Goal: Task Accomplishment & Management: Manage account settings

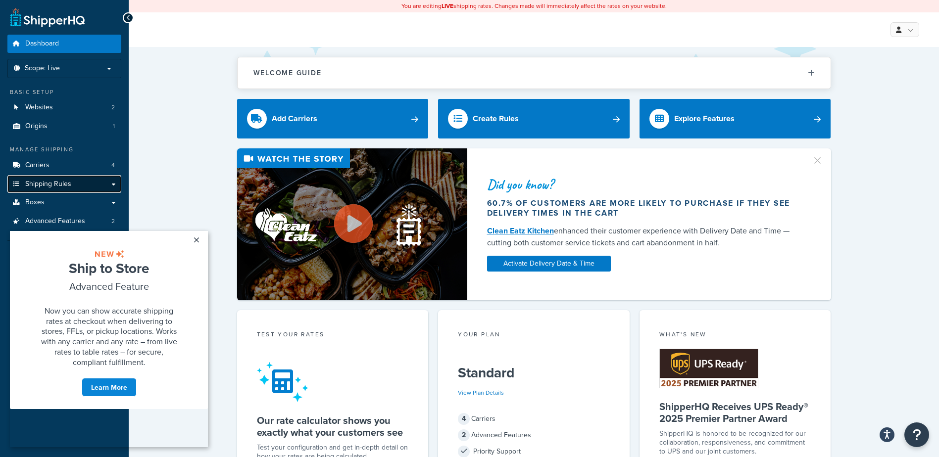
click at [57, 183] on span "Shipping Rules" at bounding box center [48, 184] width 46 height 8
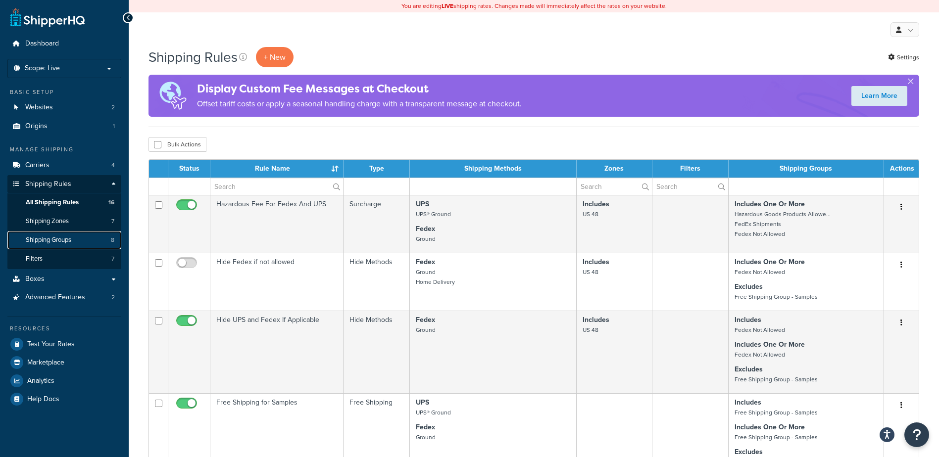
click at [45, 238] on span "Shipping Groups" at bounding box center [49, 240] width 46 height 8
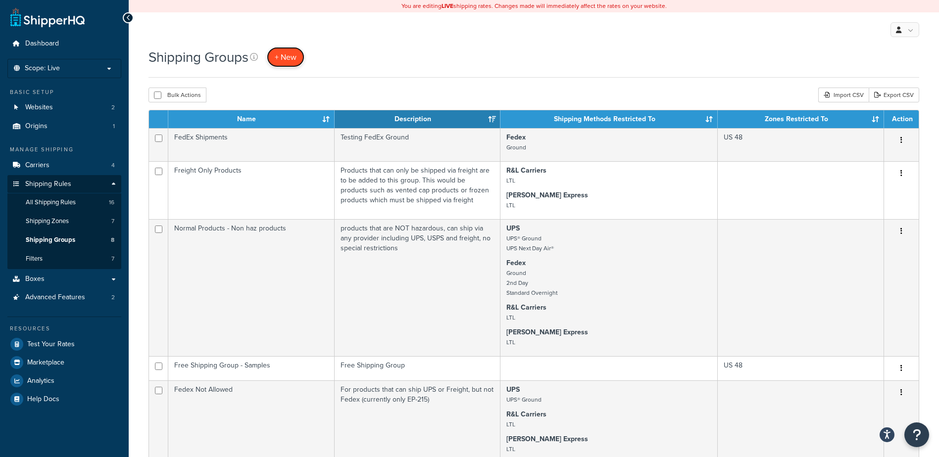
click at [286, 57] on span "+ New" at bounding box center [286, 56] width 22 height 11
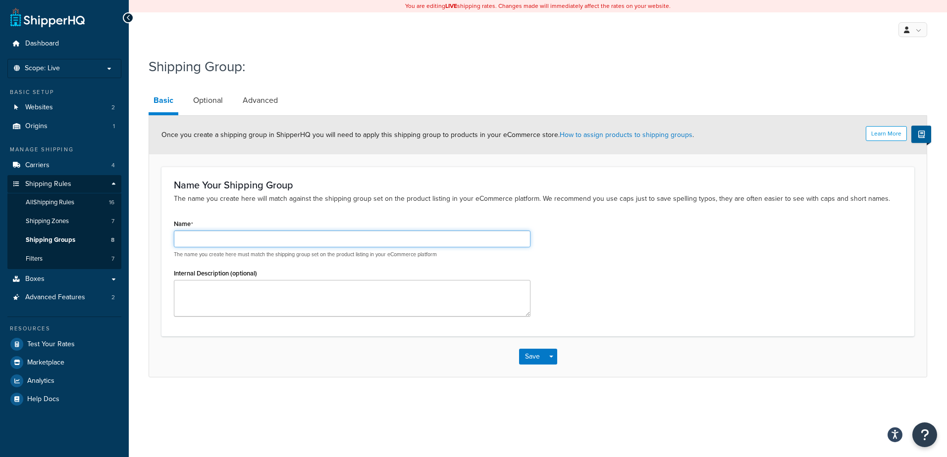
click at [200, 238] on input "Name" at bounding box center [352, 239] width 356 height 17
type input "i"
type input "IL & WI Customer"
click at [201, 292] on textarea "Internal Description (optional)" at bounding box center [352, 298] width 356 height 37
type textarea "Shipping to the states of IL and [GEOGRAPHIC_DATA]"
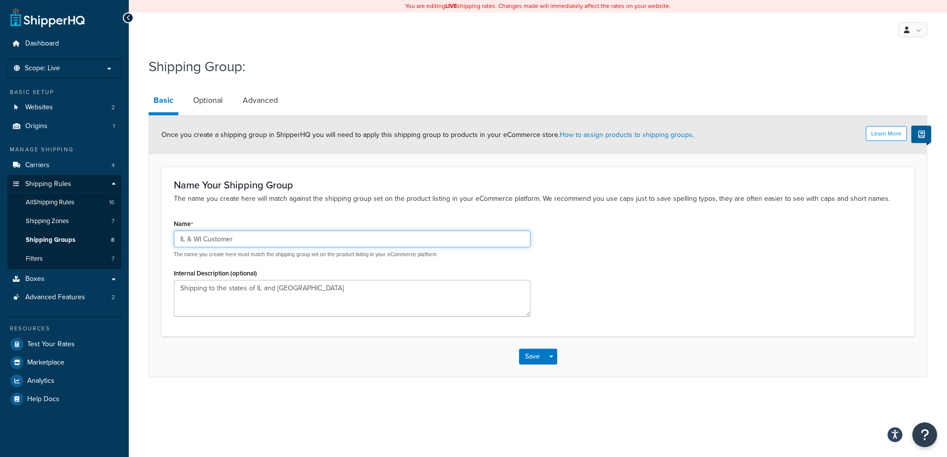
click at [251, 237] on input "IL & WI Customer" at bounding box center [352, 239] width 356 height 17
click at [529, 355] on button "Save" at bounding box center [532, 357] width 27 height 16
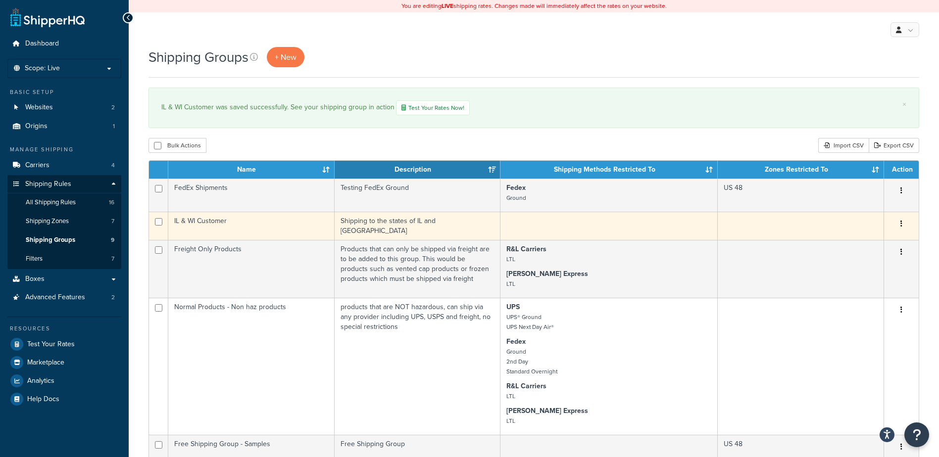
click at [900, 228] on button "button" at bounding box center [902, 224] width 14 height 16
click at [845, 246] on link "Edit" at bounding box center [861, 246] width 78 height 20
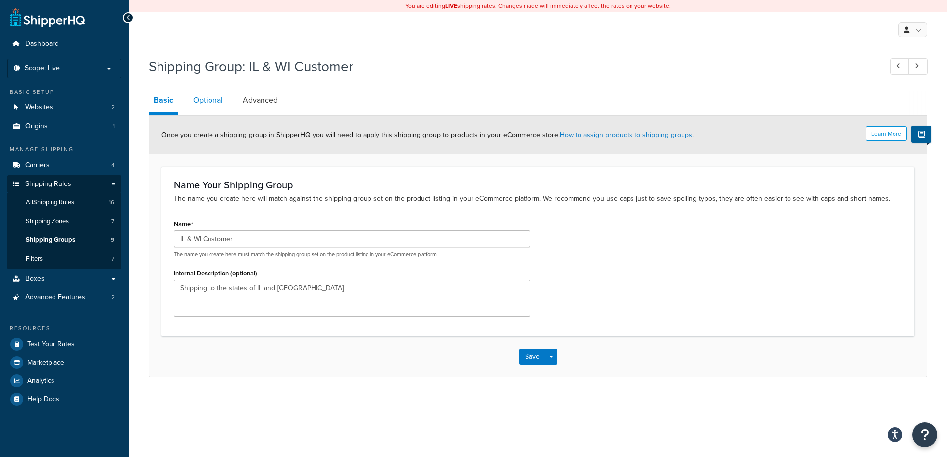
click at [208, 100] on link "Optional" at bounding box center [208, 101] width 40 height 24
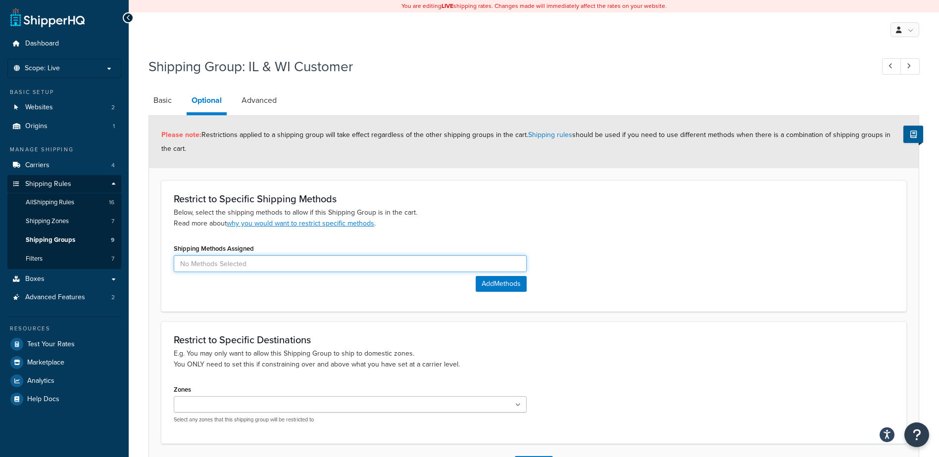
click at [240, 263] on input at bounding box center [350, 263] width 353 height 17
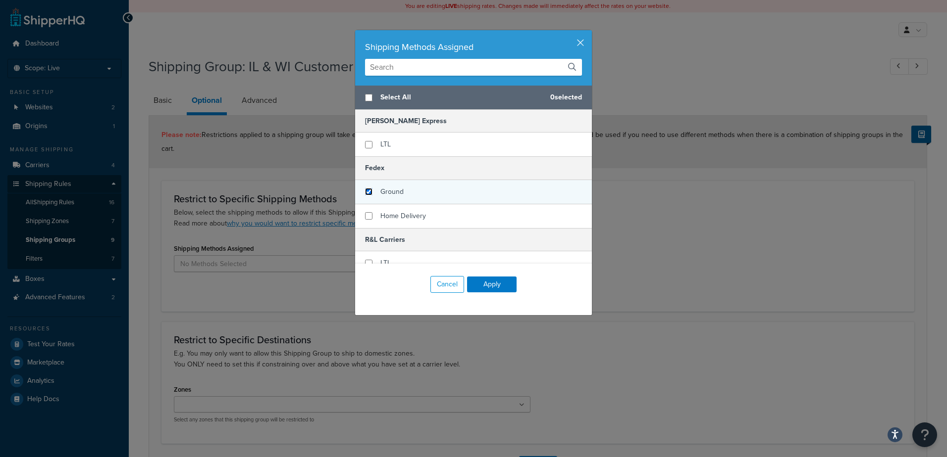
drag, startPoint x: 365, startPoint y: 191, endPoint x: 368, endPoint y: 201, distance: 11.2
click at [366, 192] on input "checkbox" at bounding box center [368, 191] width 7 height 7
checkbox input "true"
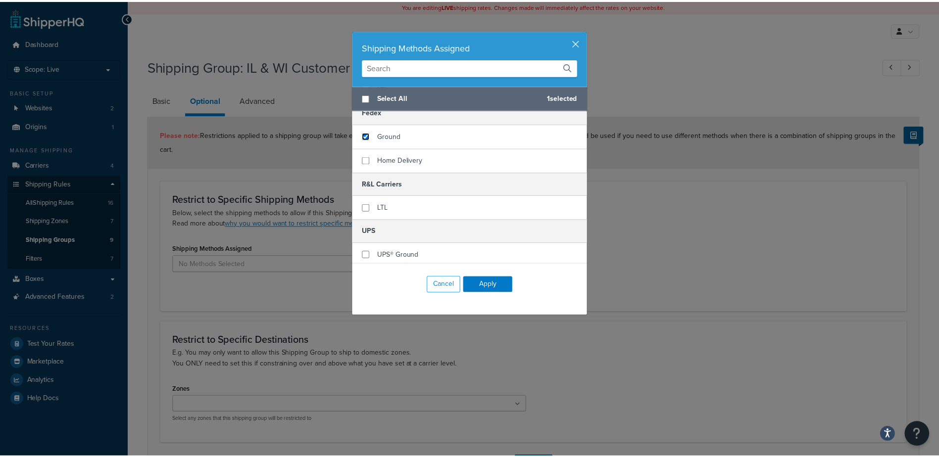
scroll to position [59, 0]
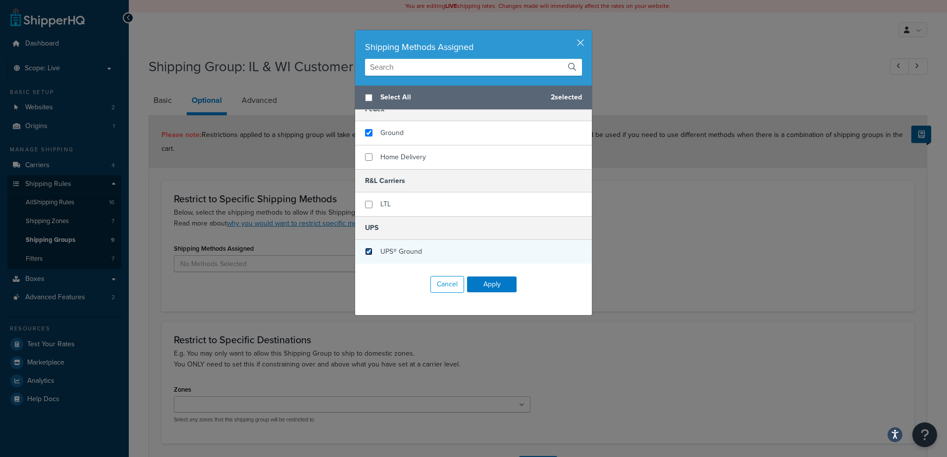
click at [366, 251] on input "checkbox" at bounding box center [368, 251] width 7 height 7
checkbox input "true"
click at [489, 282] on button "Apply" at bounding box center [492, 285] width 50 height 16
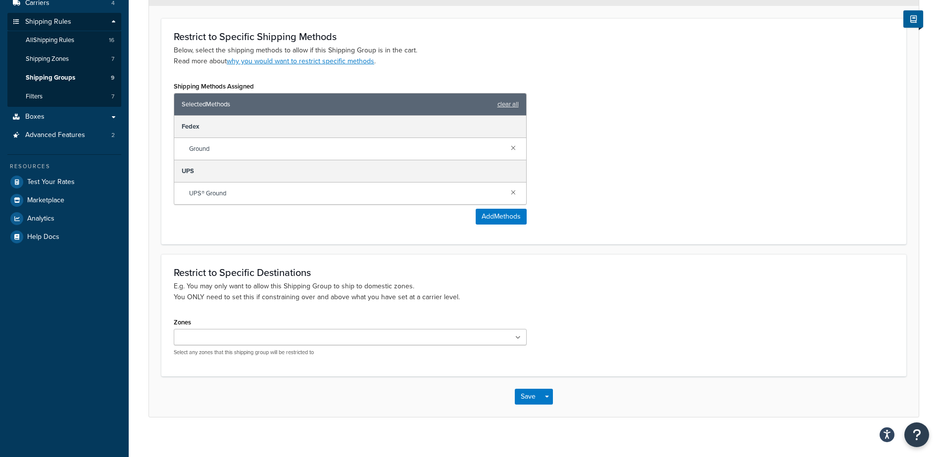
scroll to position [174, 0]
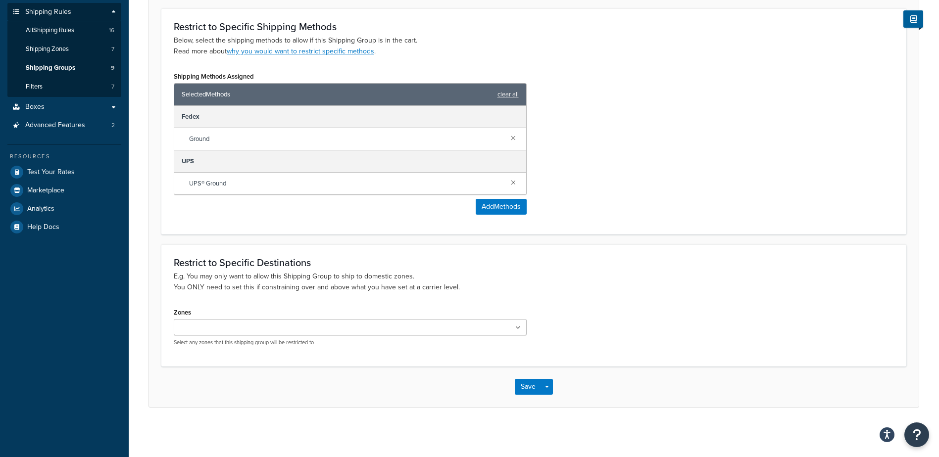
click at [282, 331] on ul at bounding box center [350, 327] width 353 height 16
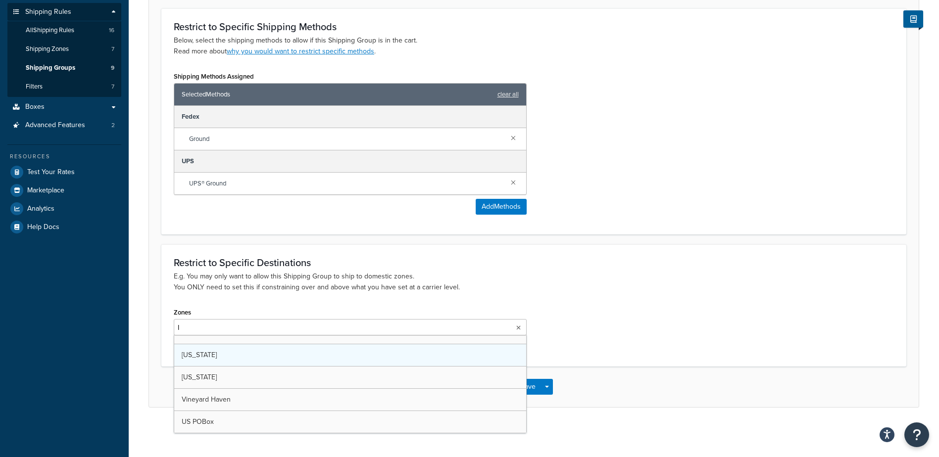
scroll to position [0, 0]
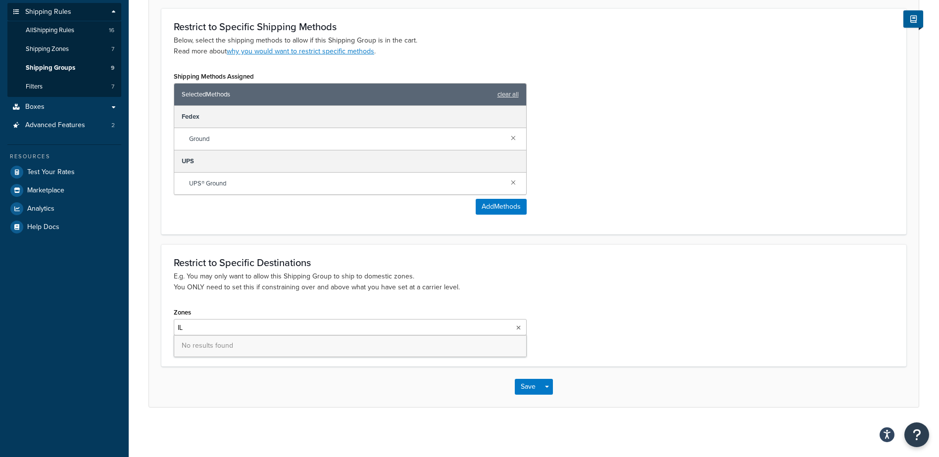
type input "I"
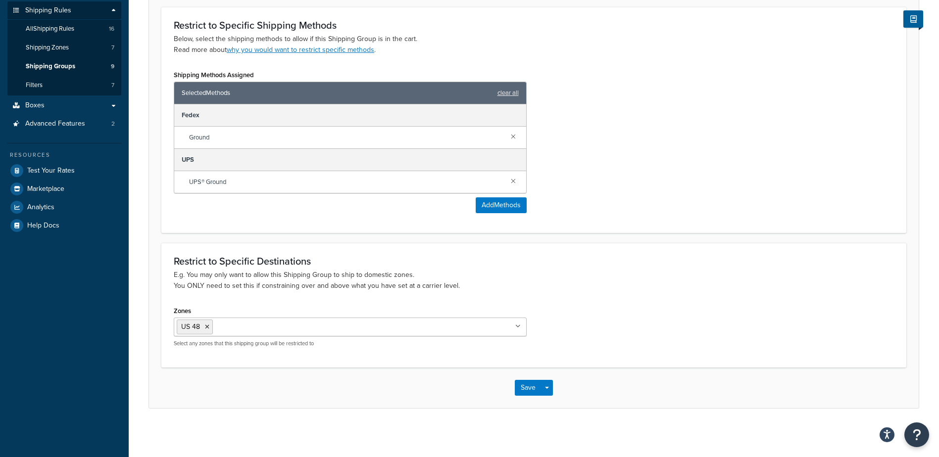
click at [598, 315] on div "Zones US 48 US APO US Alaska Hawaii Vineyard Haven US POBox Select any zones th…" at bounding box center [533, 329] width 735 height 51
click at [304, 50] on link "why you would want to restrict specific methods" at bounding box center [301, 50] width 148 height 10
click at [593, 262] on h3 "Restrict to Specific Destinations" at bounding box center [534, 261] width 720 height 11
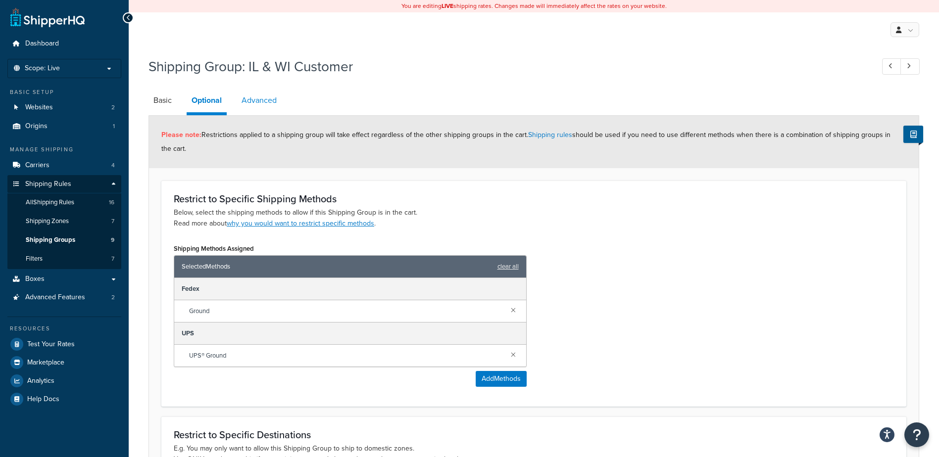
click at [259, 98] on link "Advanced" at bounding box center [259, 101] width 45 height 24
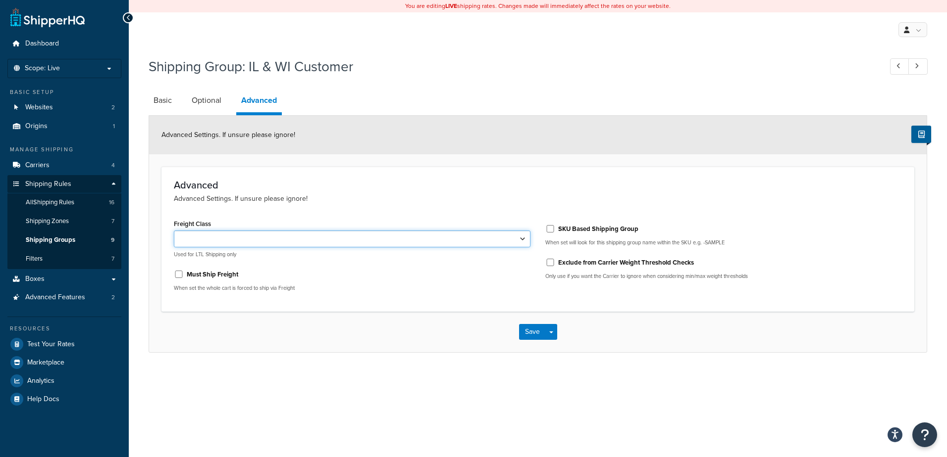
click at [224, 240] on select "50 55 60 65 70 77.5 85 92.5 100 110 125 150 175 200 250 300 400 500" at bounding box center [352, 239] width 356 height 17
click at [608, 125] on div "Advanced Settings. If unsure please ignore!" at bounding box center [537, 135] width 777 height 39
click at [531, 333] on button "Save" at bounding box center [532, 332] width 27 height 16
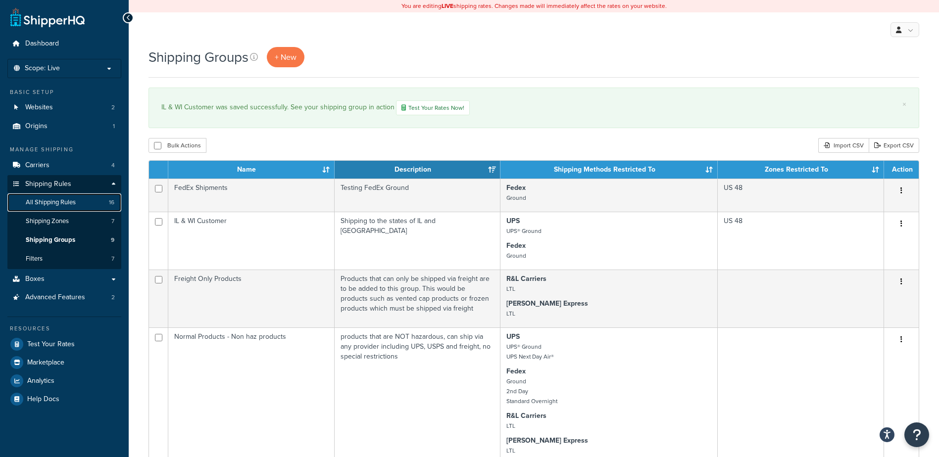
click at [46, 201] on span "All Shipping Rules" at bounding box center [51, 203] width 50 height 8
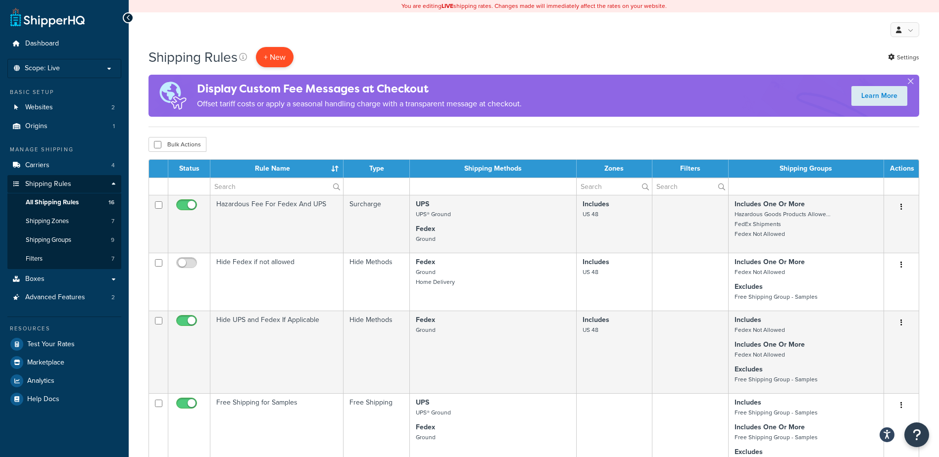
click at [276, 57] on p "+ New" at bounding box center [275, 57] width 38 height 20
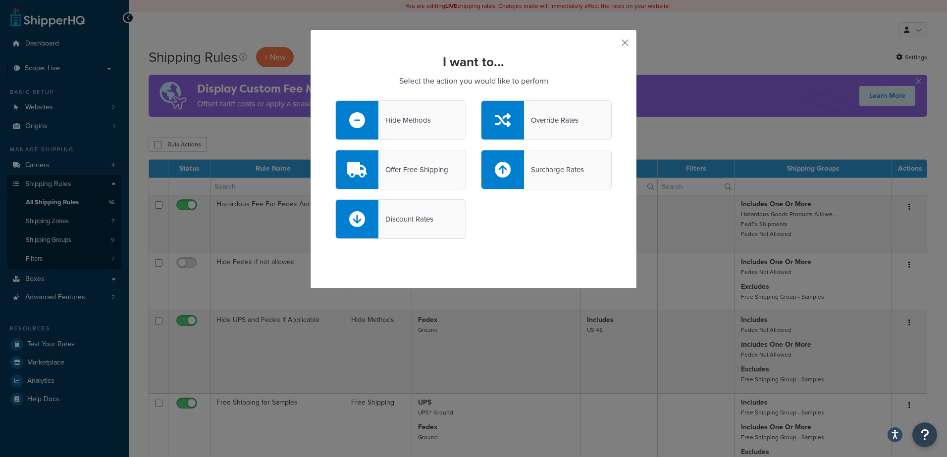
click at [401, 216] on div "Discount Rates" at bounding box center [405, 219] width 55 height 14
click at [0, 0] on input "Discount Rates" at bounding box center [0, 0] width 0 height 0
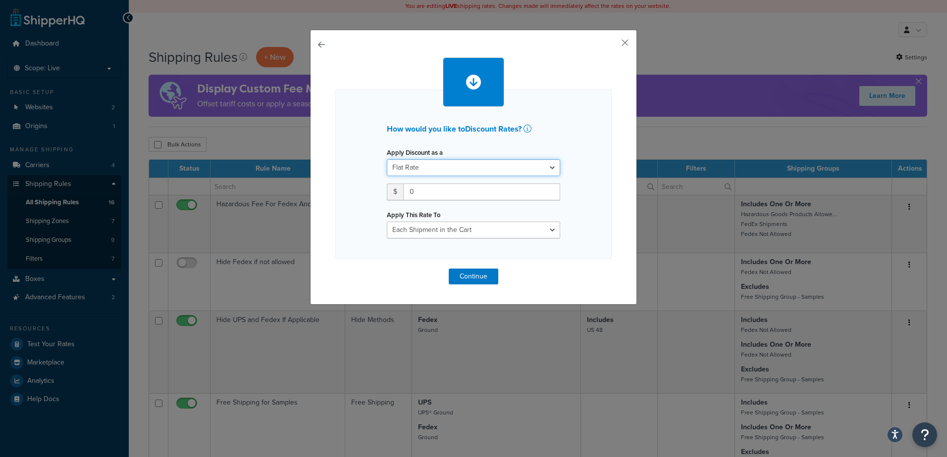
click at [425, 164] on select "Flat Rate Percentage Flat Rate & Percentage" at bounding box center [473, 167] width 173 height 17
click at [611, 48] on button "button" at bounding box center [610, 46] width 2 height 2
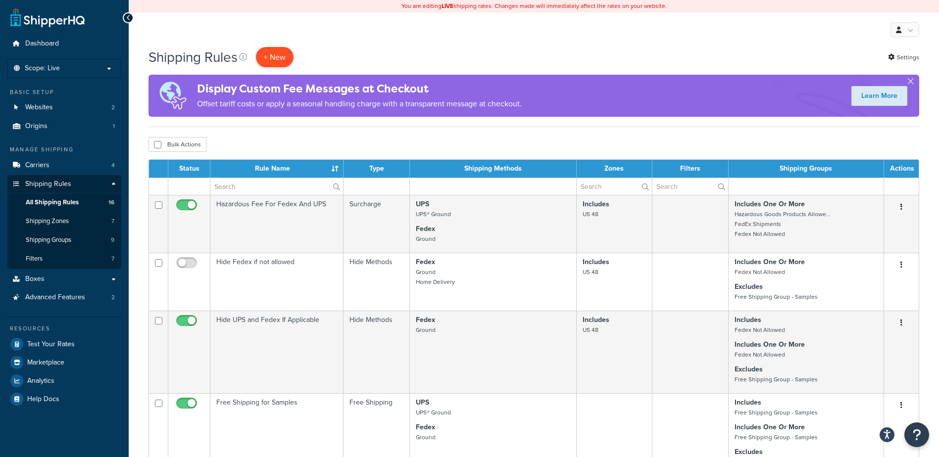
click at [274, 56] on p "+ New" at bounding box center [275, 57] width 38 height 20
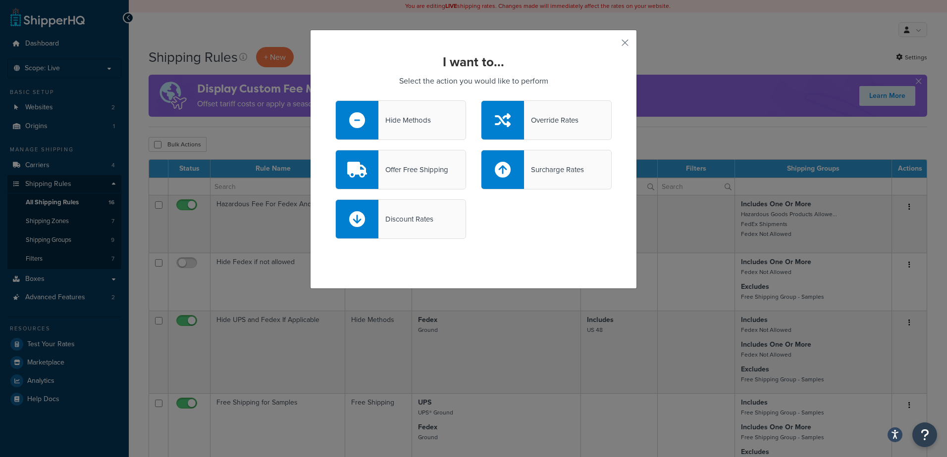
click at [554, 116] on div "Override Rates" at bounding box center [551, 120] width 54 height 14
click at [0, 0] on input "Override Rates" at bounding box center [0, 0] width 0 height 0
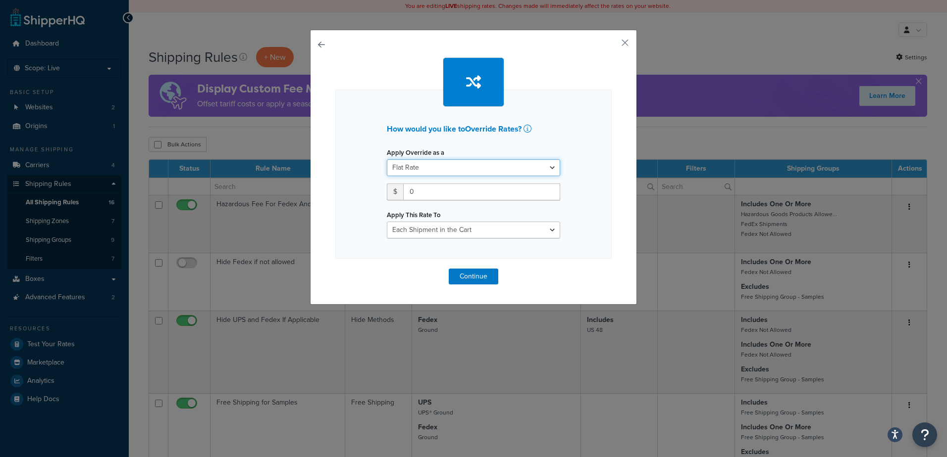
click at [544, 167] on select "Flat Rate Percentage Flat Rate & Percentage" at bounding box center [473, 167] width 173 height 17
click at [387, 159] on select "Flat Rate Percentage Flat Rate & Percentage" at bounding box center [473, 167] width 173 height 17
drag, startPoint x: 419, startPoint y: 190, endPoint x: 402, endPoint y: 189, distance: 16.4
click at [403, 189] on input "0" at bounding box center [481, 192] width 157 height 17
click at [550, 230] on select "Each Shipment in the Cart Each Shipping Group in the Cart Each Item within a Sh…" at bounding box center [473, 230] width 173 height 17
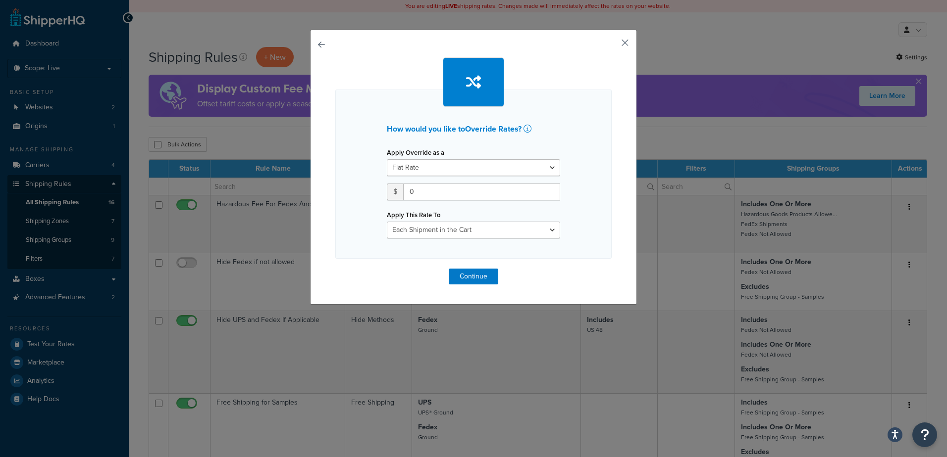
click at [611, 45] on button "button" at bounding box center [610, 46] width 2 height 2
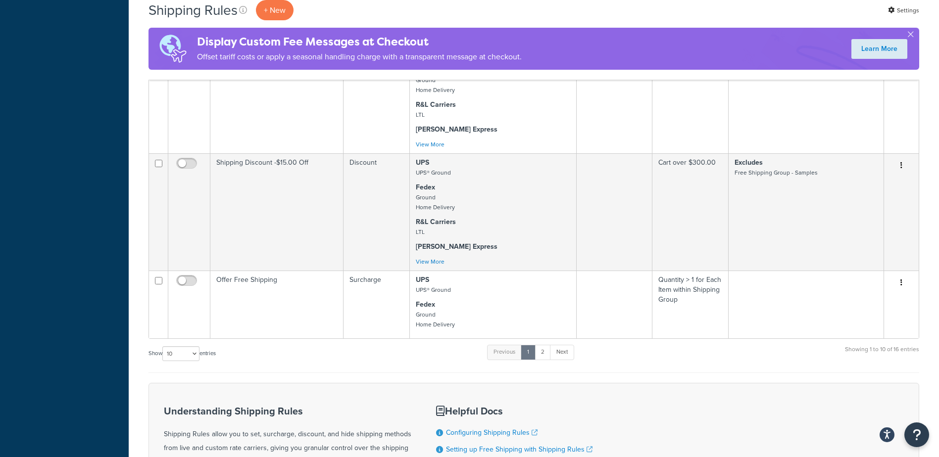
scroll to position [842, 0]
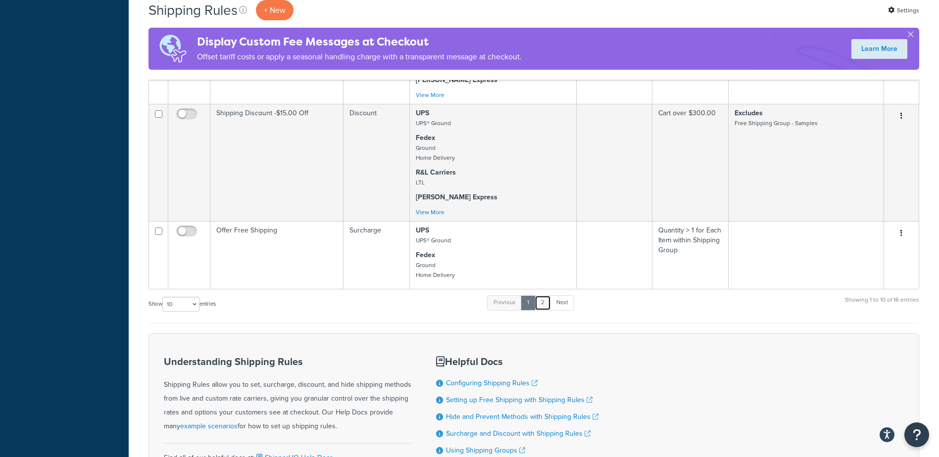
click at [546, 310] on link "2" at bounding box center [543, 303] width 16 height 15
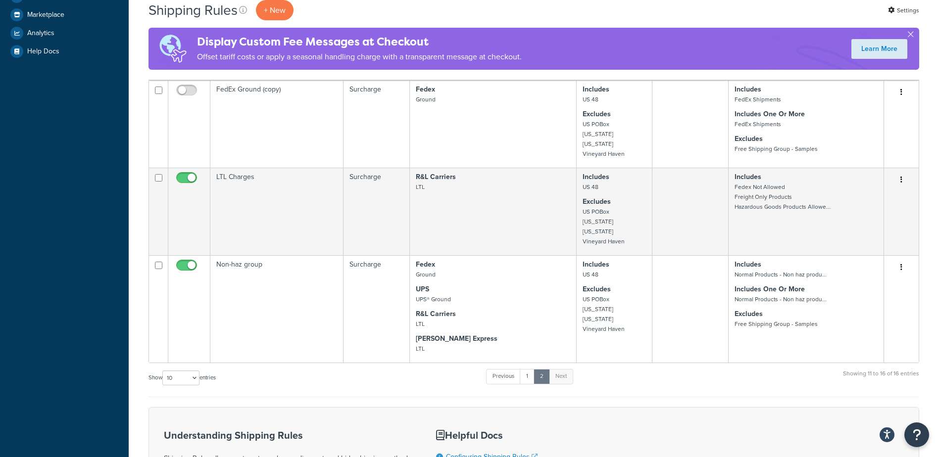
scroll to position [398, 0]
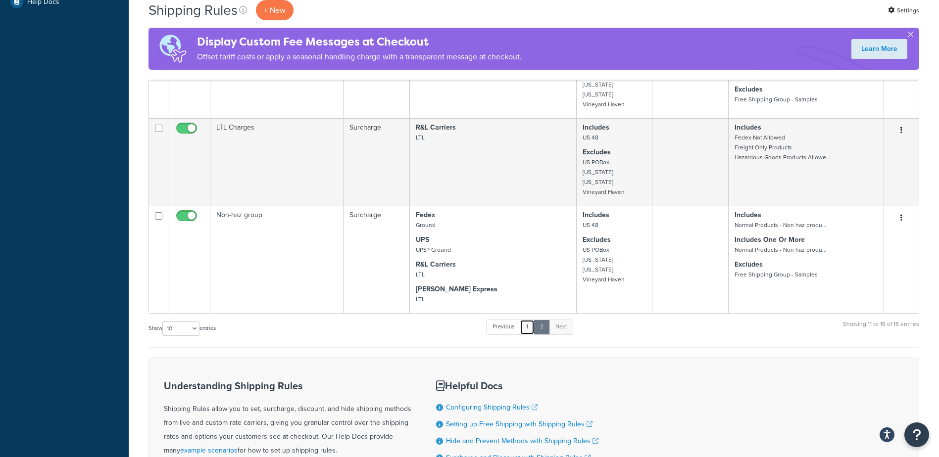
click at [528, 335] on link "1" at bounding box center [527, 327] width 15 height 15
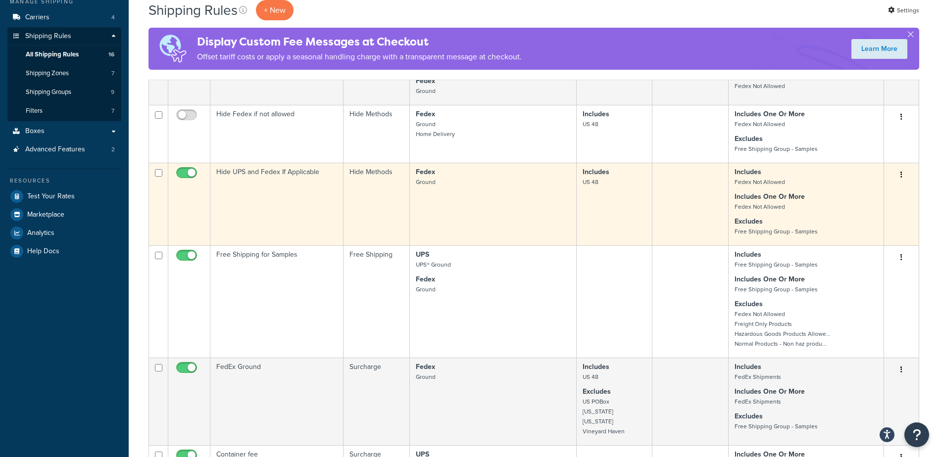
scroll to position [149, 0]
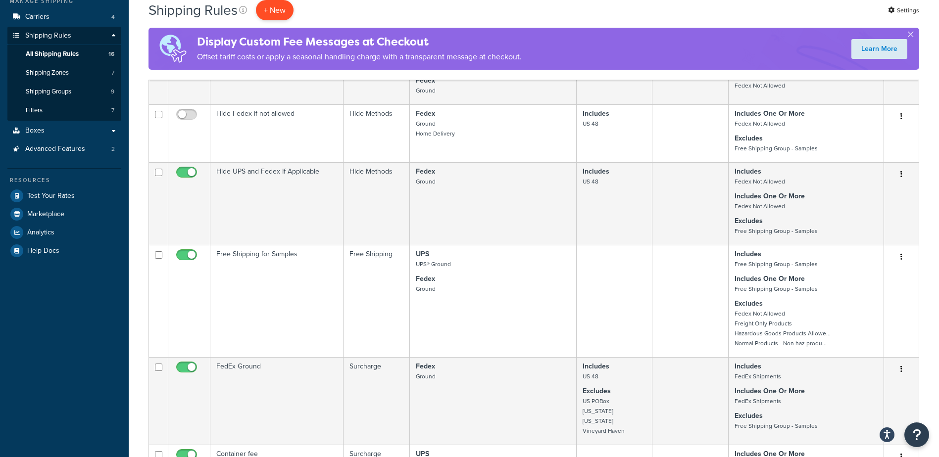
click at [279, 9] on p "+ New" at bounding box center [275, 10] width 38 height 20
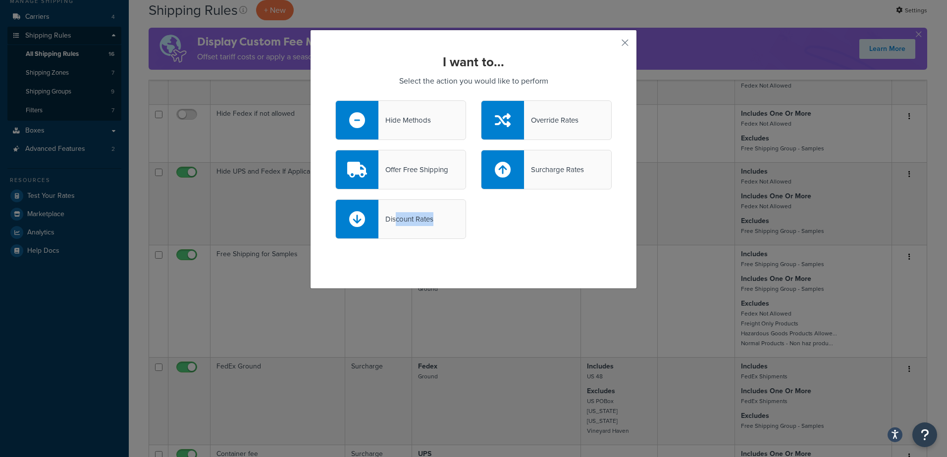
drag, startPoint x: 394, startPoint y: 220, endPoint x: 517, endPoint y: 231, distance: 123.7
click at [517, 231] on div "Discount Rates" at bounding box center [473, 225] width 291 height 50
drag, startPoint x: 517, startPoint y: 231, endPoint x: 592, endPoint y: 223, distance: 75.6
click at [592, 223] on div "Discount Rates" at bounding box center [473, 225] width 291 height 50
click at [617, 37] on div "I want to... Select the action you would like to perform Hide Methods Override …" at bounding box center [473, 159] width 327 height 259
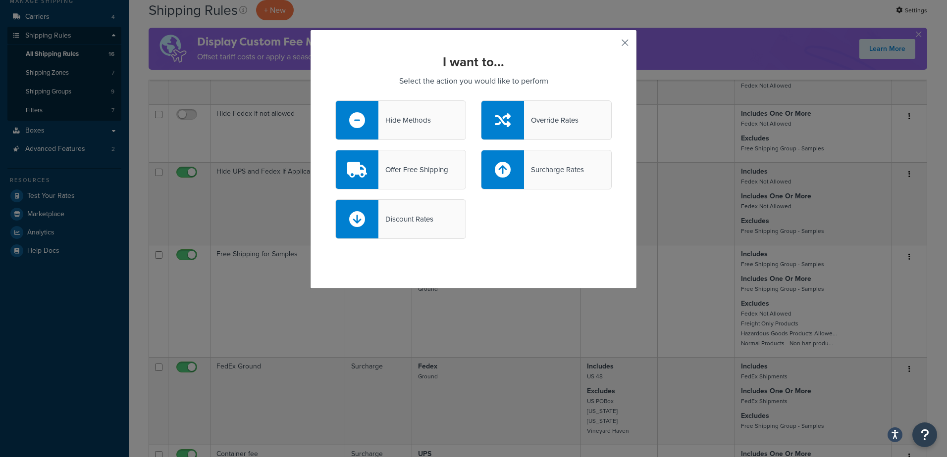
click at [611, 45] on button "button" at bounding box center [610, 46] width 2 height 2
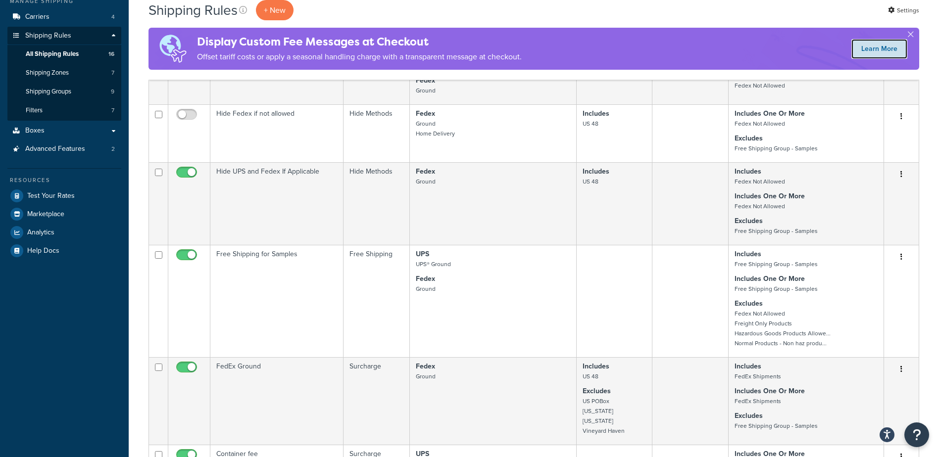
click at [876, 50] on link "Learn More" at bounding box center [880, 49] width 56 height 20
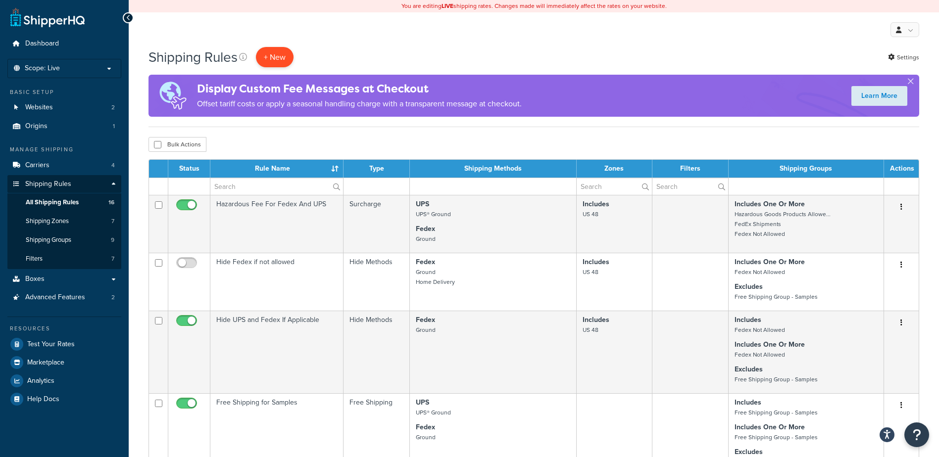
click at [279, 57] on p "+ New" at bounding box center [275, 57] width 38 height 20
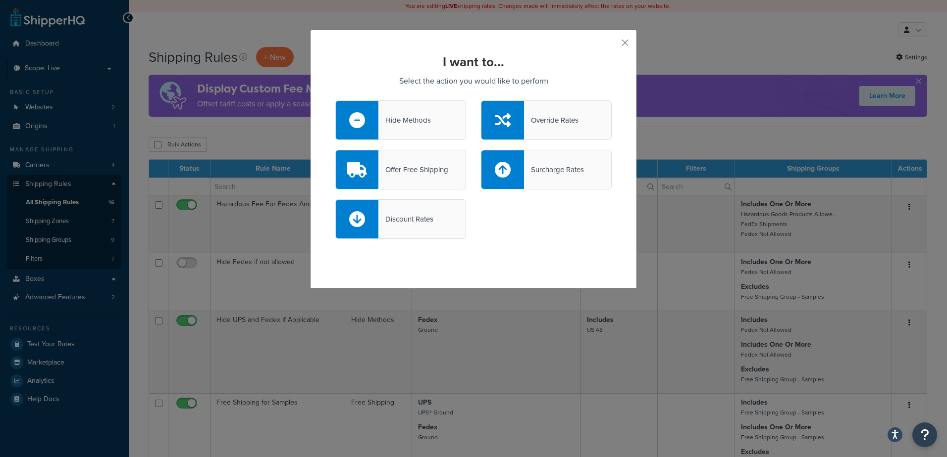
click at [402, 219] on div "Discount Rates" at bounding box center [405, 219] width 55 height 14
click at [0, 0] on input "Discount Rates" at bounding box center [0, 0] width 0 height 0
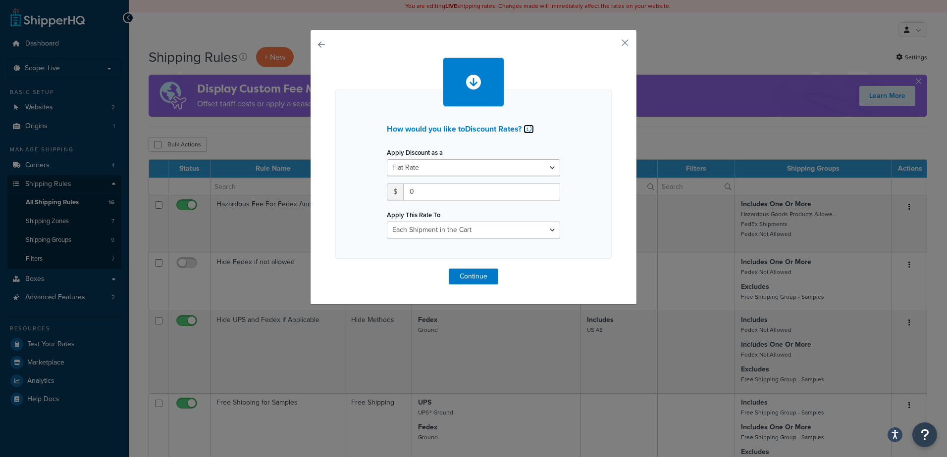
click at [527, 129] on icon at bounding box center [527, 129] width 8 height 8
click at [549, 167] on select "Flat Rate Percentage Flat Rate & Percentage" at bounding box center [473, 167] width 173 height 17
click at [387, 159] on select "Flat Rate Percentage Flat Rate & Percentage" at bounding box center [473, 167] width 173 height 17
click at [472, 275] on button "Continue" at bounding box center [474, 277] width 50 height 16
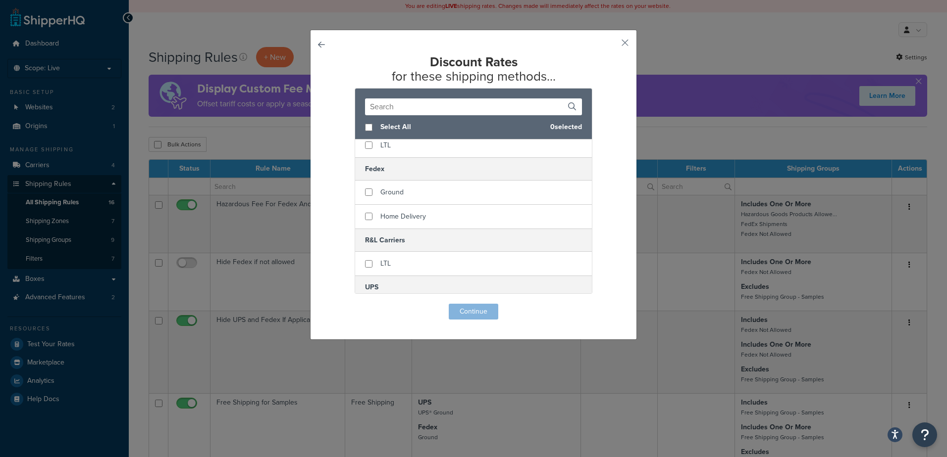
scroll to position [59, 0]
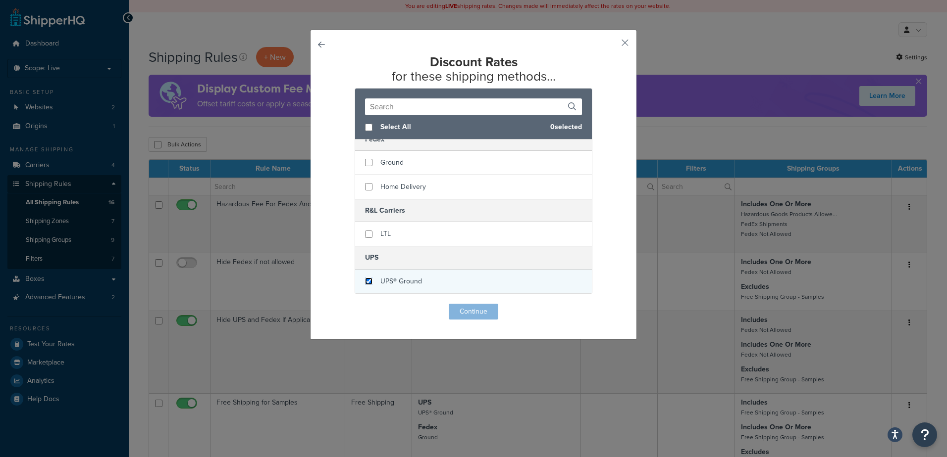
click at [366, 282] on input "checkbox" at bounding box center [368, 281] width 7 height 7
checkbox input "true"
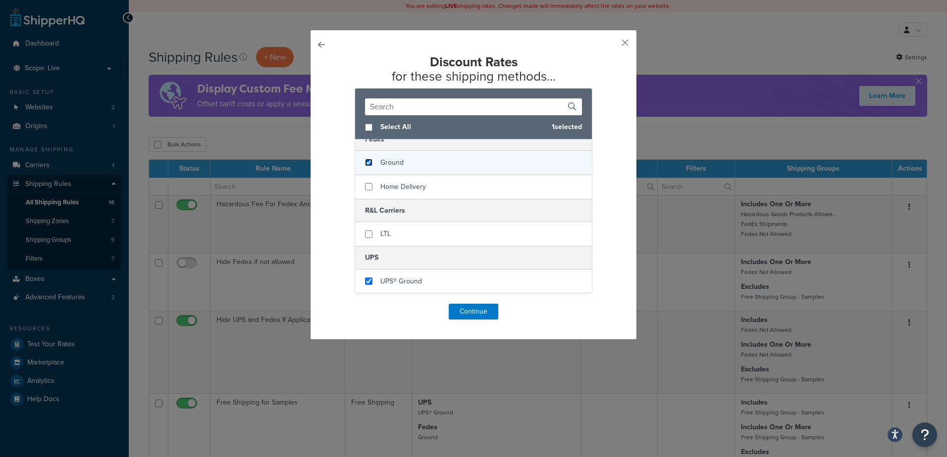
checkbox input "true"
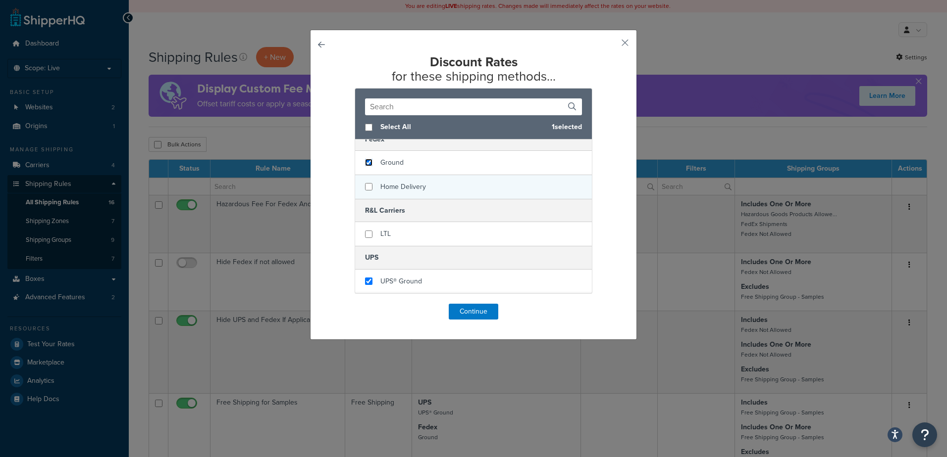
drag, startPoint x: 363, startPoint y: 163, endPoint x: 375, endPoint y: 197, distance: 35.7
click at [365, 168] on div "Ground" at bounding box center [473, 163] width 237 height 24
click at [468, 312] on button "Continue" at bounding box center [474, 312] width 50 height 16
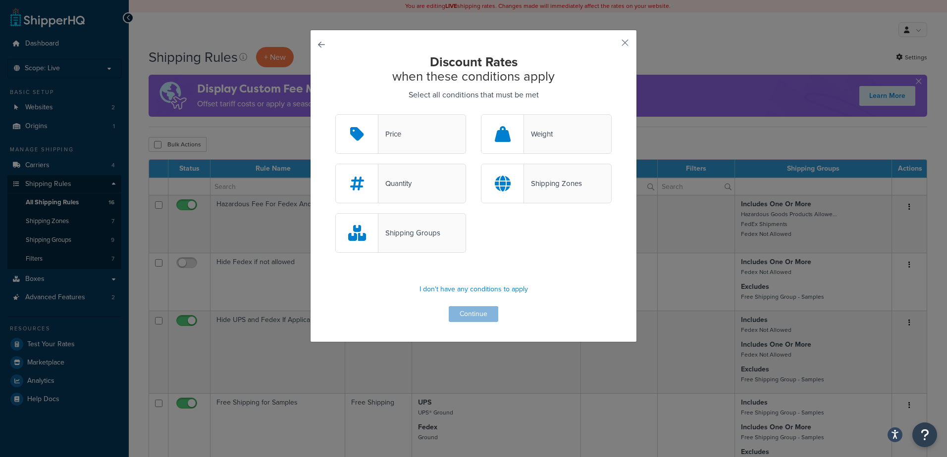
click at [412, 230] on div "Shipping Groups" at bounding box center [409, 233] width 62 height 14
click at [0, 0] on input "Shipping Groups" at bounding box center [0, 0] width 0 height 0
click at [471, 315] on button "Continue" at bounding box center [474, 314] width 50 height 16
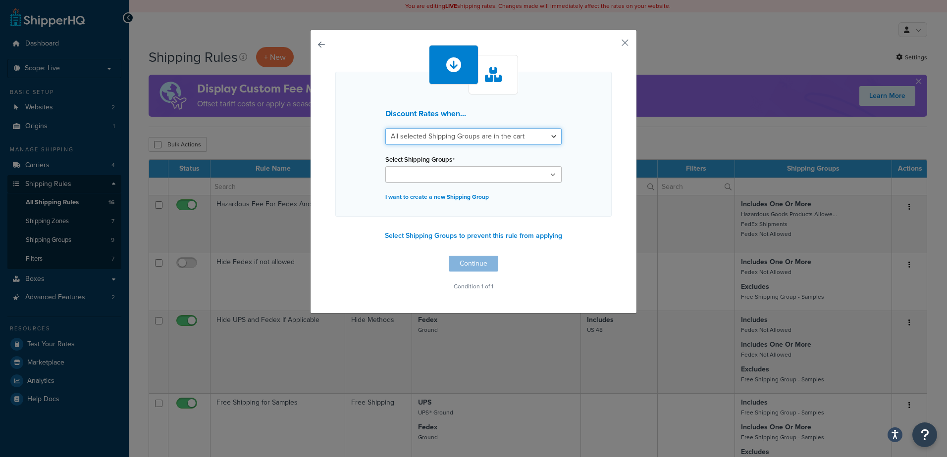
click at [550, 136] on select "All selected Shipping Groups are in the cart Any selected Shipping Groups are i…" at bounding box center [473, 136] width 176 height 17
click at [385, 128] on select "All selected Shipping Groups are in the cart Any selected Shipping Groups are i…" at bounding box center [473, 136] width 176 height 17
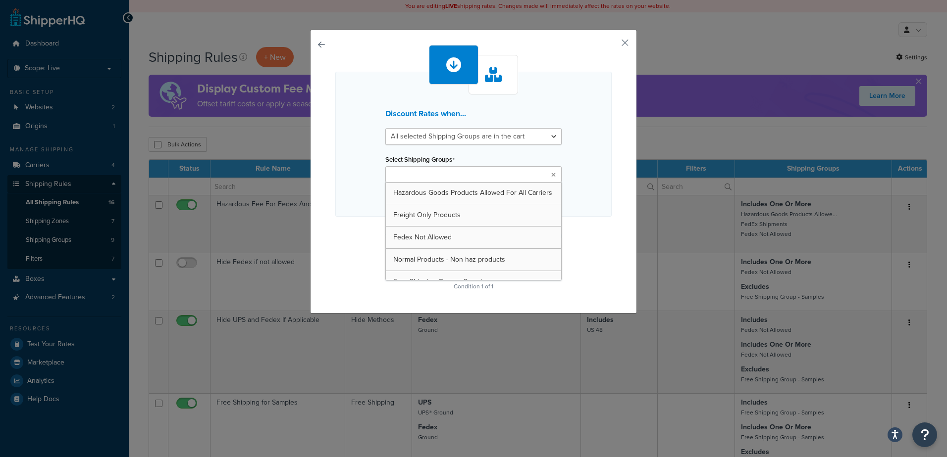
click at [552, 173] on ul at bounding box center [473, 174] width 176 height 16
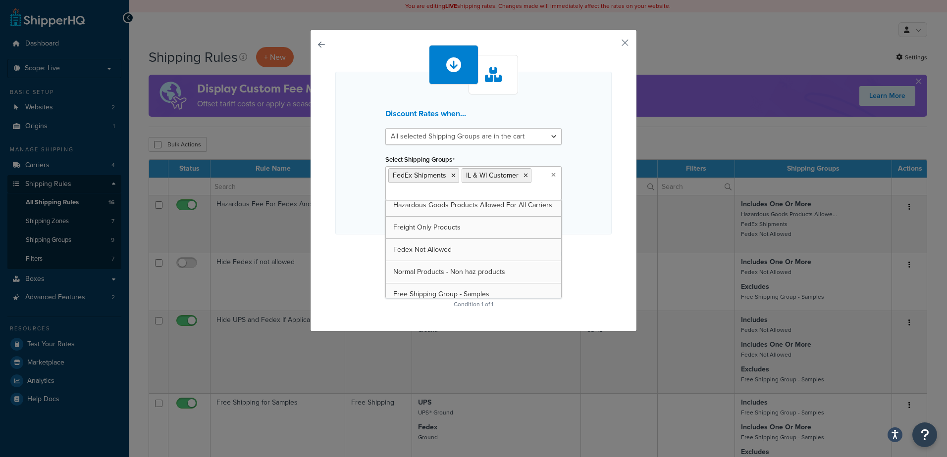
scroll to position [0, 0]
click at [451, 175] on icon at bounding box center [453, 176] width 4 height 6
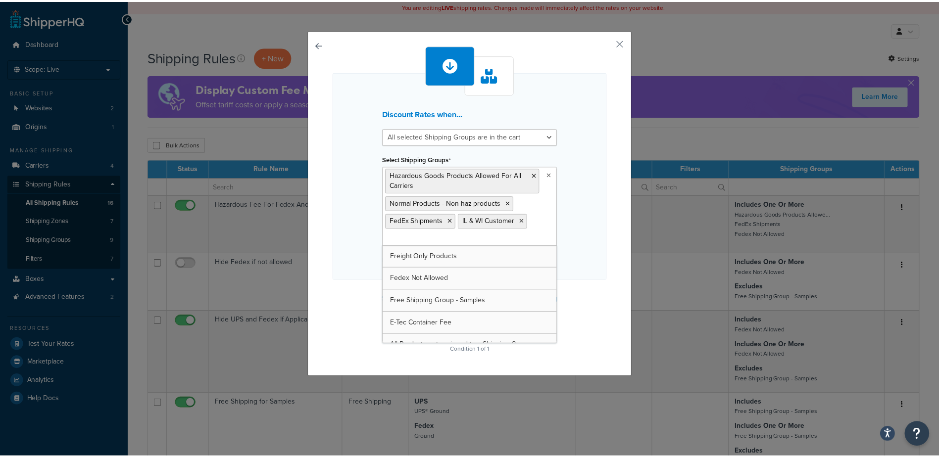
scroll to position [13, 0]
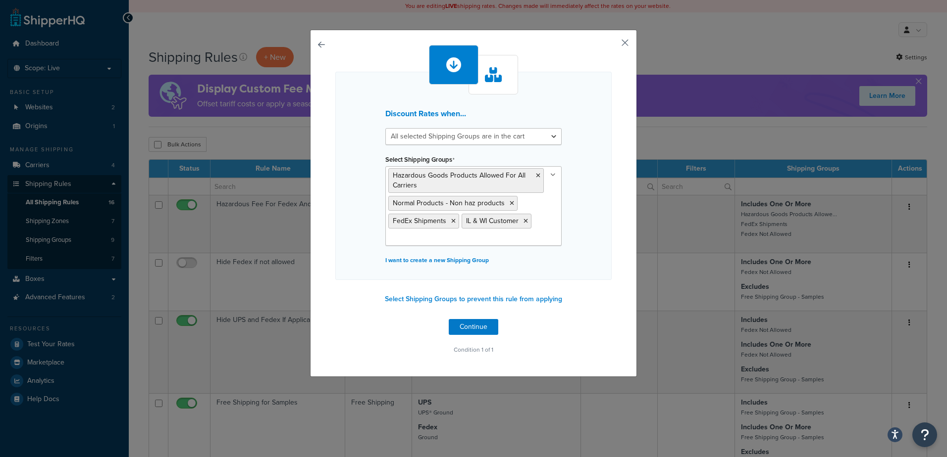
click at [611, 45] on button "button" at bounding box center [610, 46] width 2 height 2
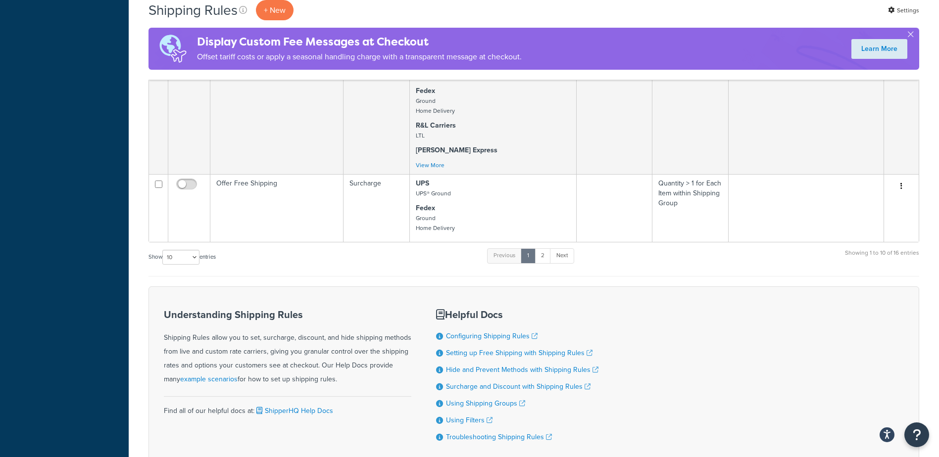
scroll to position [891, 0]
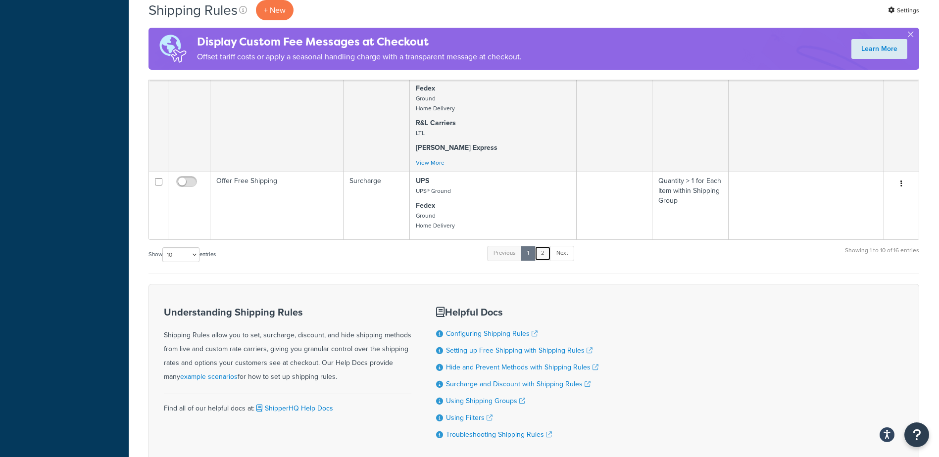
click at [543, 261] on link "2" at bounding box center [543, 253] width 16 height 15
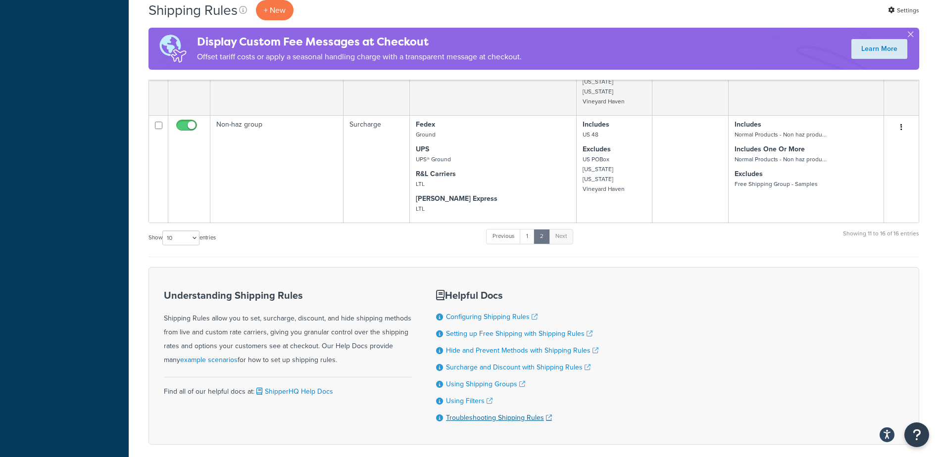
scroll to position [546, 0]
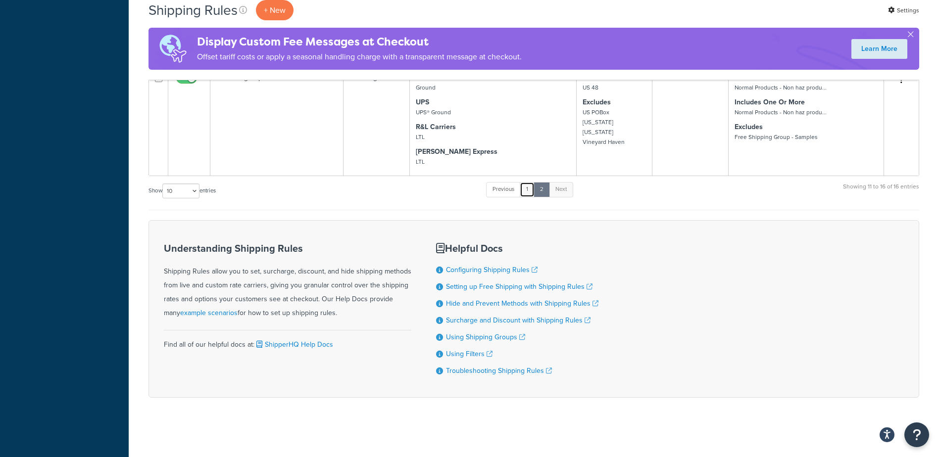
click at [527, 189] on link "1" at bounding box center [527, 189] width 15 height 15
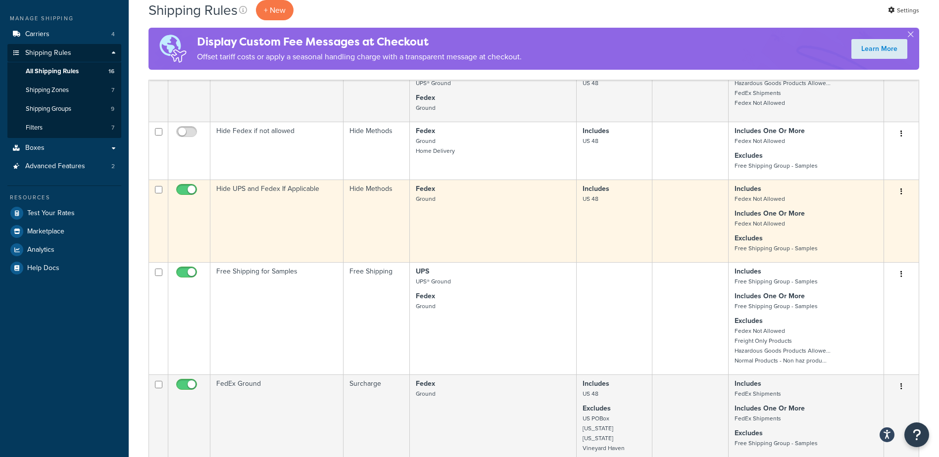
scroll to position [149, 0]
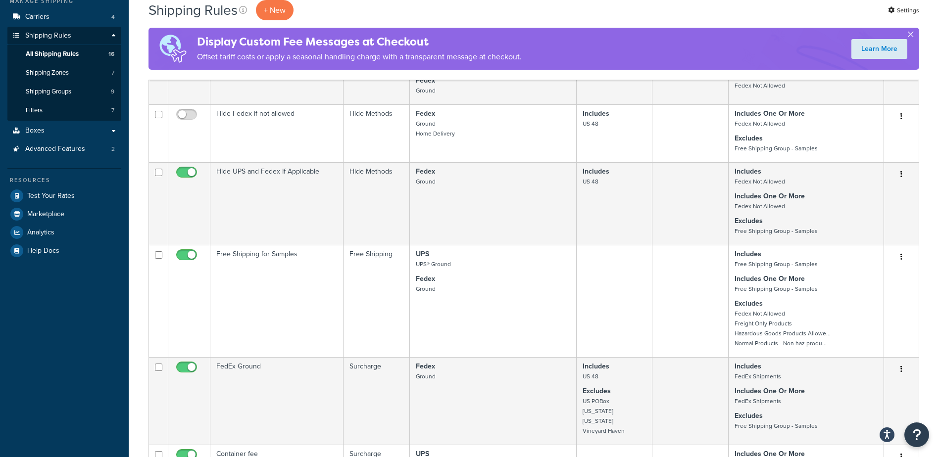
click at [912, 35] on button "button" at bounding box center [910, 36] width 2 height 2
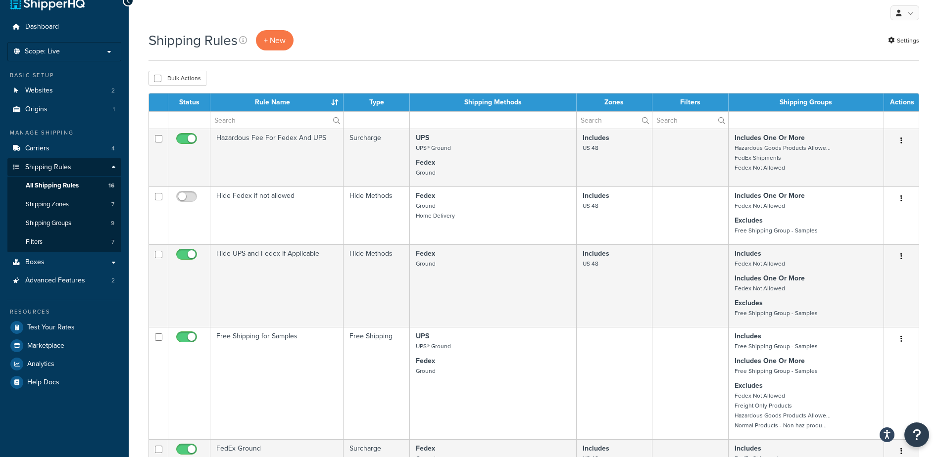
scroll to position [0, 0]
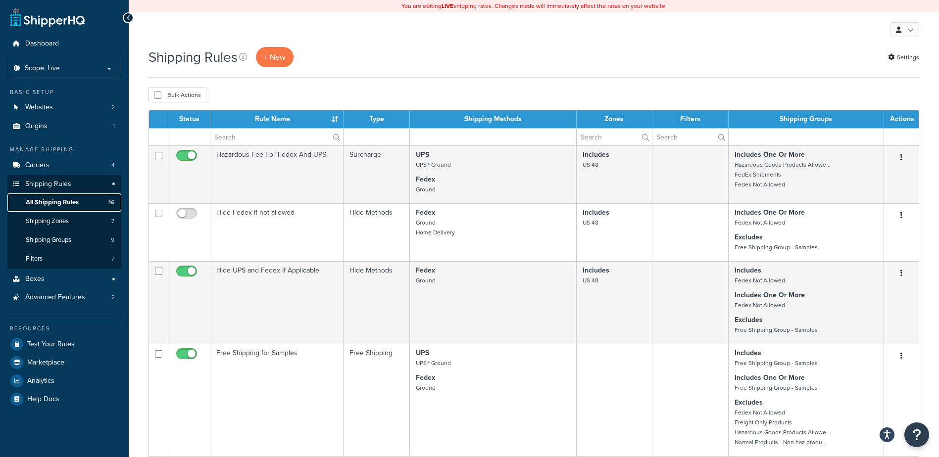
click at [49, 201] on span "All Shipping Rules" at bounding box center [52, 203] width 53 height 8
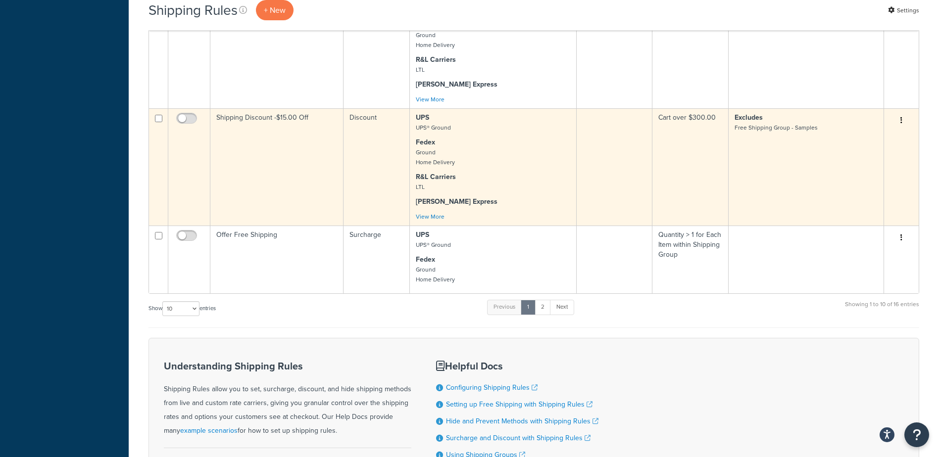
scroll to position [792, 0]
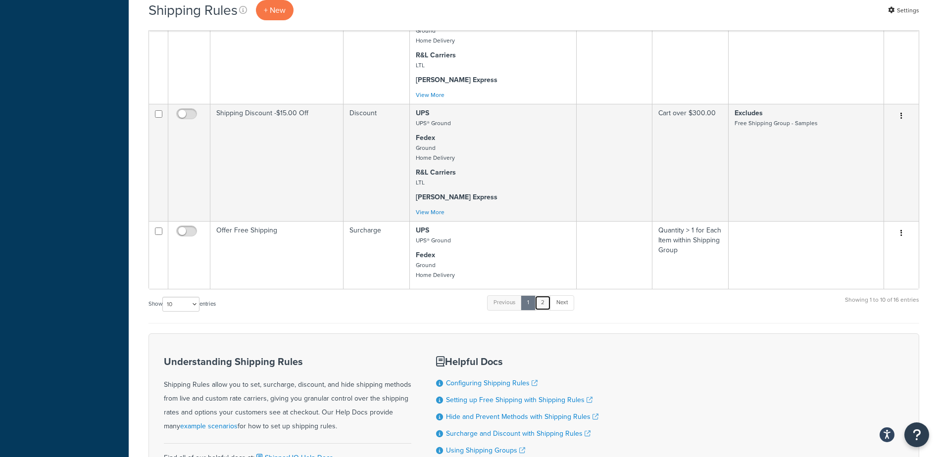
click at [545, 310] on link "2" at bounding box center [543, 303] width 16 height 15
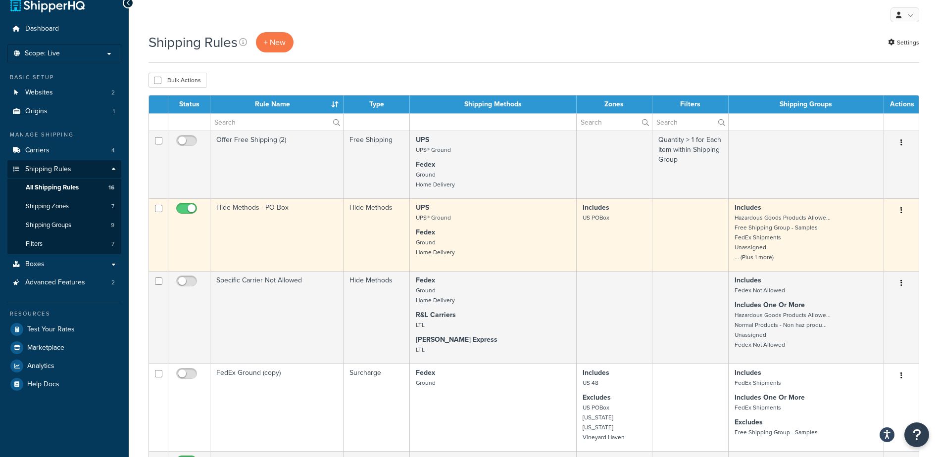
scroll to position [1, 0]
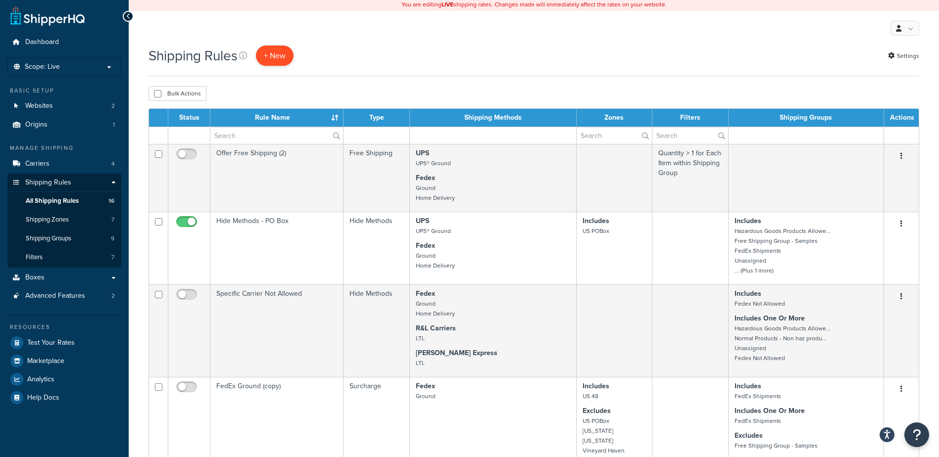
click at [277, 53] on p "+ New" at bounding box center [275, 56] width 38 height 20
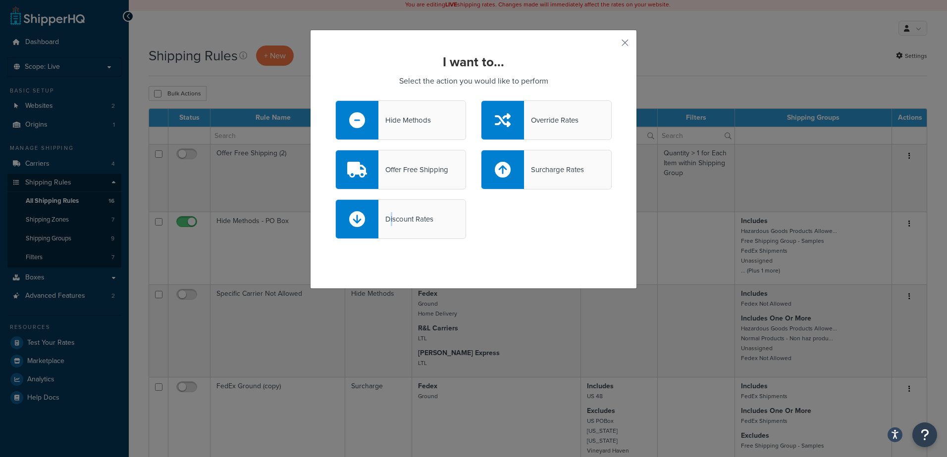
click at [389, 219] on div "Discount Rates" at bounding box center [405, 219] width 55 height 14
drag, startPoint x: 389, startPoint y: 219, endPoint x: 424, endPoint y: 225, distance: 35.6
click at [424, 225] on div "Discount Rates" at bounding box center [405, 219] width 55 height 14
click at [0, 0] on input "Discount Rates" at bounding box center [0, 0] width 0 height 0
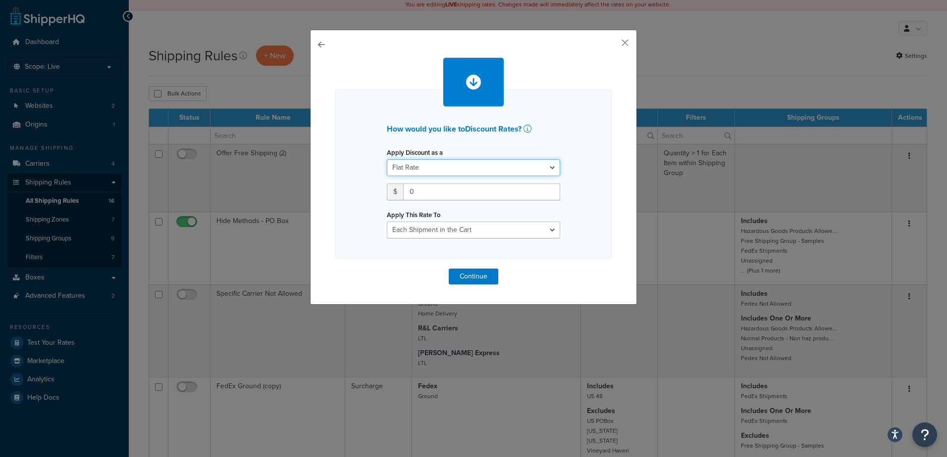
click at [550, 165] on select "Flat Rate Percentage Flat Rate & Percentage" at bounding box center [473, 167] width 173 height 17
click at [335, 269] on button "button" at bounding box center [335, 269] width 0 height 0
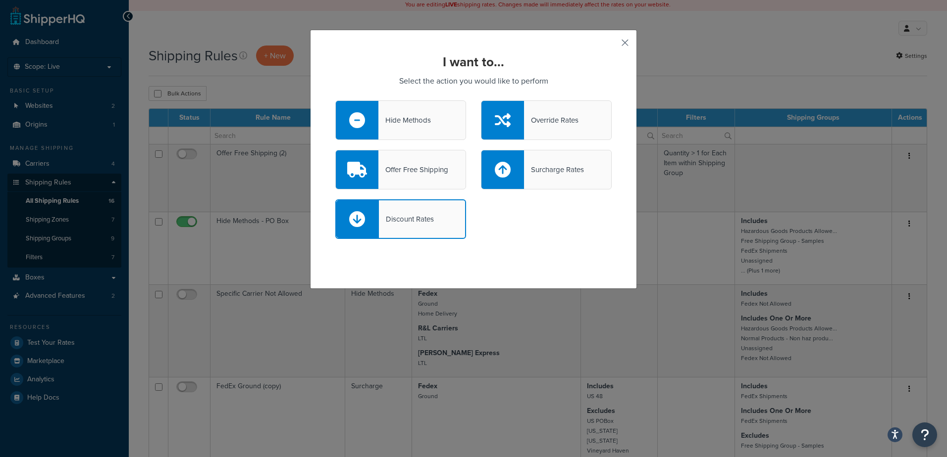
click at [611, 45] on button "button" at bounding box center [610, 46] width 2 height 2
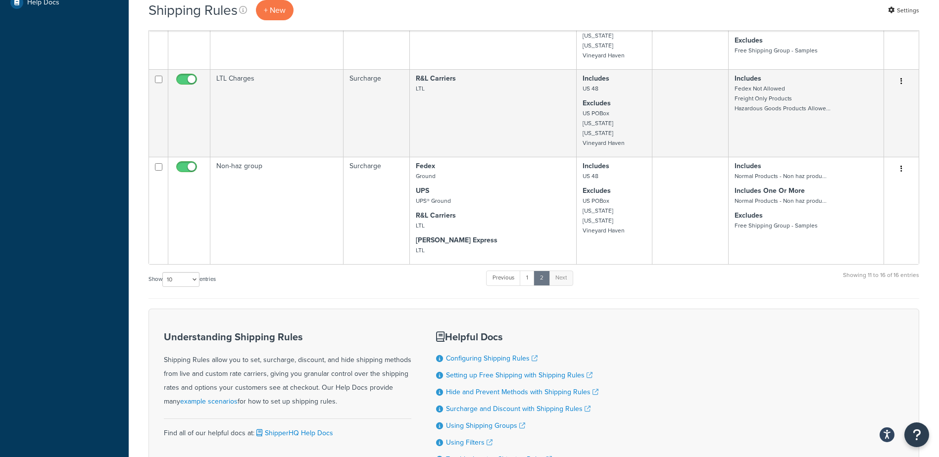
scroll to position [398, 0]
click at [530, 285] on link "1" at bounding box center [527, 277] width 15 height 15
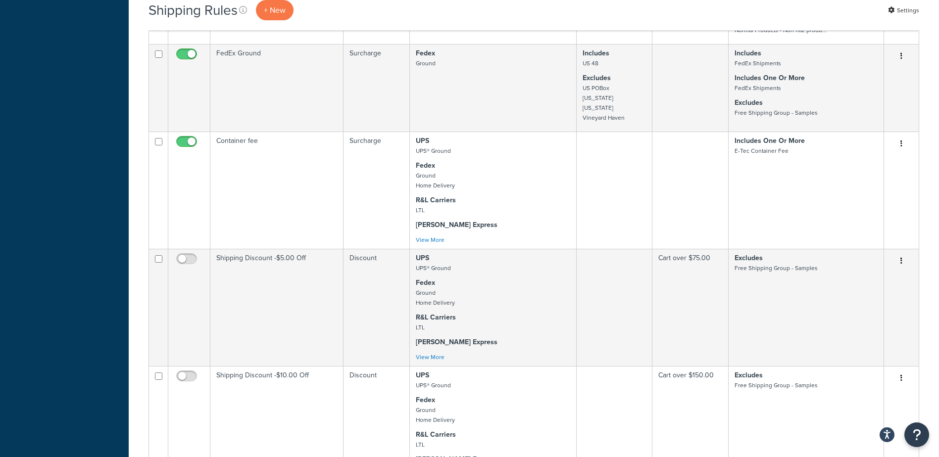
scroll to position [289, 0]
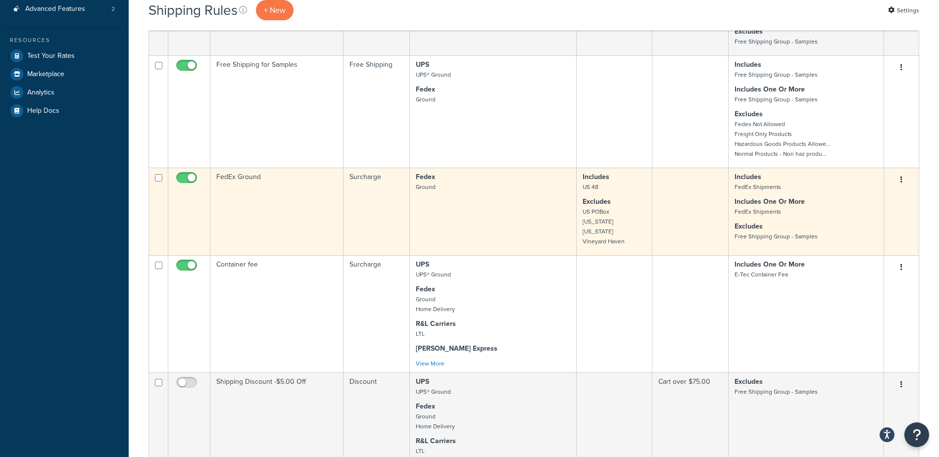
click at [903, 184] on button "button" at bounding box center [902, 180] width 14 height 16
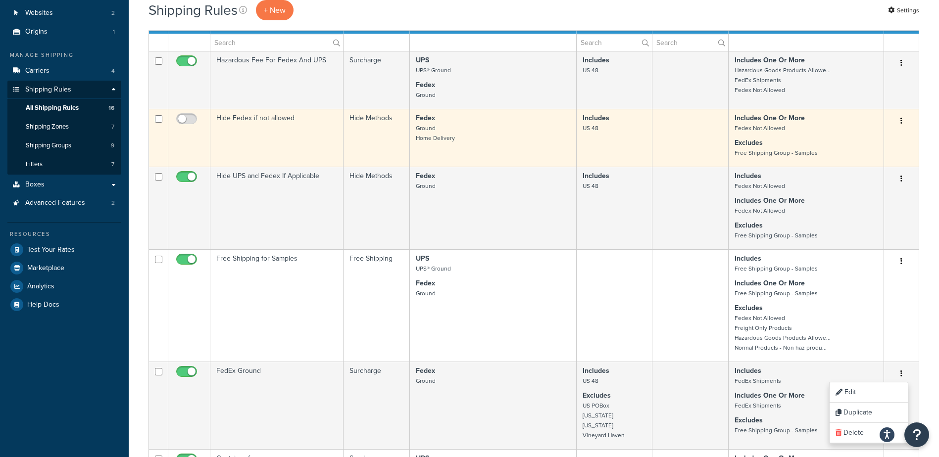
scroll to position [91, 0]
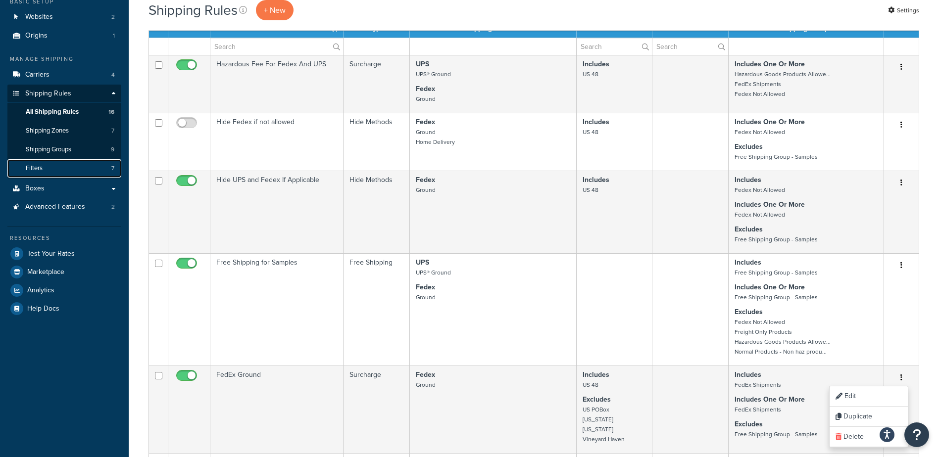
click at [41, 168] on span "Filters" at bounding box center [34, 168] width 17 height 8
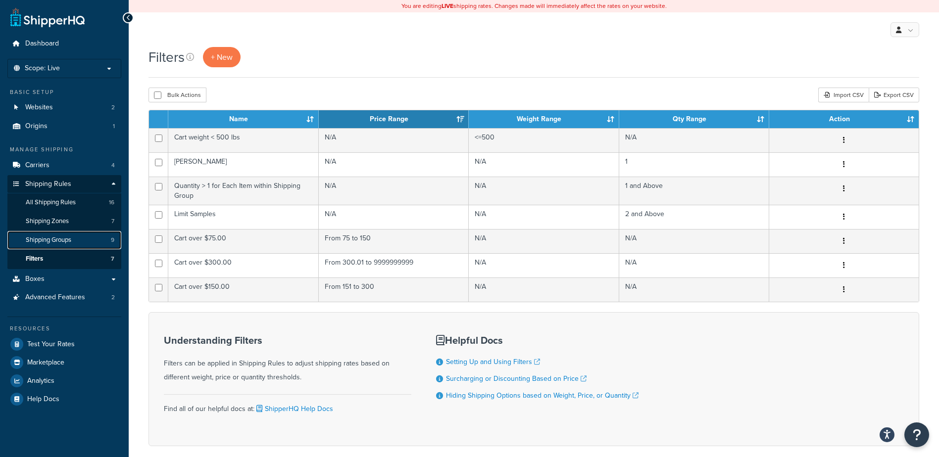
click at [57, 237] on span "Shipping Groups" at bounding box center [49, 240] width 46 height 8
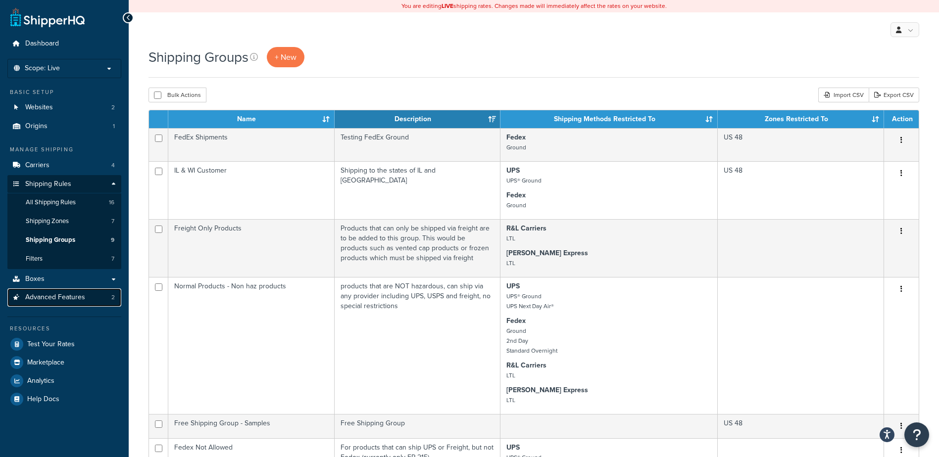
click at [46, 295] on span "Advanced Features" at bounding box center [55, 298] width 60 height 8
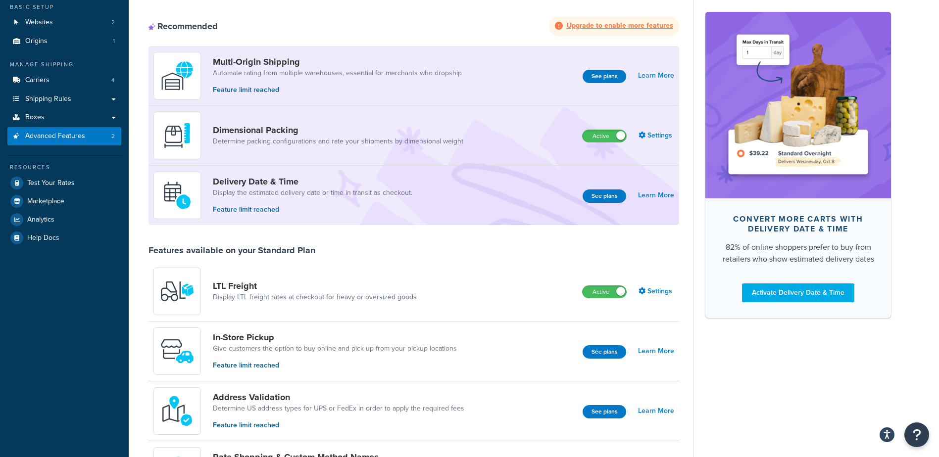
scroll to position [28, 0]
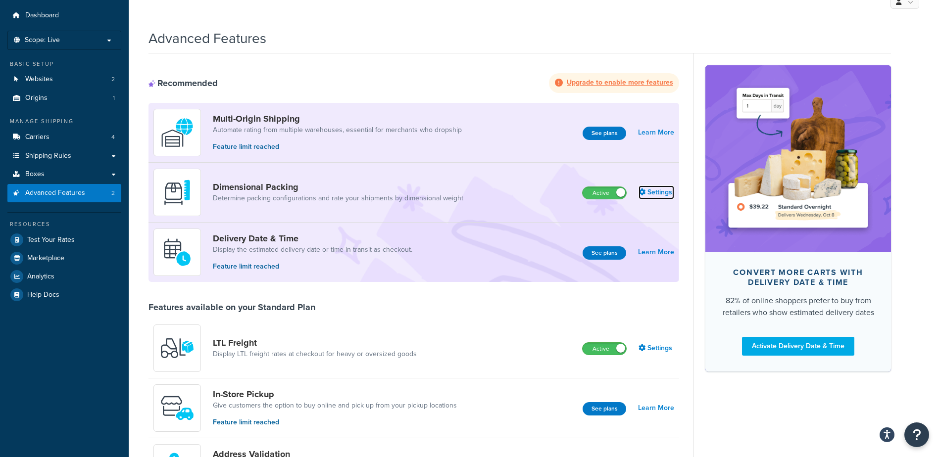
click at [659, 193] on link "Settings" at bounding box center [657, 193] width 36 height 14
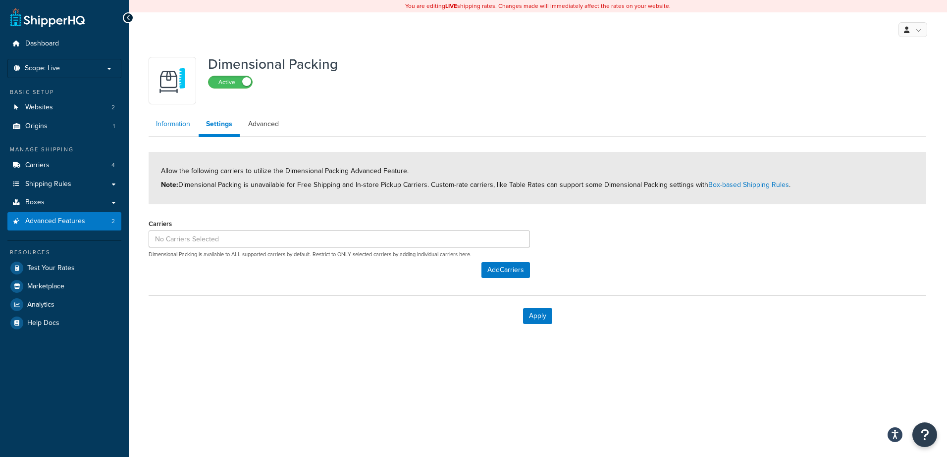
click at [173, 123] on link "Information" at bounding box center [173, 124] width 49 height 20
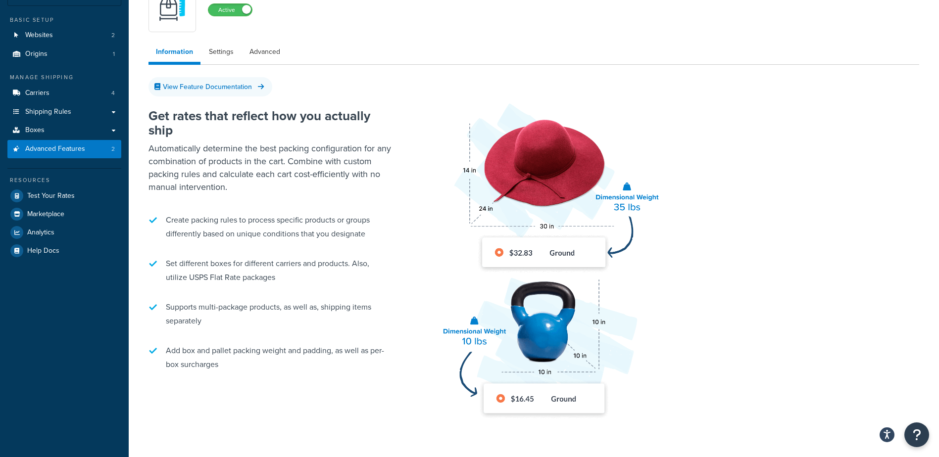
scroll to position [72, 0]
click at [218, 50] on link "Settings" at bounding box center [221, 53] width 40 height 20
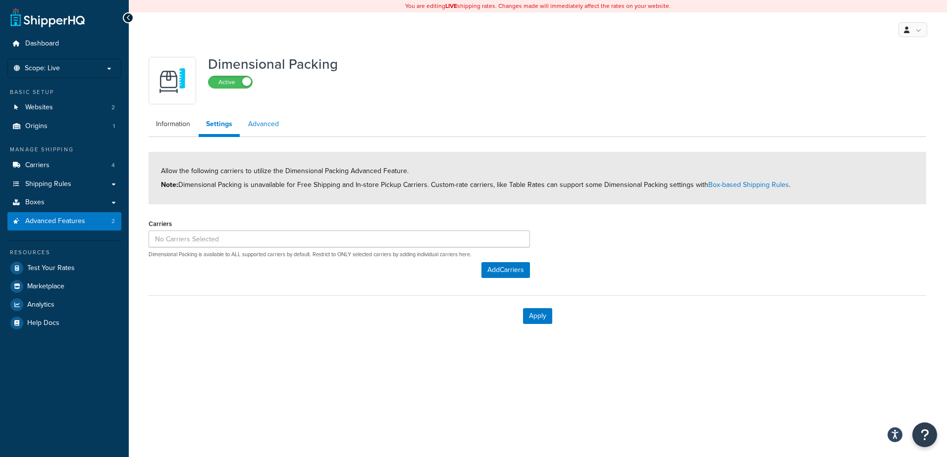
click at [265, 121] on link "Advanced" at bounding box center [264, 124] width 46 height 20
select select "false"
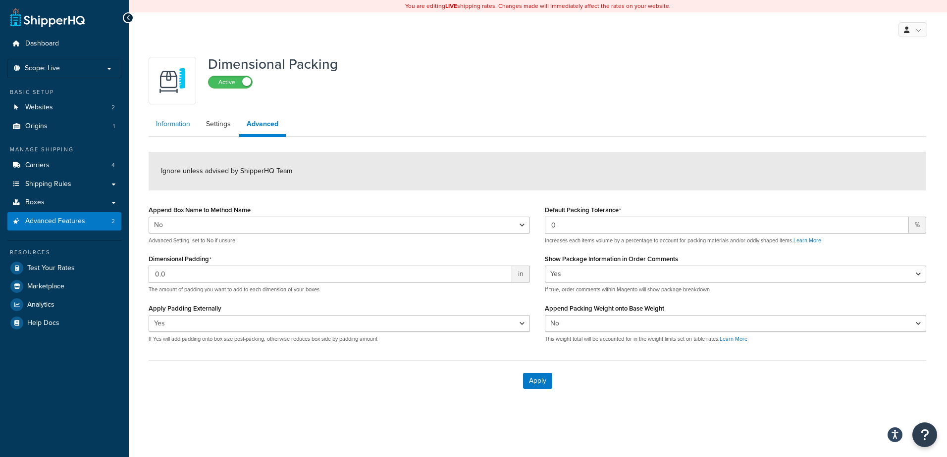
click at [163, 124] on link "Information" at bounding box center [173, 124] width 49 height 20
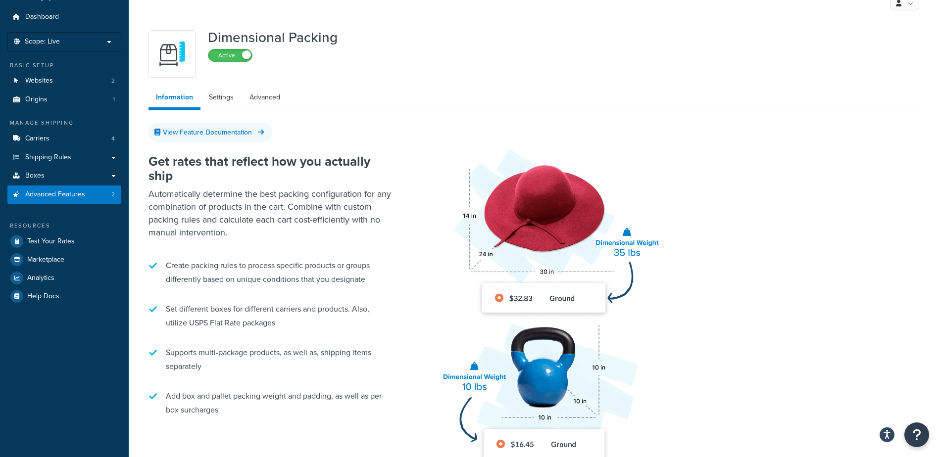
scroll to position [50, 0]
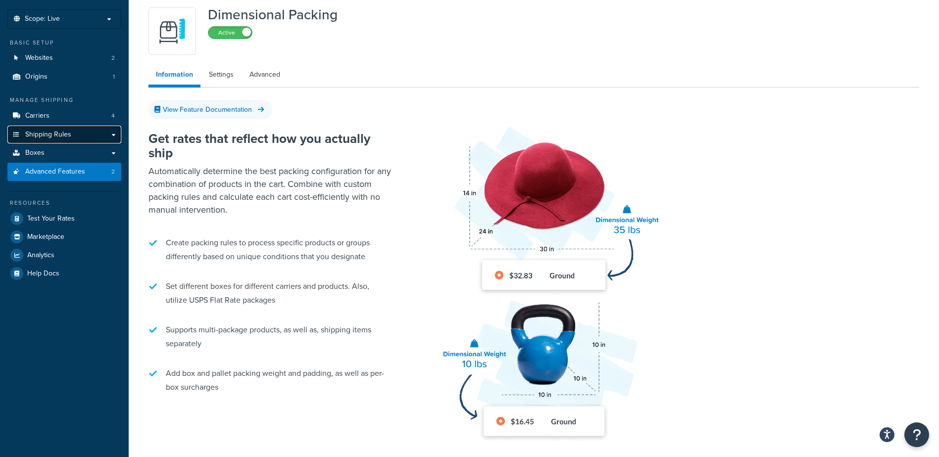
click at [44, 135] on span "Shipping Rules" at bounding box center [48, 135] width 46 height 8
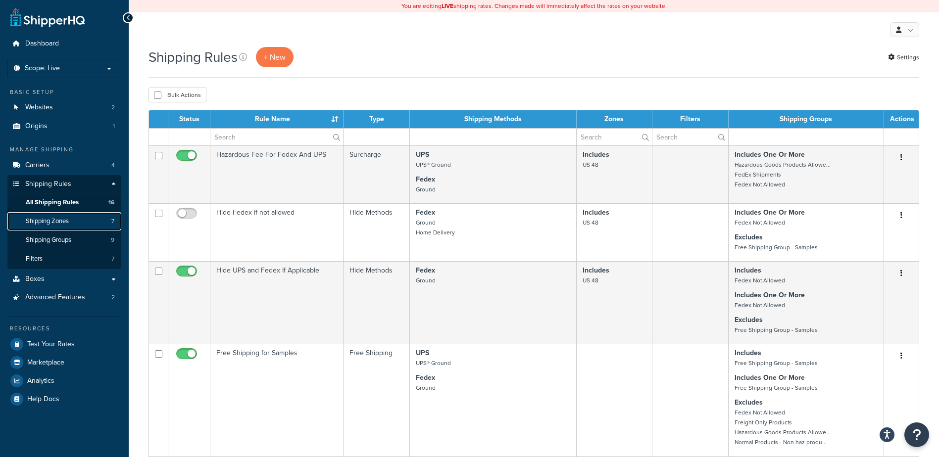
click at [64, 220] on span "Shipping Zones" at bounding box center [47, 221] width 43 height 8
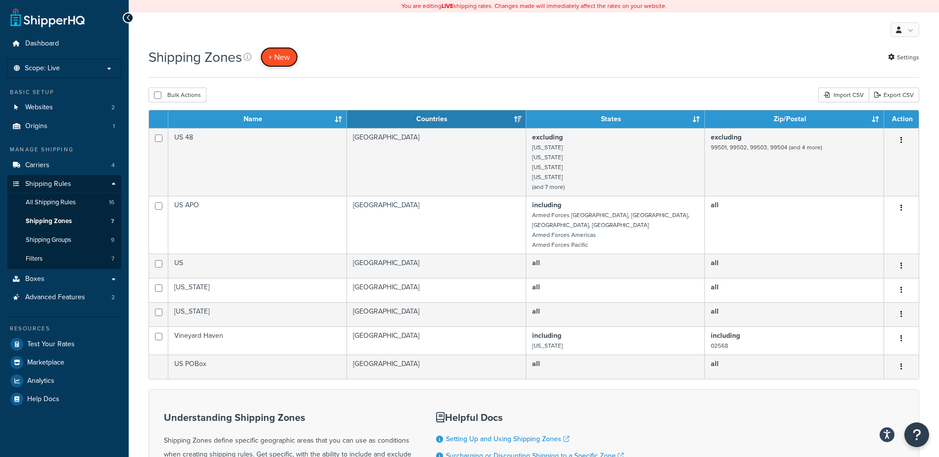
click at [284, 61] on span "+ New" at bounding box center [279, 56] width 22 height 11
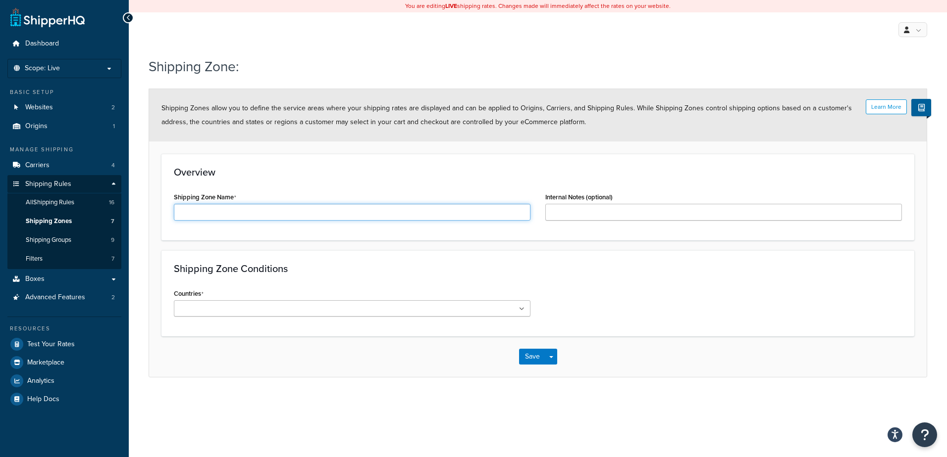
click at [191, 211] on input "Shipping Zone Name" at bounding box center [352, 212] width 356 height 17
type input "WI & IL"
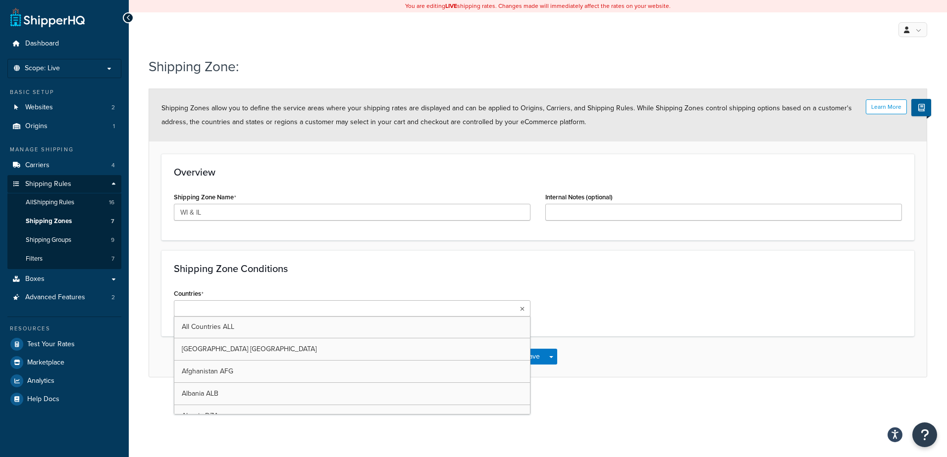
click at [521, 307] on icon at bounding box center [522, 309] width 4 height 6
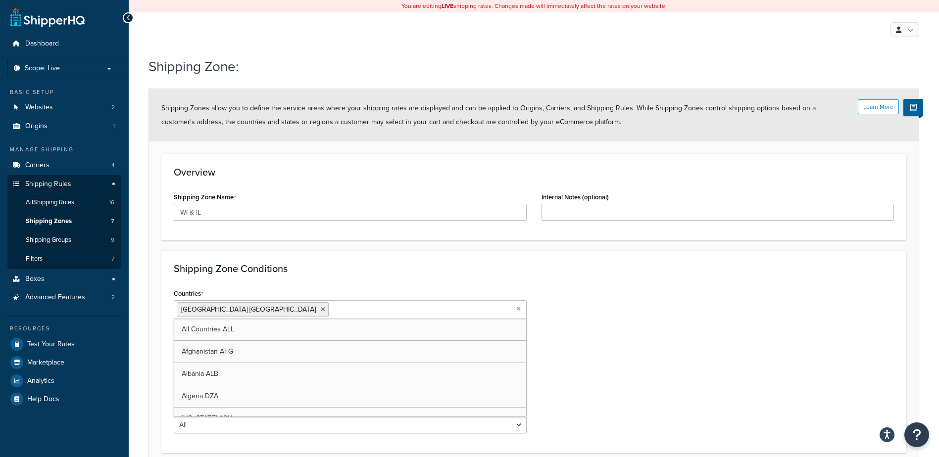
click at [645, 328] on div "Countries [GEOGRAPHIC_DATA] [GEOGRAPHIC_DATA] All Countries ALL [GEOGRAPHIC_DAT…" at bounding box center [533, 364] width 735 height 154
click at [519, 351] on select "All Including Excluding" at bounding box center [350, 349] width 353 height 17
select select "including"
click at [174, 341] on select "All Including Excluding" at bounding box center [350, 349] width 353 height 17
click at [196, 387] on input "State/Regions" at bounding box center [221, 387] width 88 height 11
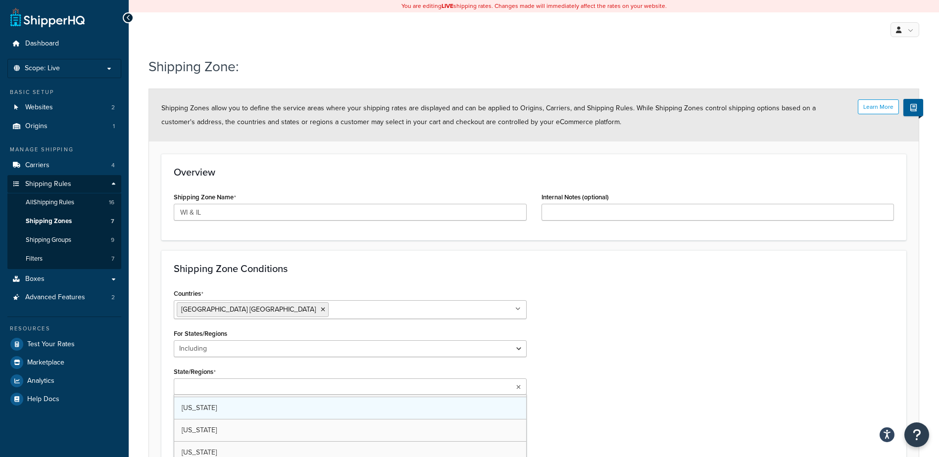
scroll to position [198, 0]
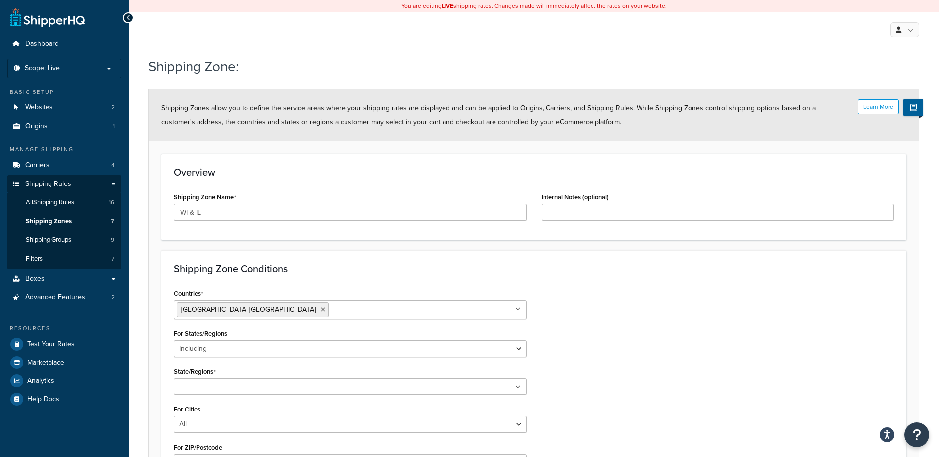
click at [636, 384] on div "Countries United States USA All Countries ALL Afghanistan AFG Albania ALB Alger…" at bounding box center [533, 383] width 735 height 192
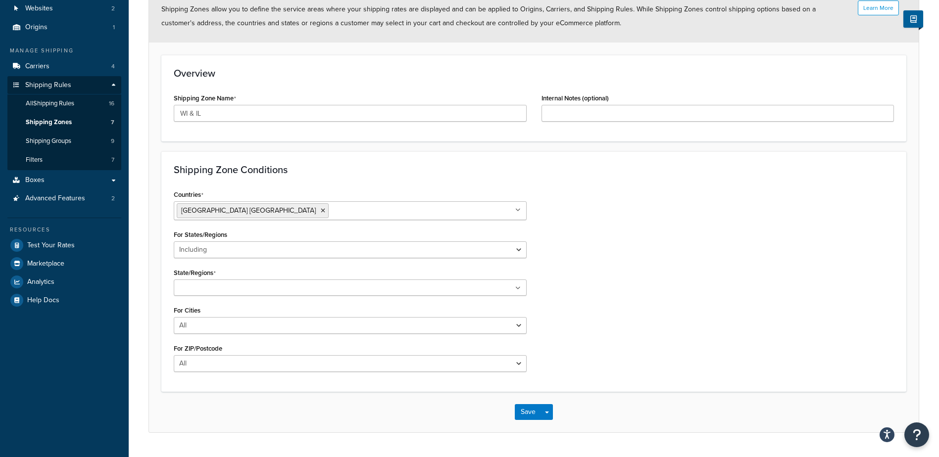
scroll to position [125, 0]
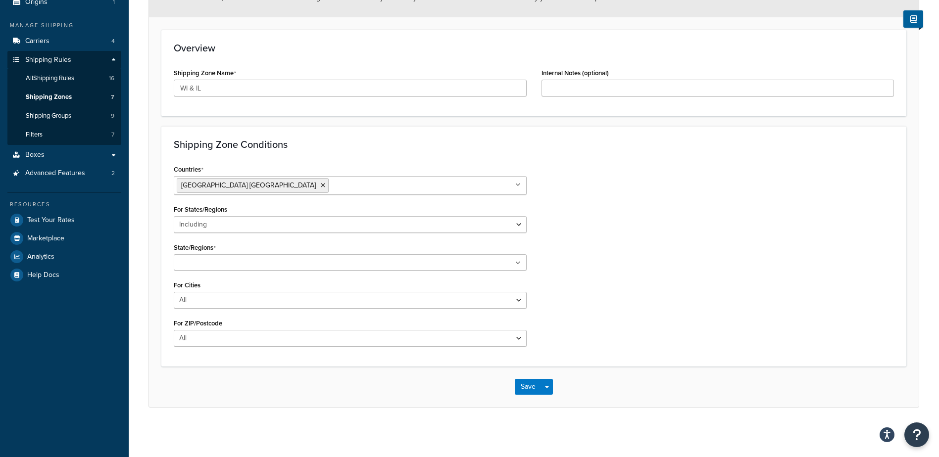
click at [226, 263] on input "State/Regions" at bounding box center [221, 263] width 88 height 11
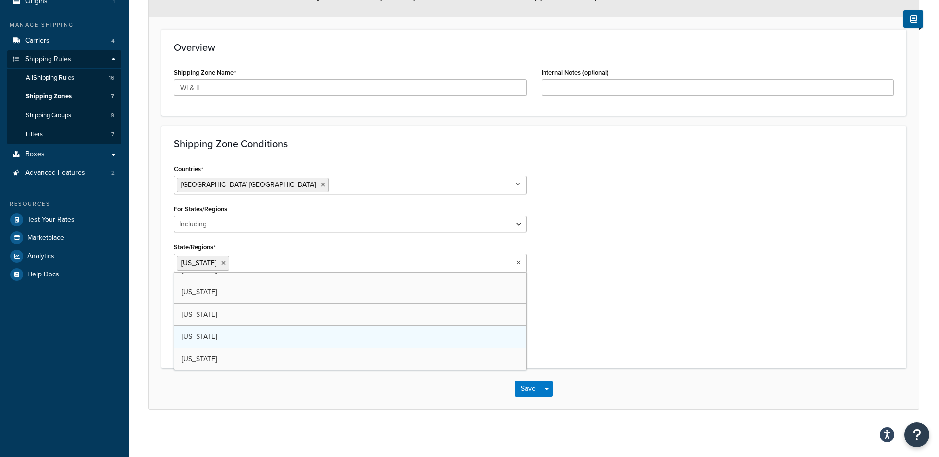
scroll to position [89, 0]
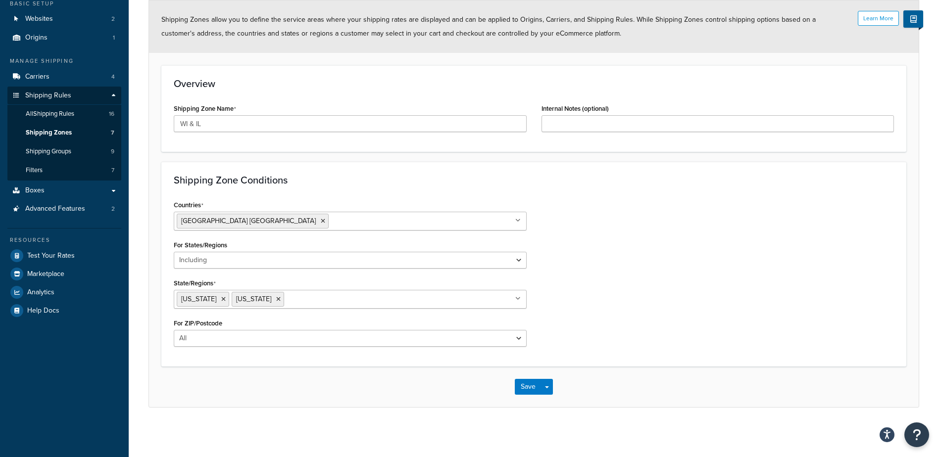
click at [696, 300] on div "Countries United States USA All Countries ALL Afghanistan AFG Albania ALB Alger…" at bounding box center [533, 276] width 735 height 156
click at [521, 337] on select "All Including Excluding" at bounding box center [350, 338] width 353 height 17
click at [174, 330] on select "All Including Excluding" at bounding box center [350, 338] width 353 height 17
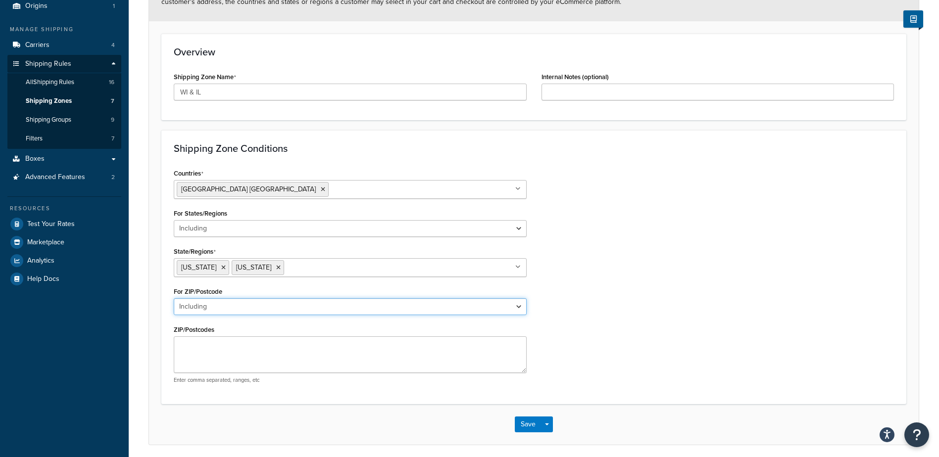
scroll to position [158, 0]
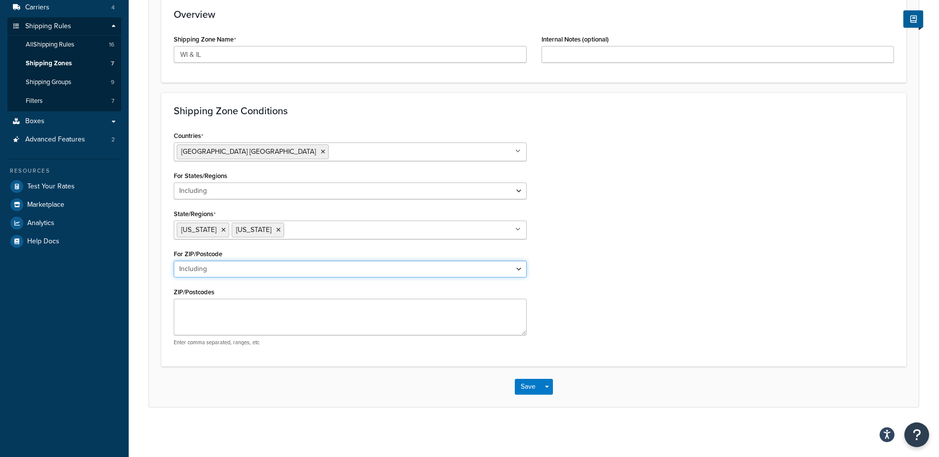
click at [519, 269] on select "All Including Excluding" at bounding box center [350, 269] width 353 height 17
select select "all"
click at [174, 278] on select "All Including Excluding" at bounding box center [350, 269] width 353 height 17
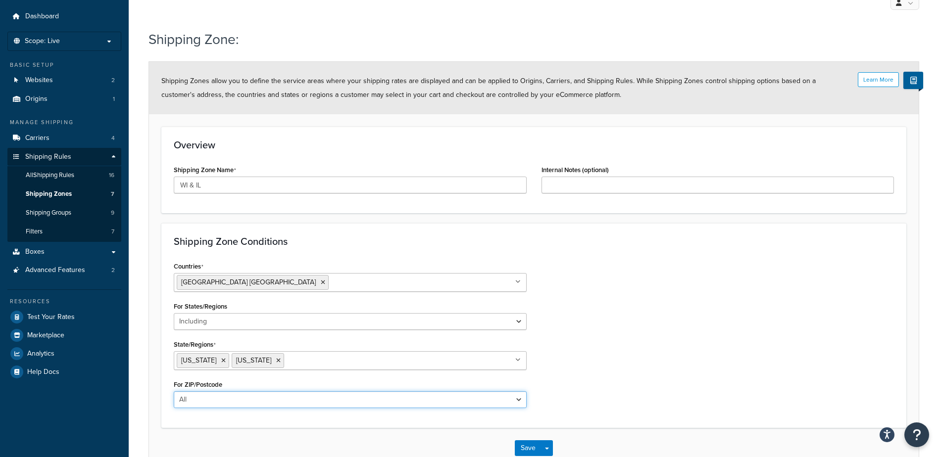
scroll to position [50, 0]
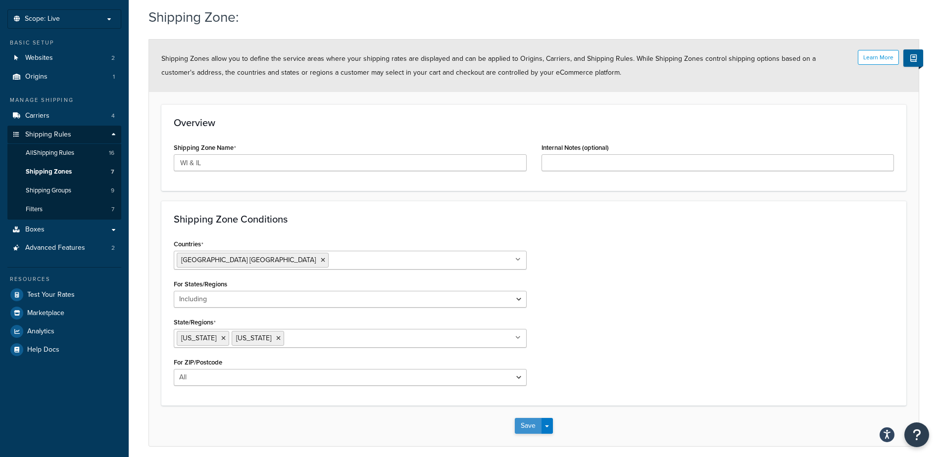
click at [531, 428] on button "Save" at bounding box center [528, 426] width 27 height 16
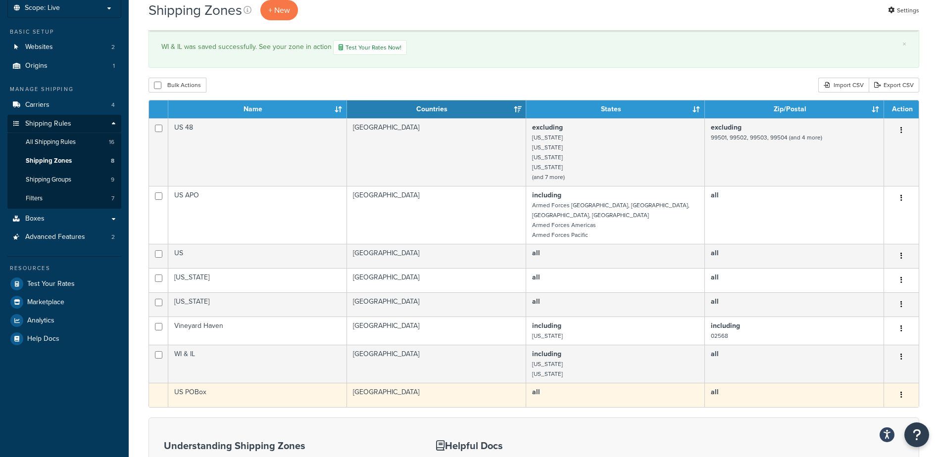
scroll to position [50, 0]
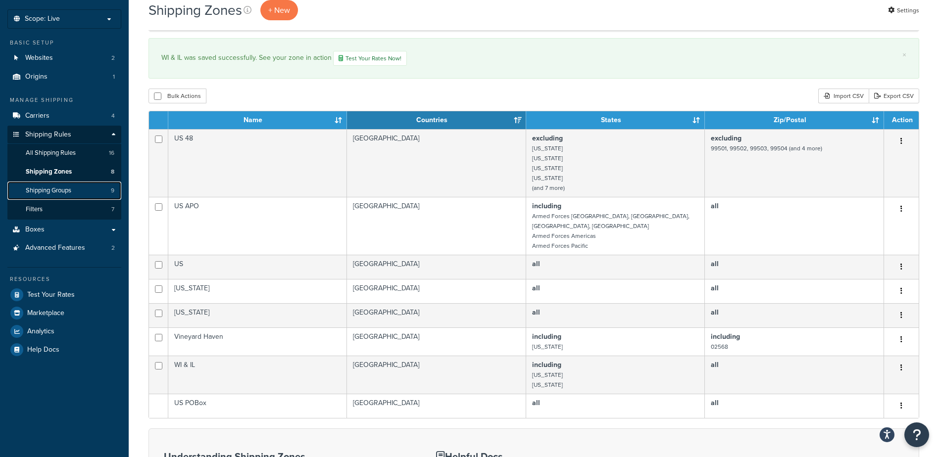
click at [62, 190] on span "Shipping Groups" at bounding box center [49, 191] width 46 height 8
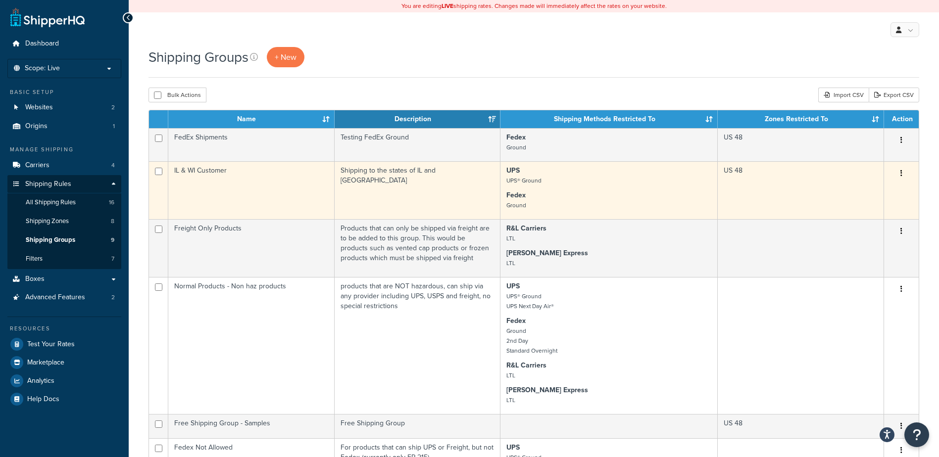
click at [242, 184] on td "IL & WI Customer" at bounding box center [251, 190] width 166 height 58
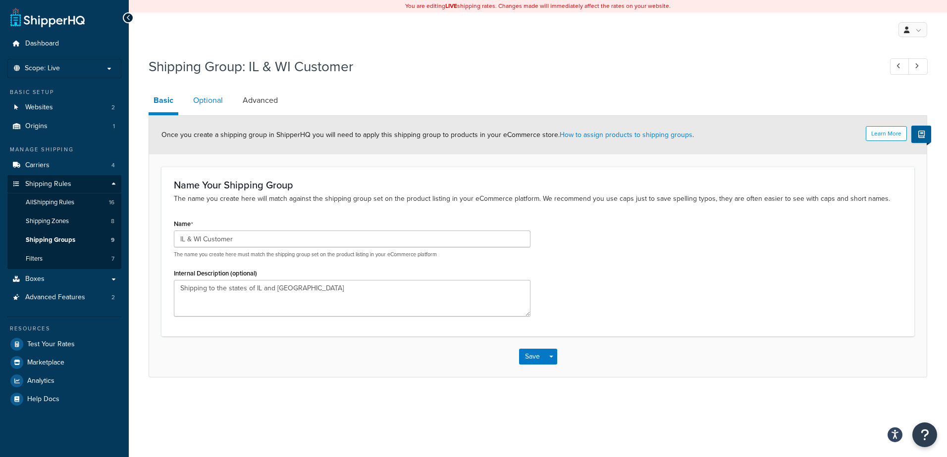
click at [206, 99] on link "Optional" at bounding box center [208, 101] width 40 height 24
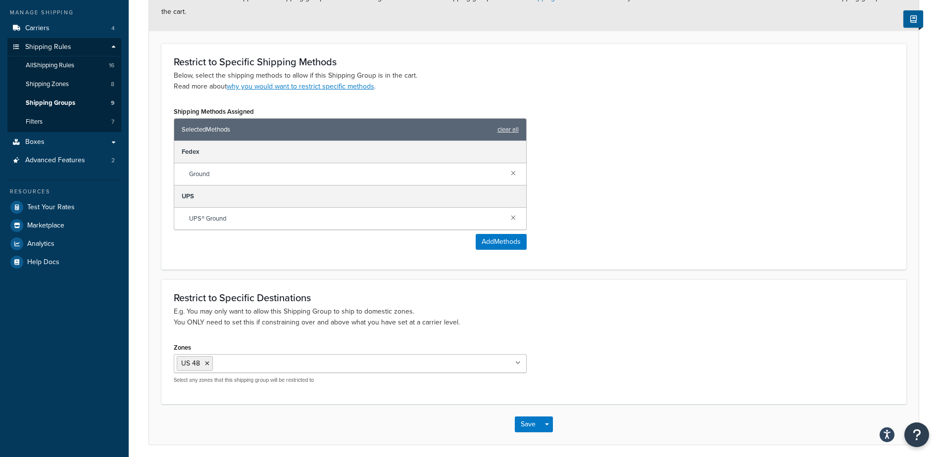
scroll to position [176, 0]
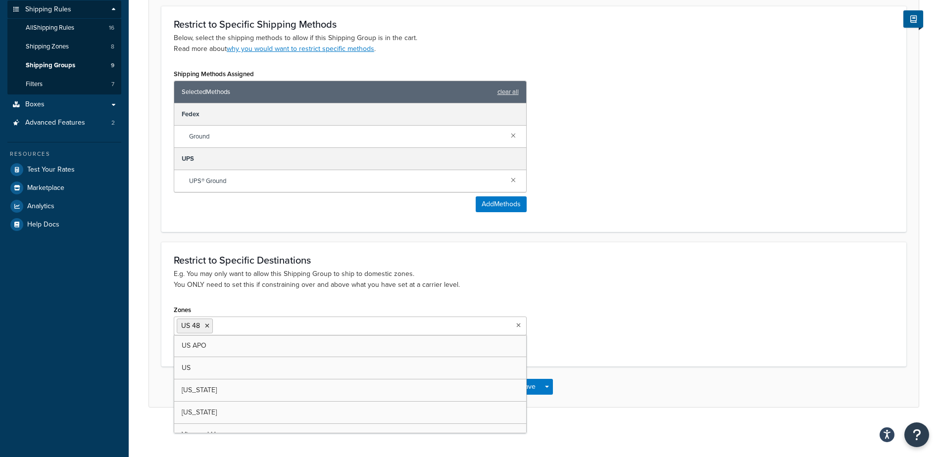
click at [259, 324] on input "Zones" at bounding box center [259, 325] width 88 height 11
click at [208, 326] on icon at bounding box center [207, 326] width 4 height 6
click at [562, 296] on div "Restrict to Specific Destinations E.g. You may only want to allow this Shipping…" at bounding box center [533, 304] width 745 height 124
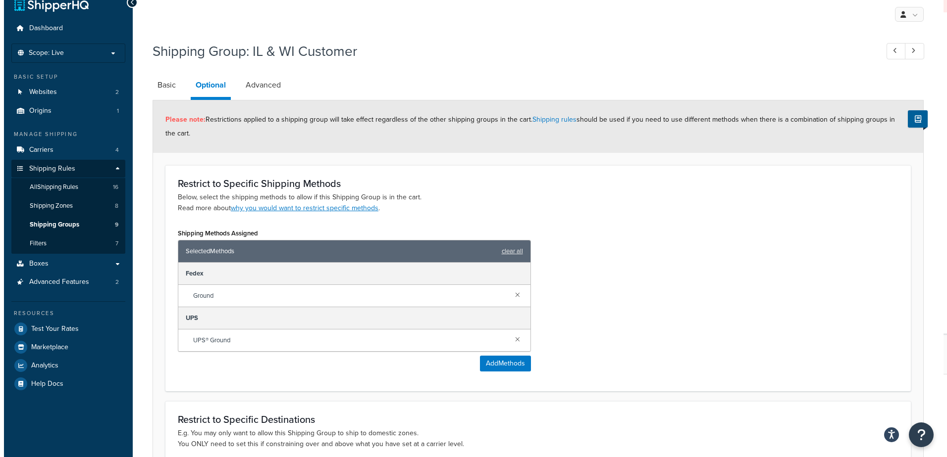
scroll to position [0, 0]
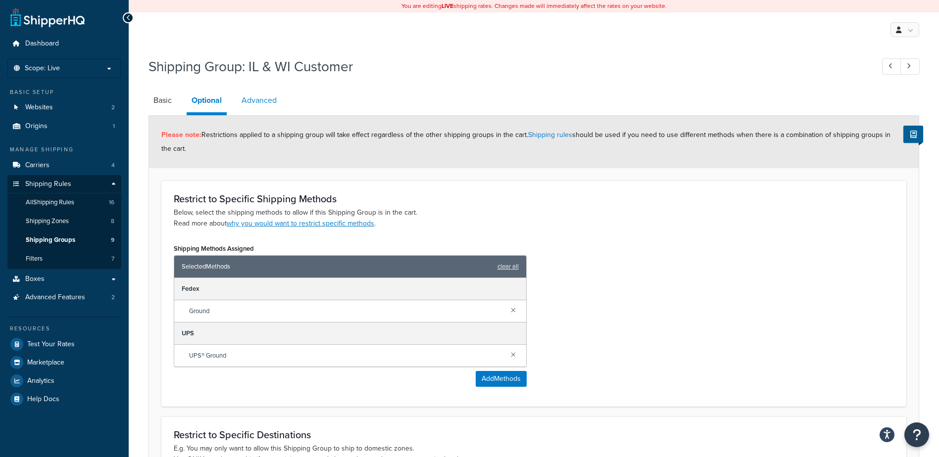
click at [260, 100] on link "Advanced" at bounding box center [259, 101] width 45 height 24
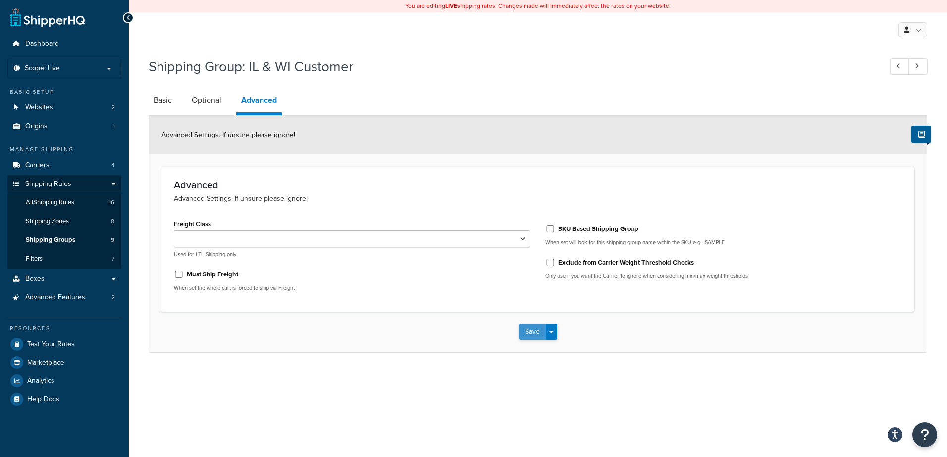
click at [533, 335] on button "Save" at bounding box center [532, 332] width 27 height 16
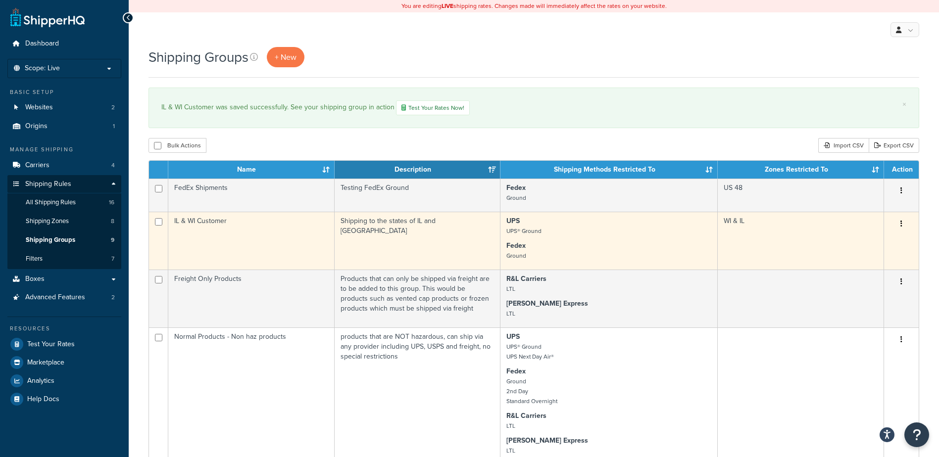
click at [900, 224] on button "button" at bounding box center [902, 224] width 14 height 16
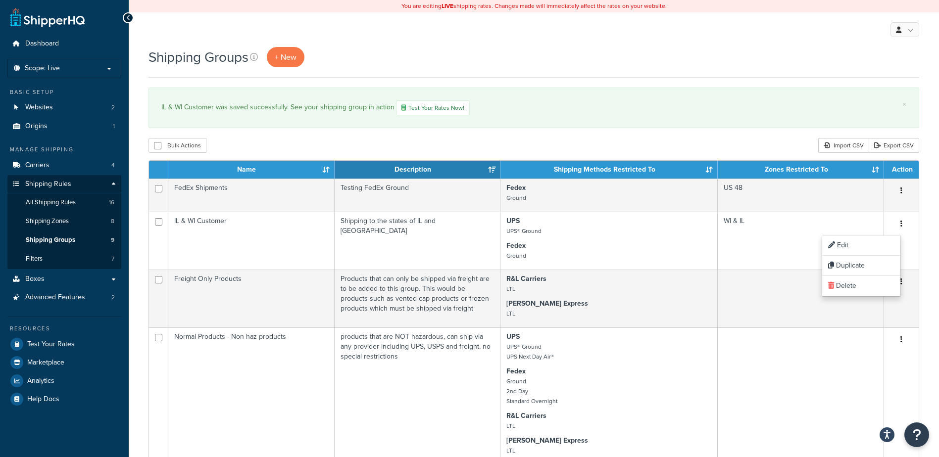
click at [40, 201] on span "All Shipping Rules" at bounding box center [51, 203] width 50 height 8
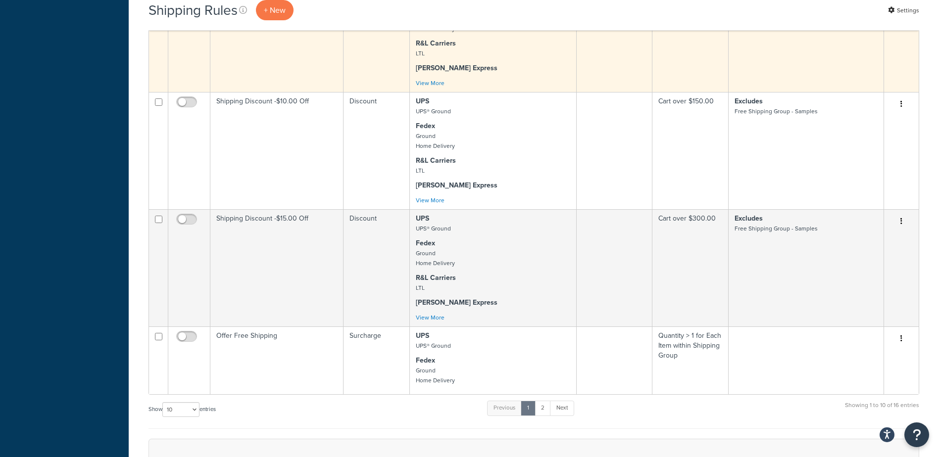
scroll to position [693, 0]
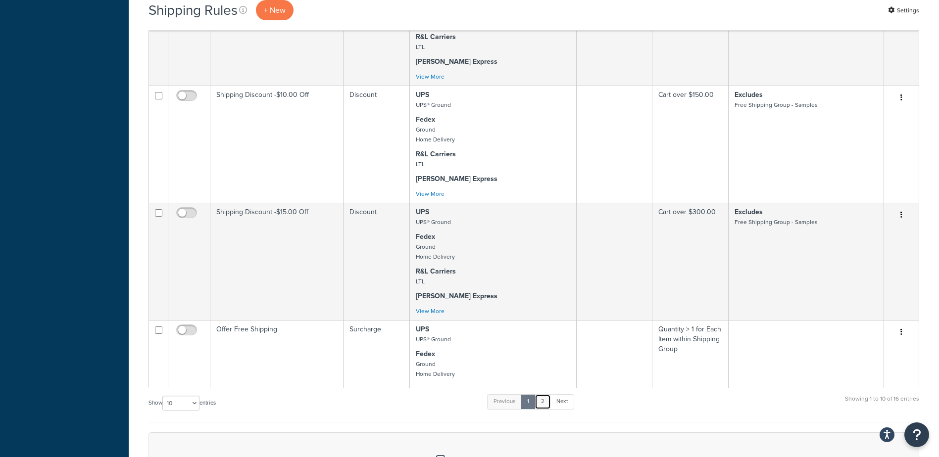
click at [545, 409] on link "2" at bounding box center [543, 402] width 16 height 15
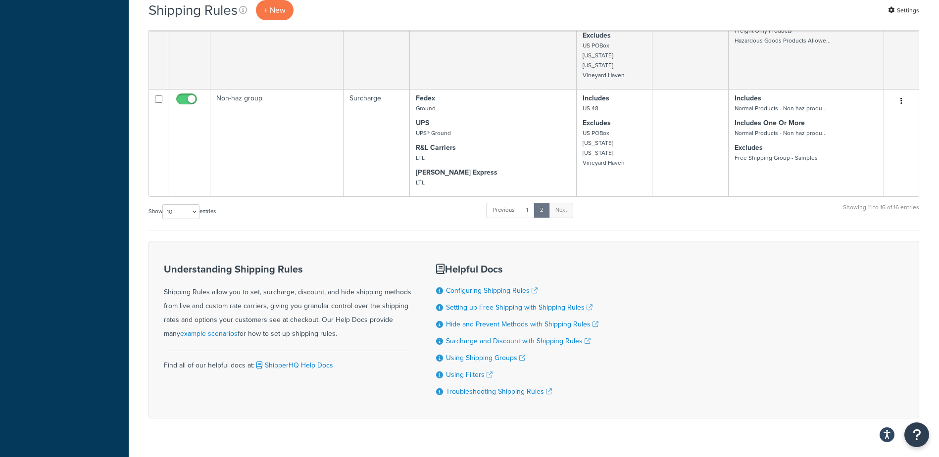
scroll to position [497, 0]
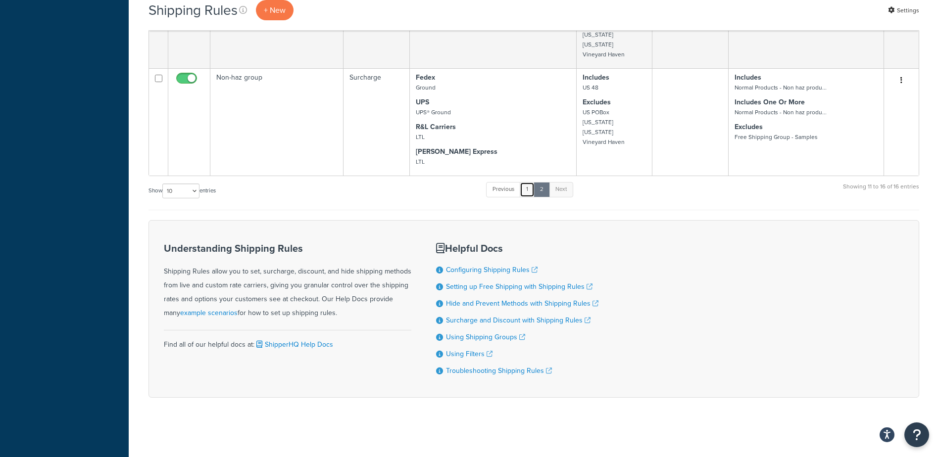
click at [531, 186] on link "1" at bounding box center [527, 189] width 15 height 15
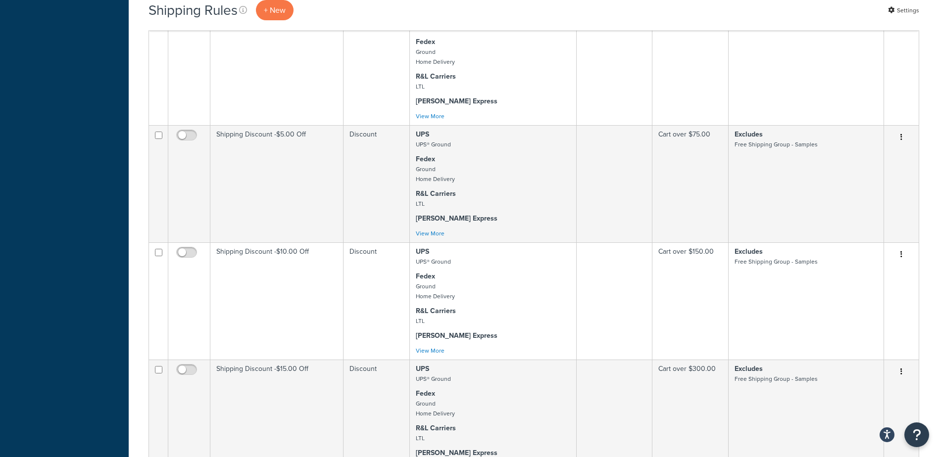
scroll to position [784, 0]
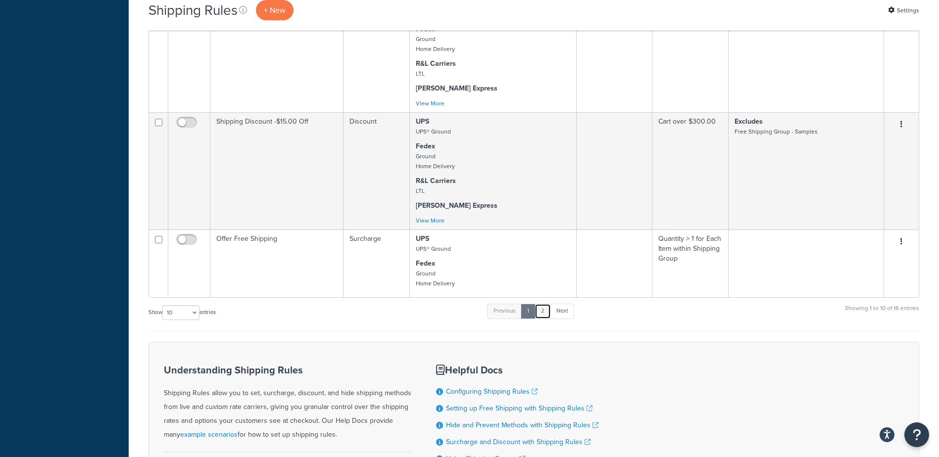
click at [544, 319] on link "2" at bounding box center [543, 311] width 16 height 15
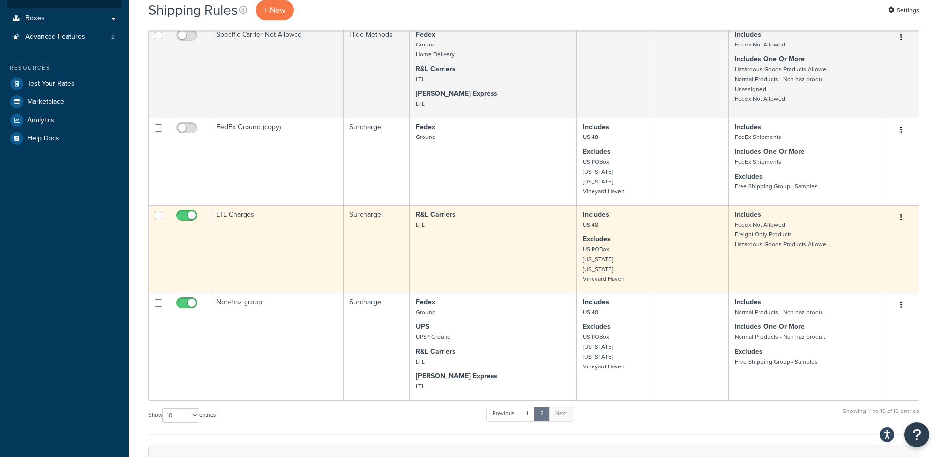
scroll to position [150, 0]
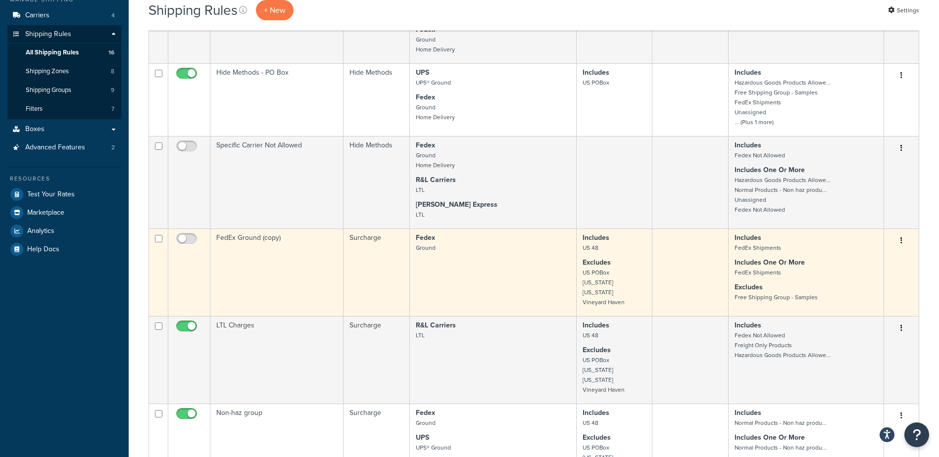
click at [900, 244] on button "button" at bounding box center [902, 241] width 14 height 16
click at [864, 283] on link "Duplicate" at bounding box center [869, 280] width 78 height 20
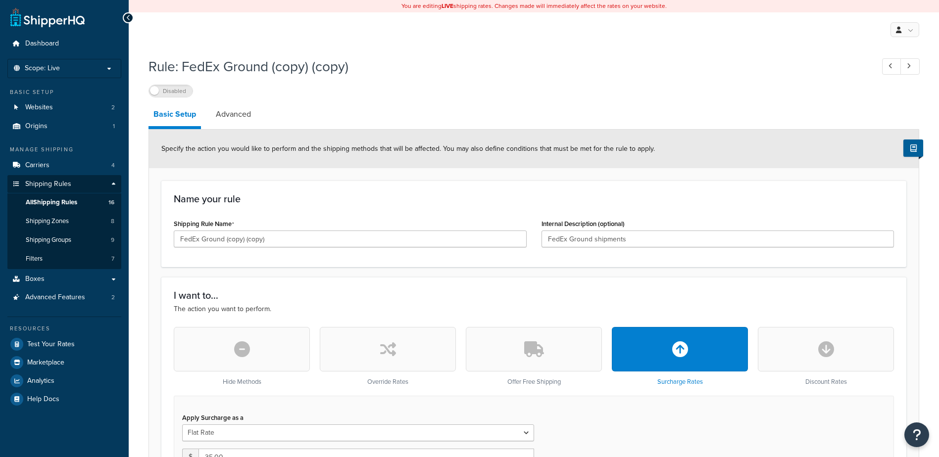
select select "ITEM"
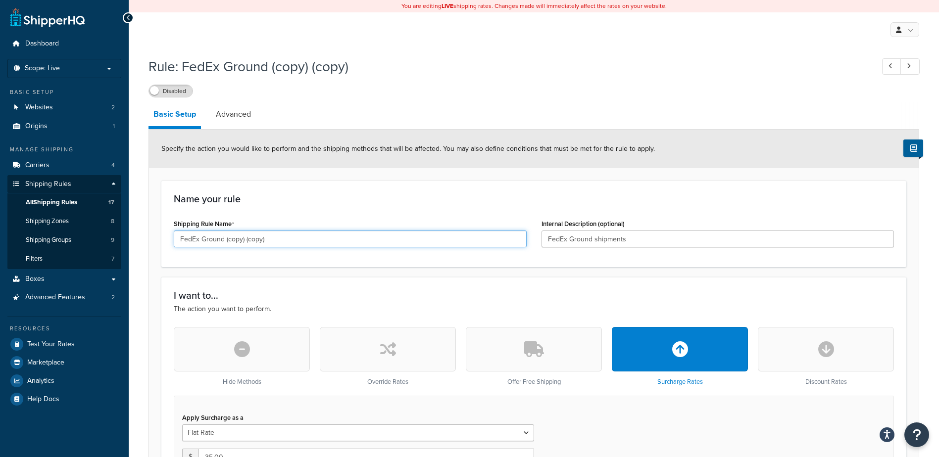
click at [286, 241] on input "FedEx Ground (copy) (copy)" at bounding box center [350, 239] width 353 height 17
type input "F"
type input "WI & IL Shipments"
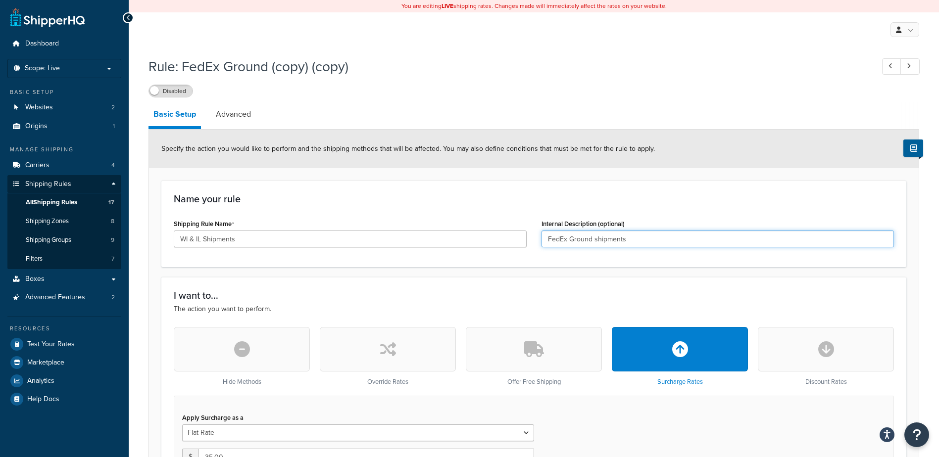
drag, startPoint x: 634, startPoint y: 240, endPoint x: 516, endPoint y: 236, distance: 117.9
click at [516, 236] on div "Shipping Rule Name WI & IL Shipments Internal Description (optional) FedEx Grou…" at bounding box center [533, 236] width 735 height 38
type input "WI & IL Shipments"
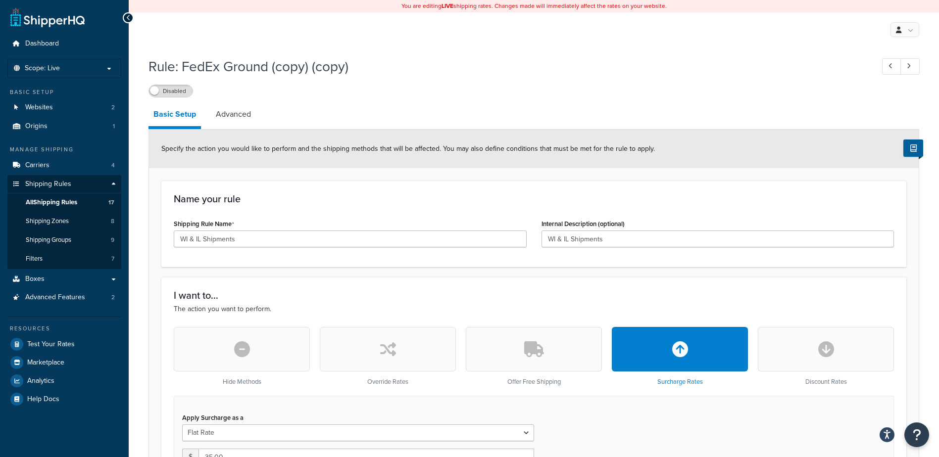
click at [601, 61] on h1 "Rule: FedEx Ground (copy) (copy)" at bounding box center [506, 66] width 715 height 19
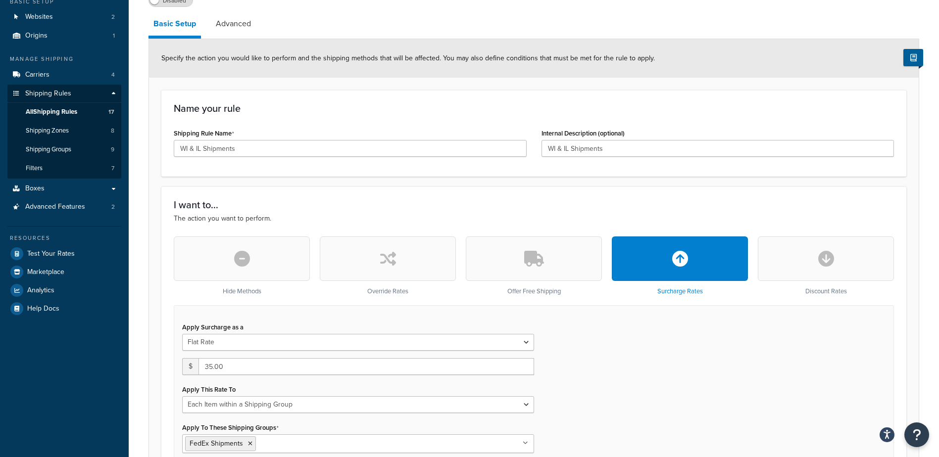
scroll to position [99, 0]
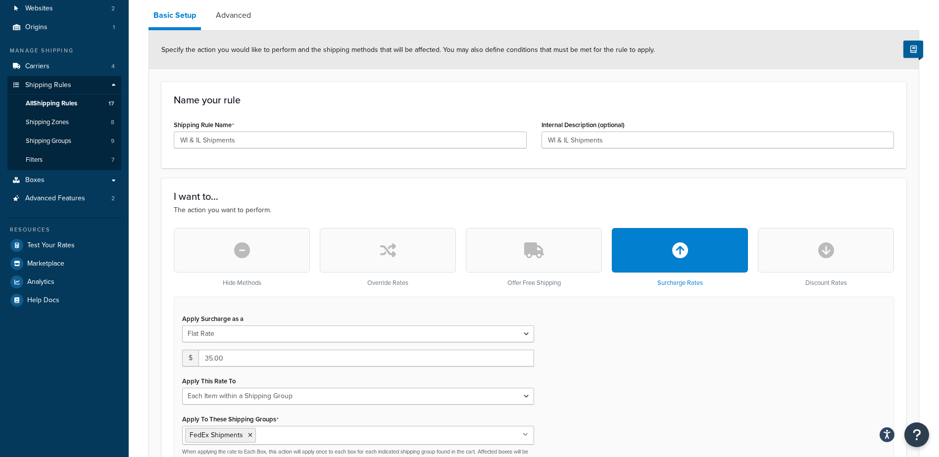
click at [389, 254] on icon "button" at bounding box center [388, 251] width 16 height 16
type input "0"
select select "CART"
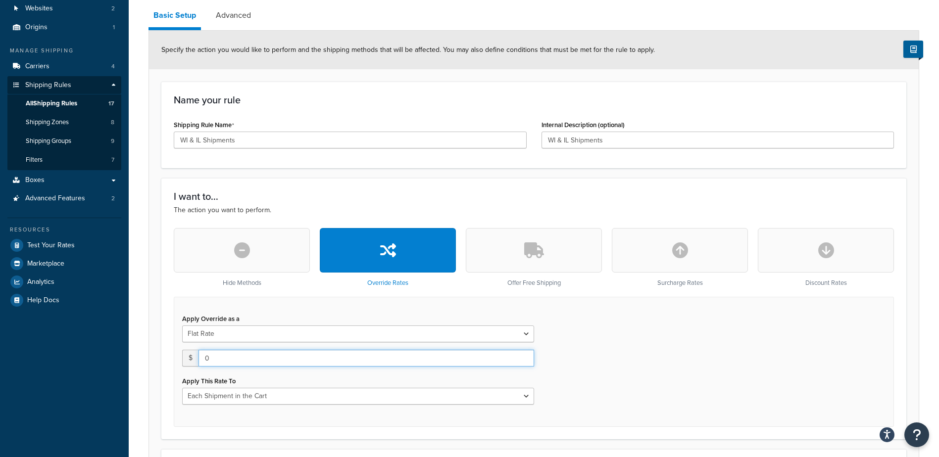
drag, startPoint x: 212, startPoint y: 358, endPoint x: 193, endPoint y: 357, distance: 19.3
click at [193, 357] on div "$ 0" at bounding box center [358, 358] width 352 height 17
type input "85.00"
click at [604, 386] on div "Apply Override as a Flat Rate Percentage Flat Rate & Percentage $ 85.00 Apply T…" at bounding box center [534, 362] width 720 height 130
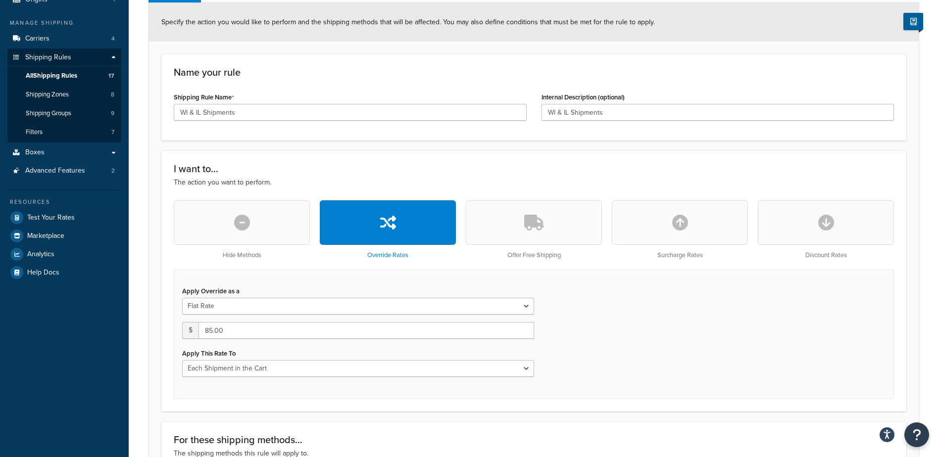
scroll to position [149, 0]
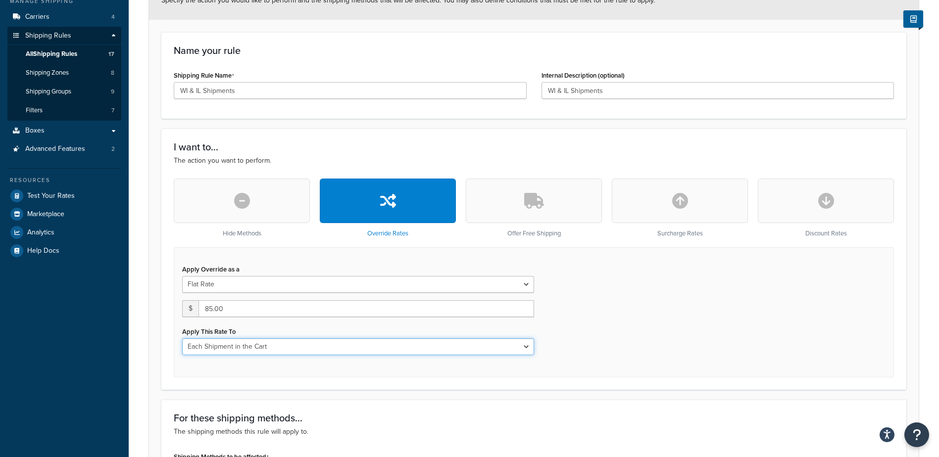
click at [525, 351] on select "Each Shipment in the Cart Each Shipping Group in the Cart Each Item within a Sh…" at bounding box center [358, 347] width 352 height 17
select select "ITEM"
click at [182, 340] on select "Each Shipment in the Cart Each Shipping Group in the Cart Each Item within a Sh…" at bounding box center [358, 347] width 352 height 17
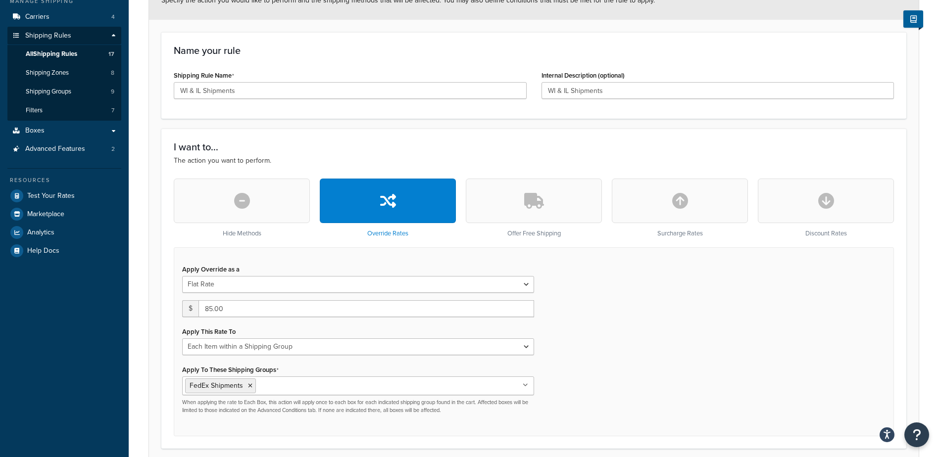
click at [641, 365] on div "Apply Override as a Flat Rate Percentage Flat Rate & Percentage $ 85.00 Apply T…" at bounding box center [534, 342] width 720 height 189
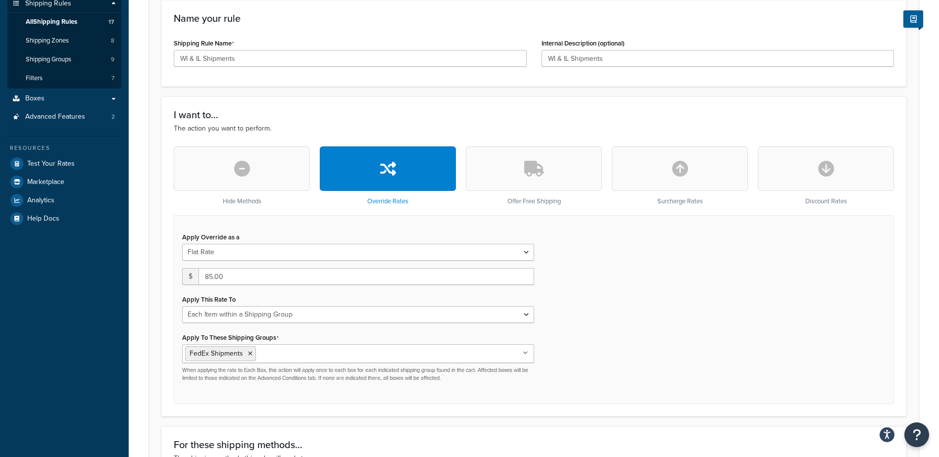
scroll to position [198, 0]
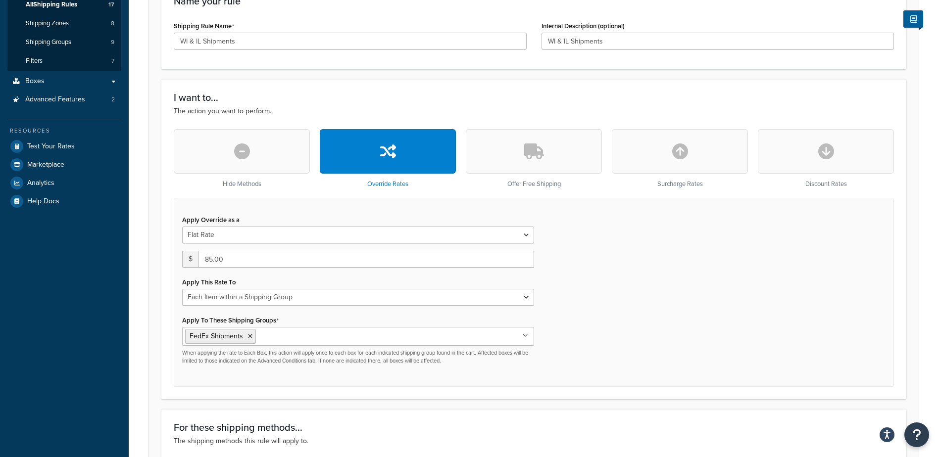
click at [297, 338] on input "Apply To These Shipping Groups" at bounding box center [302, 336] width 88 height 11
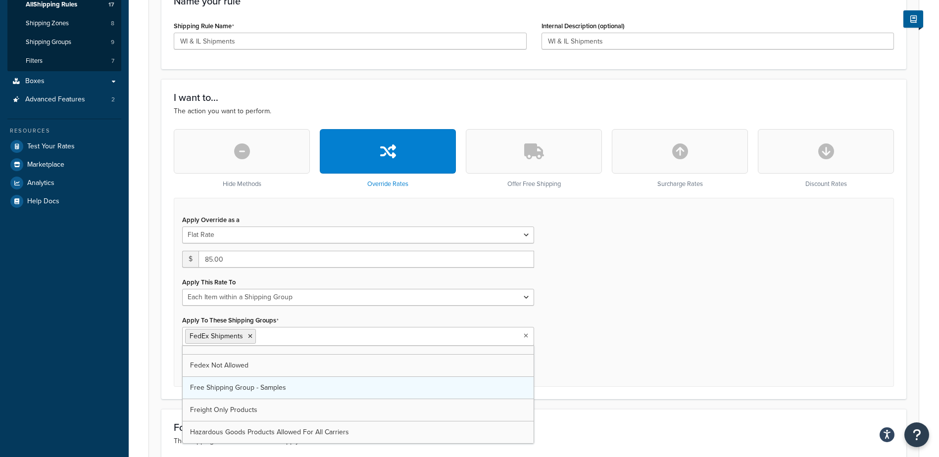
scroll to position [50, 0]
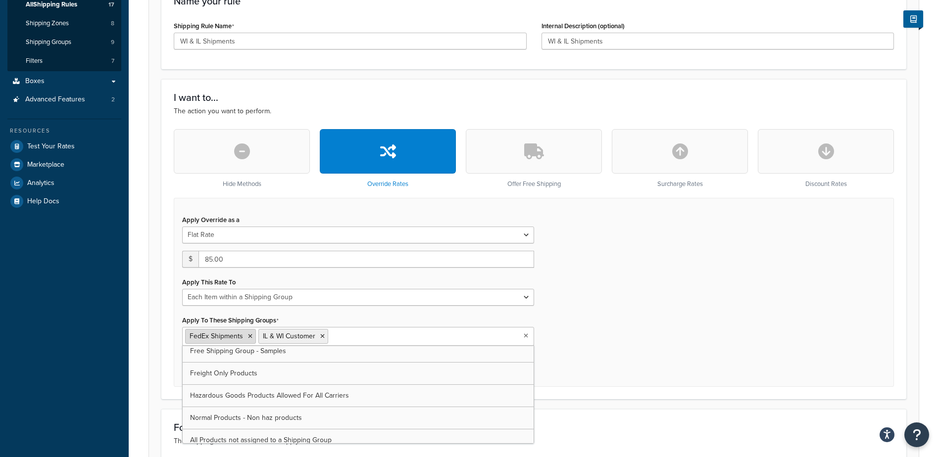
click at [249, 337] on icon at bounding box center [250, 337] width 4 height 6
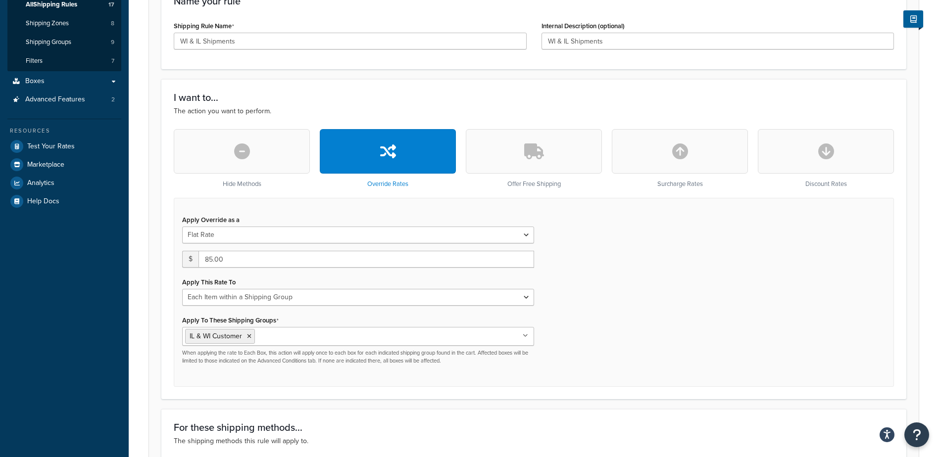
click at [741, 346] on div "Apply Override as a Flat Rate Percentage Flat Rate & Percentage $ 85.00 Apply T…" at bounding box center [534, 292] width 720 height 189
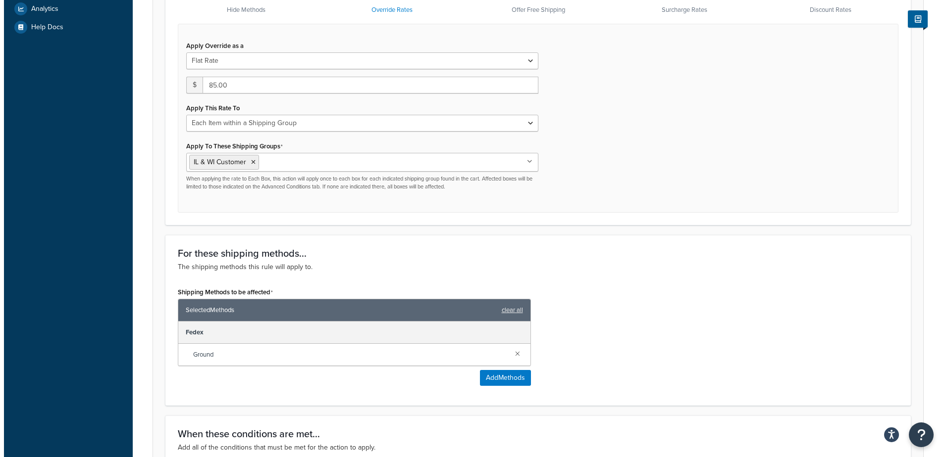
scroll to position [396, 0]
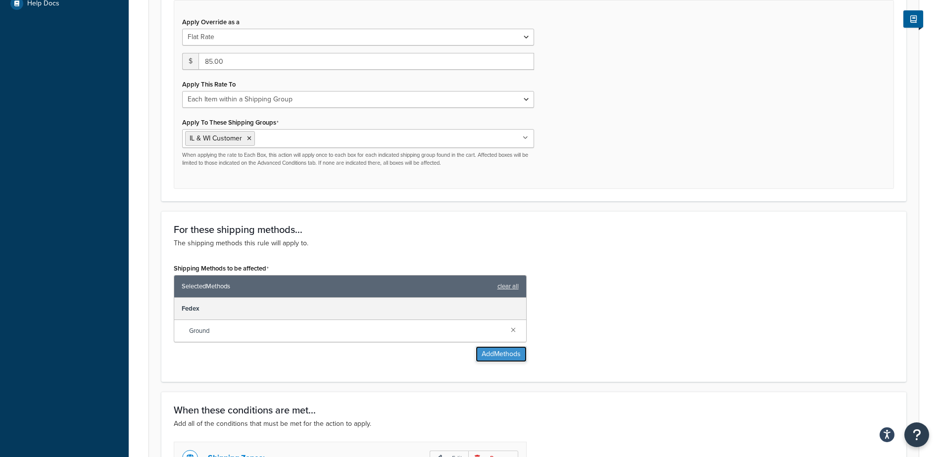
click at [495, 355] on button "Add Methods" at bounding box center [501, 355] width 51 height 16
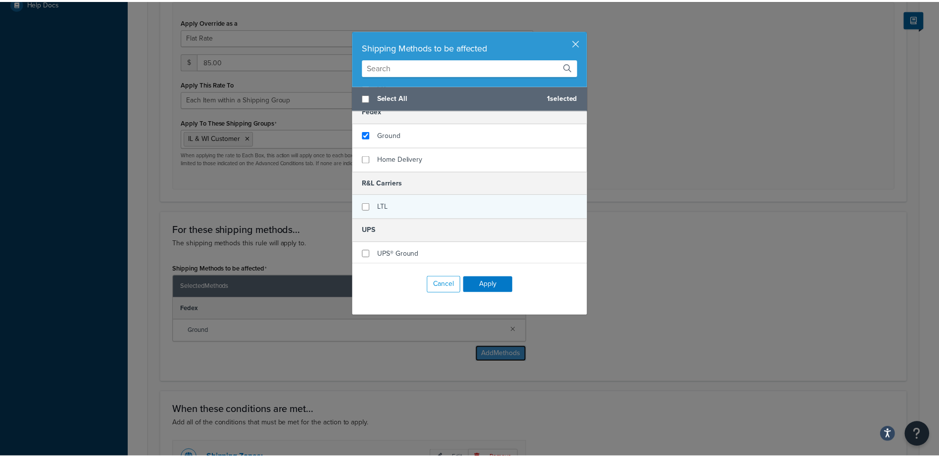
scroll to position [59, 0]
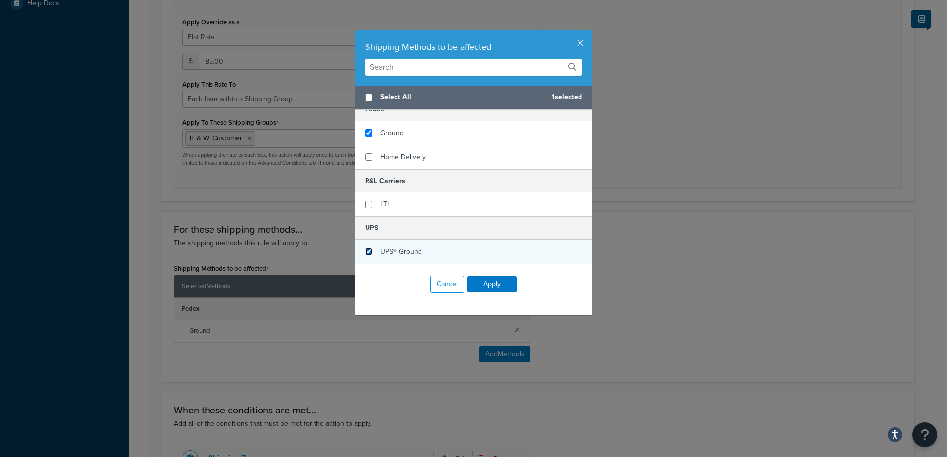
click at [366, 251] on input "checkbox" at bounding box center [368, 251] width 7 height 7
checkbox input "true"
click at [502, 284] on button "Apply" at bounding box center [492, 285] width 50 height 16
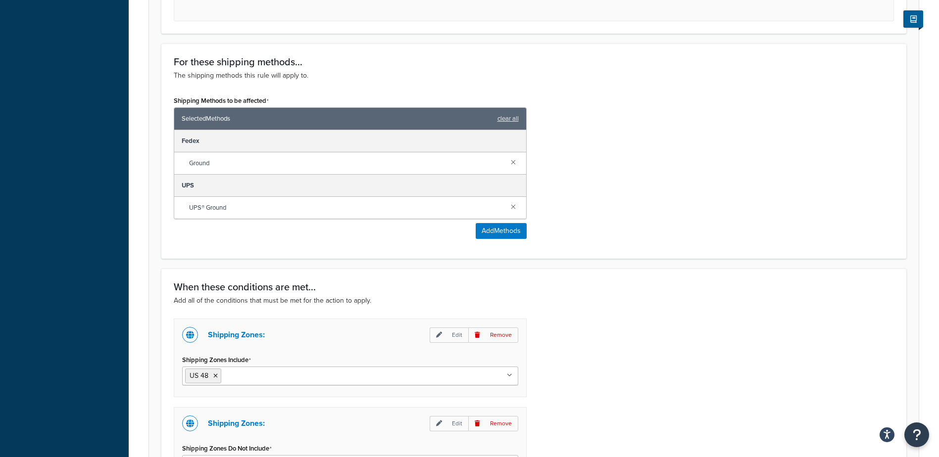
scroll to position [594, 0]
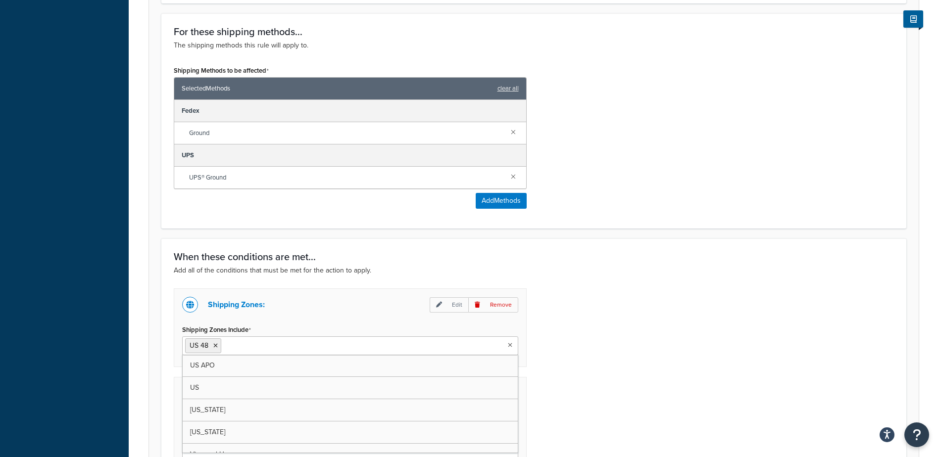
click at [288, 350] on input "Shipping Zones Include" at bounding box center [268, 345] width 88 height 11
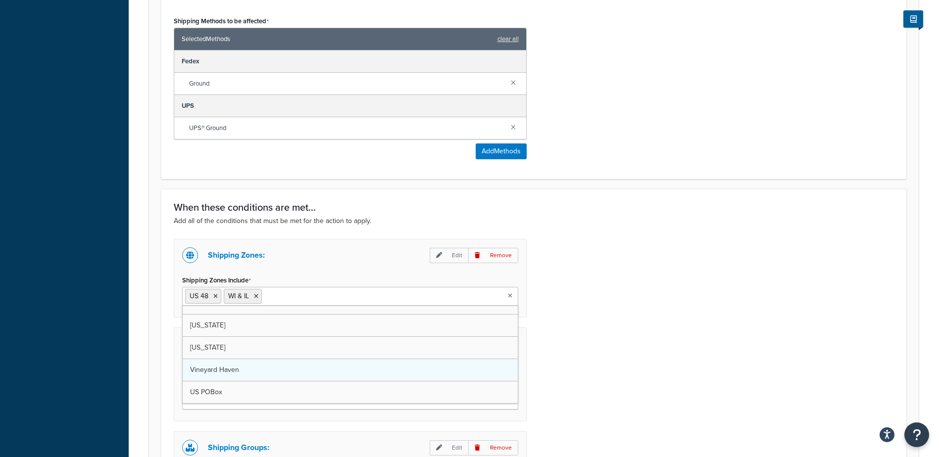
scroll to position [35, 0]
click at [215, 298] on icon at bounding box center [215, 297] width 4 height 6
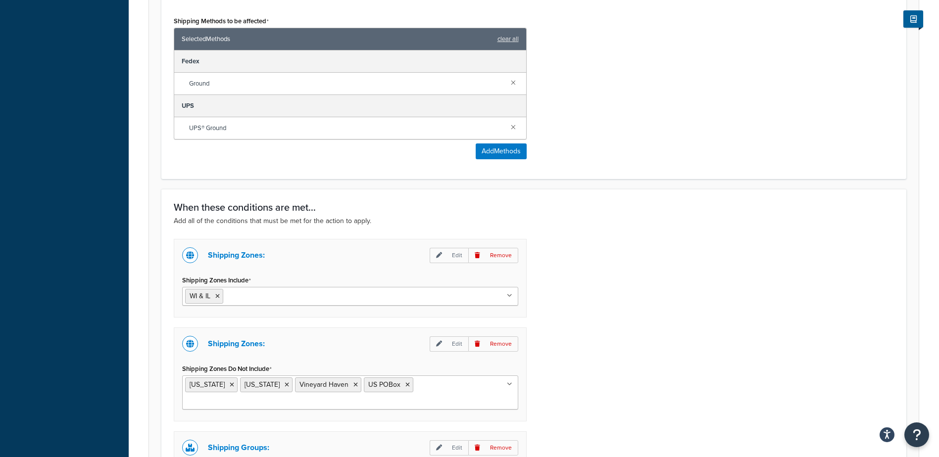
click at [693, 301] on div "Shipping Zones: Edit Remove Shipping Zones Include WI & IL US 48 US APO US Alas…" at bounding box center [533, 452] width 735 height 426
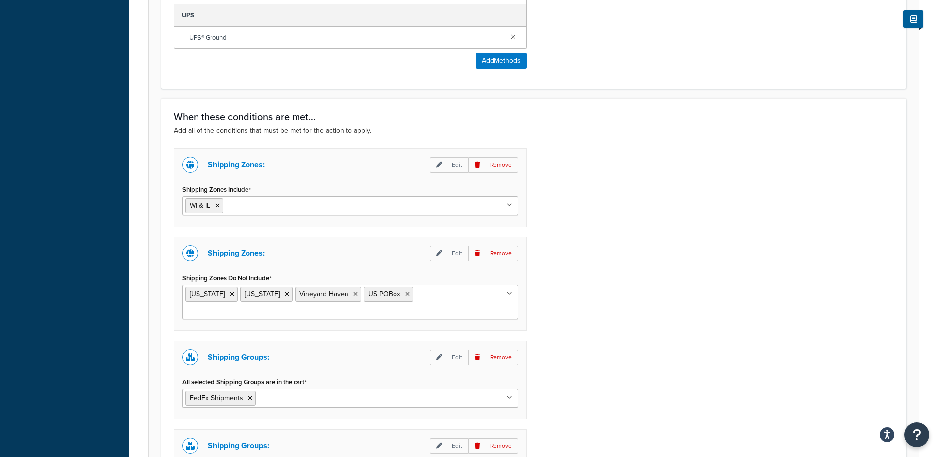
scroll to position [743, 0]
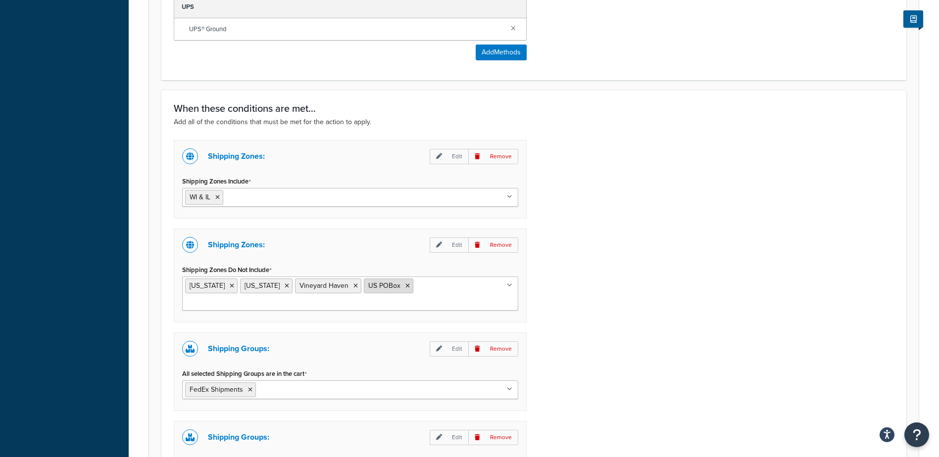
click at [405, 288] on icon at bounding box center [407, 286] width 4 height 6
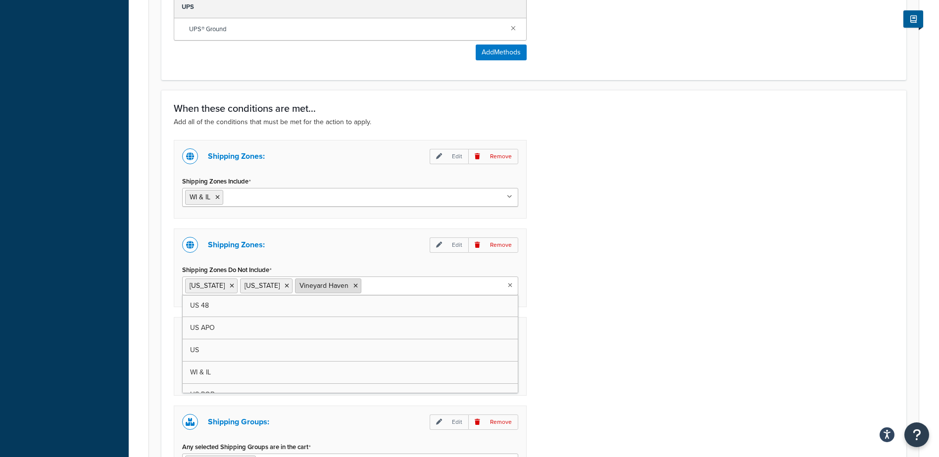
click at [353, 288] on icon at bounding box center [355, 286] width 4 height 6
click at [254, 287] on li "[US_STATE]" at bounding box center [266, 286] width 52 height 15
click at [230, 287] on icon at bounding box center [232, 286] width 4 height 6
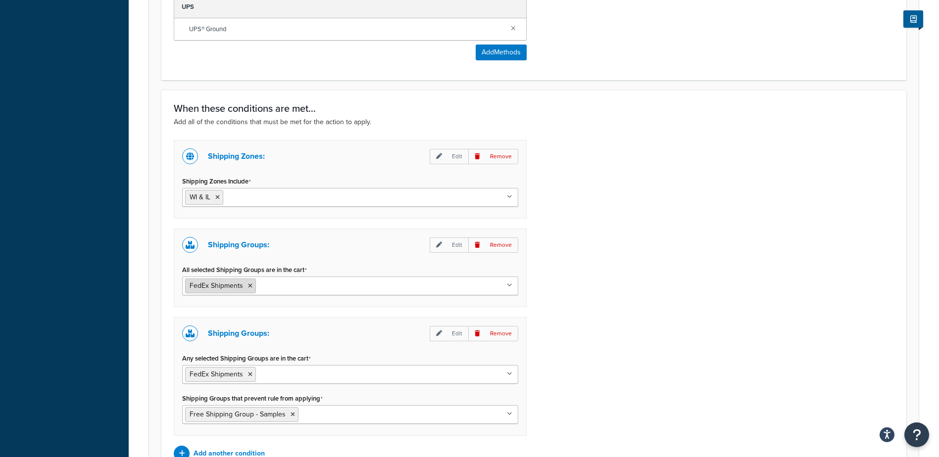
click at [250, 287] on icon at bounding box center [250, 286] width 4 height 6
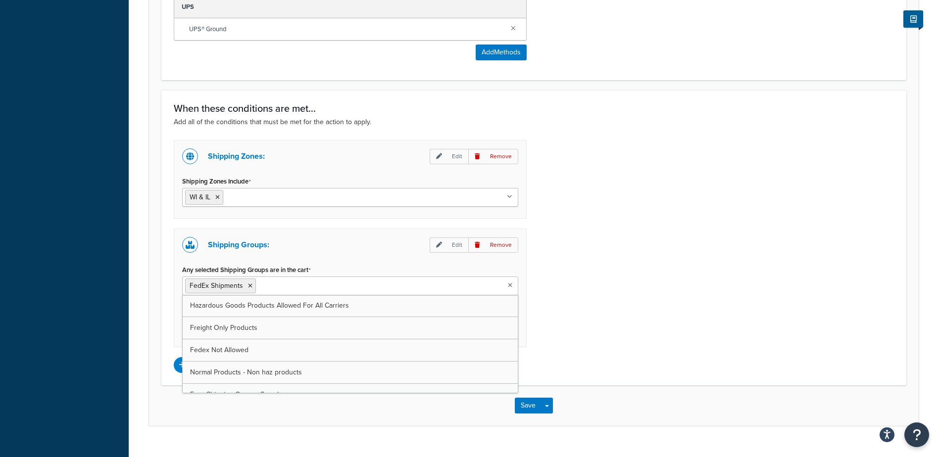
click at [510, 287] on icon at bounding box center [510, 286] width 4 height 6
click at [653, 278] on div "Shipping Zones: Edit Remove Shipping Zones Include WI & IL US 48 US APO US Alas…" at bounding box center [533, 256] width 735 height 233
click at [509, 286] on icon at bounding box center [510, 286] width 4 height 6
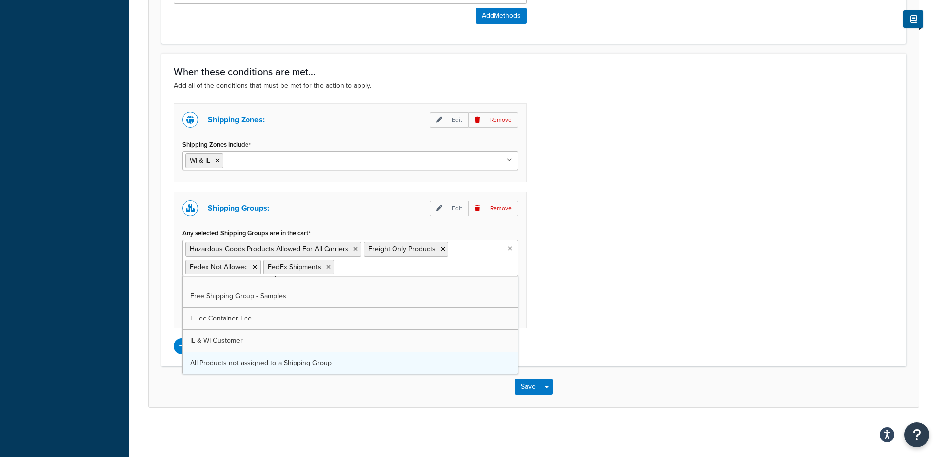
scroll to position [0, 0]
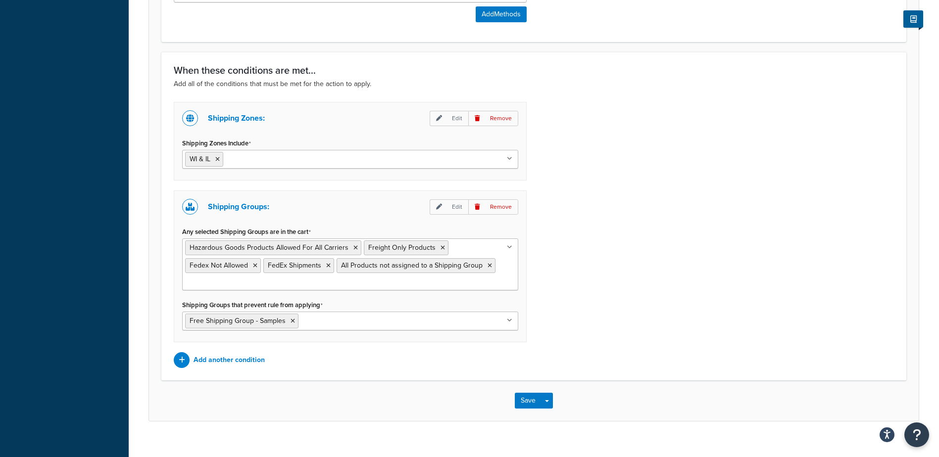
click at [685, 287] on div "Shipping Zones: Edit Remove Shipping Zones Include WI & IL US 48 US APO US Alas…" at bounding box center [533, 235] width 735 height 266
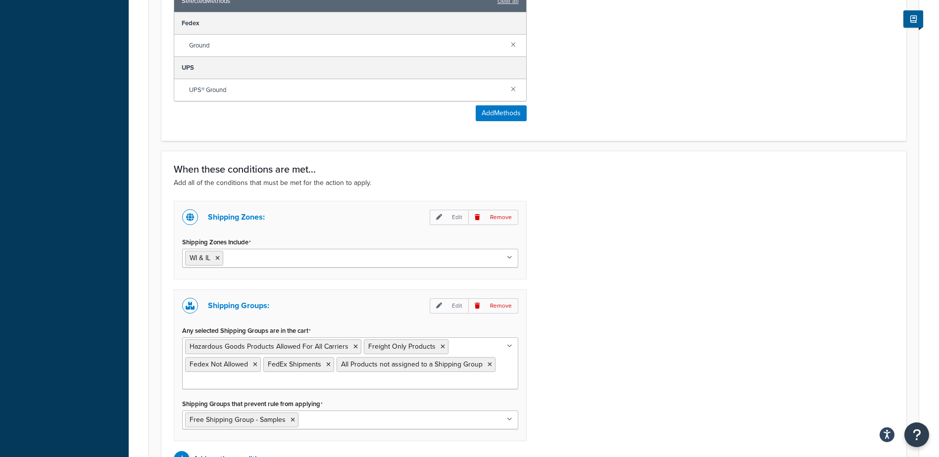
scroll to position [796, 0]
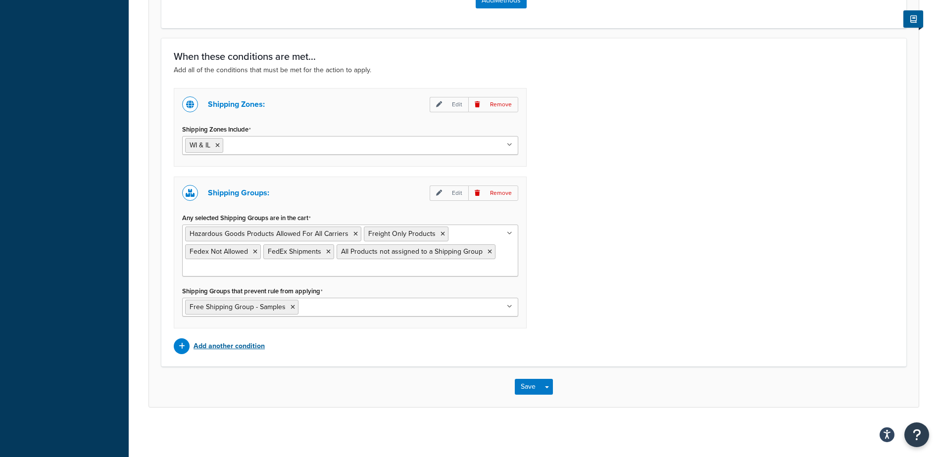
click at [219, 343] on p "Add another condition" at bounding box center [229, 347] width 71 height 14
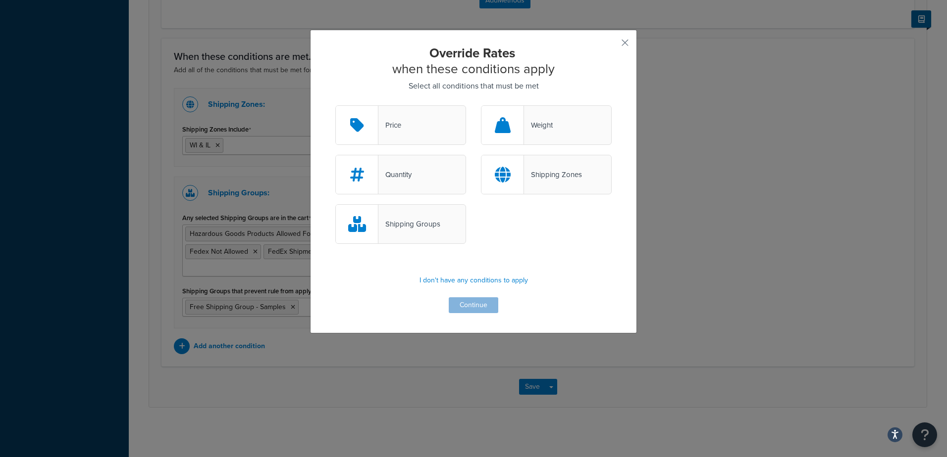
drag, startPoint x: 569, startPoint y: 38, endPoint x: 686, endPoint y: 45, distance: 117.0
click at [686, 45] on div "Override Rates when these conditions apply Select all conditions that must be m…" at bounding box center [473, 228] width 947 height 457
click at [611, 45] on button "button" at bounding box center [610, 46] width 2 height 2
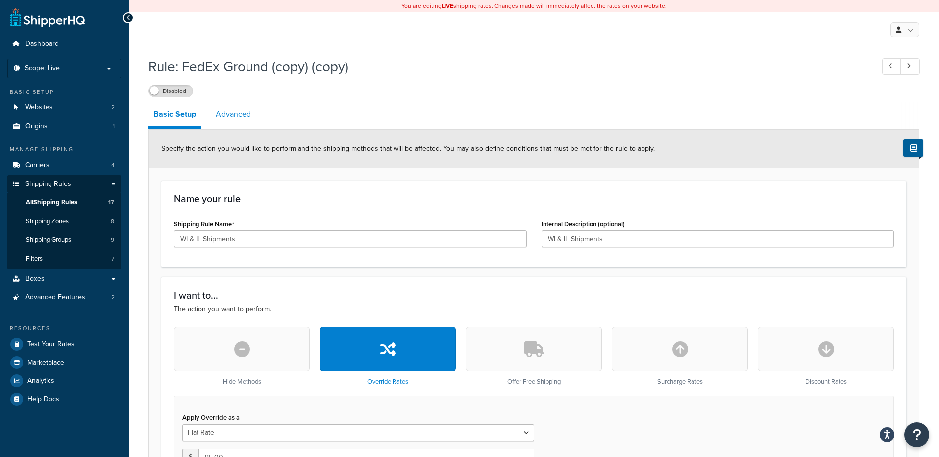
click at [239, 115] on link "Advanced" at bounding box center [233, 114] width 45 height 24
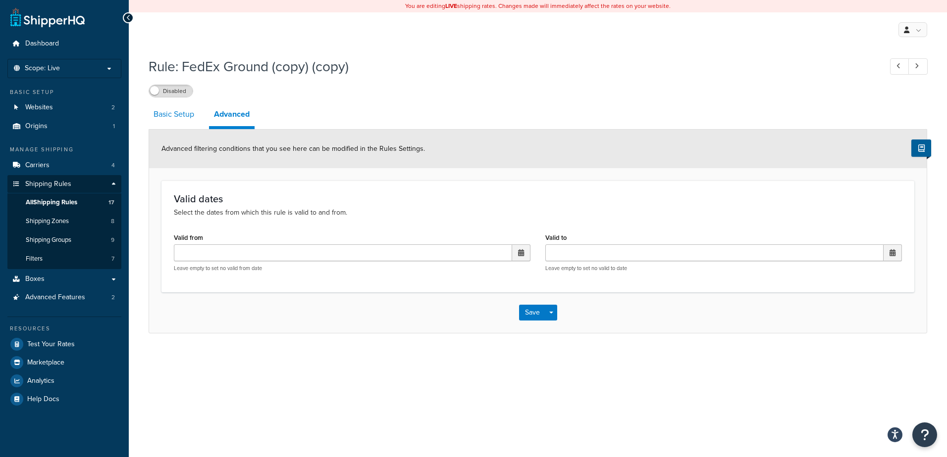
click at [169, 114] on link "Basic Setup" at bounding box center [174, 114] width 50 height 24
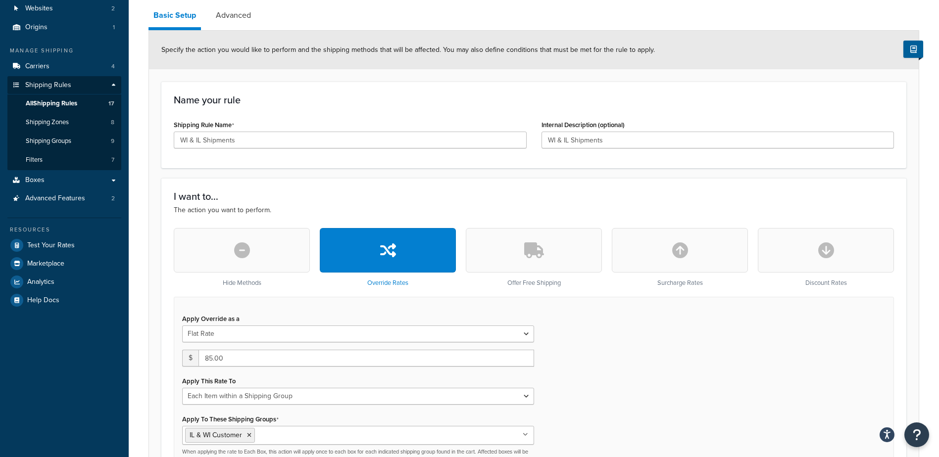
scroll to position [149, 0]
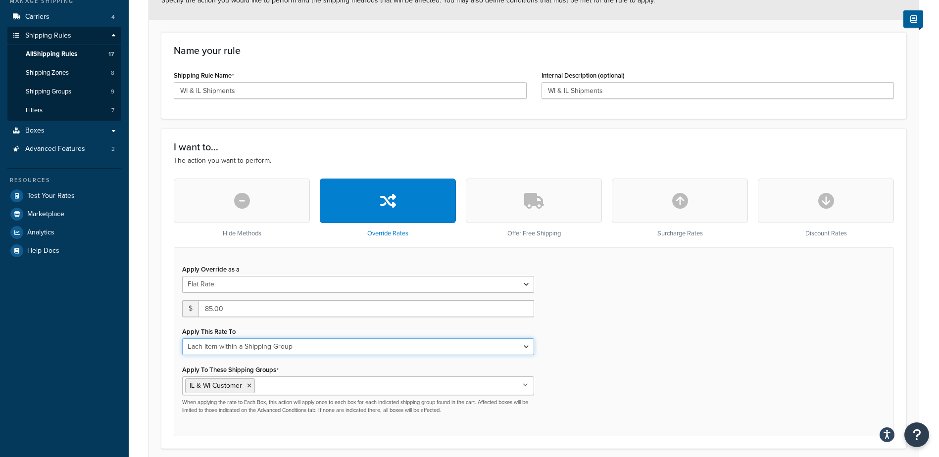
click at [337, 346] on select "Each Shipment in the Cart Each Shipping Group in the Cart Each Item within a Sh…" at bounding box center [358, 347] width 352 height 17
select select "CART"
click at [182, 340] on select "Each Shipment in the Cart Each Shipping Group in the Cart Each Item within a Sh…" at bounding box center [358, 347] width 352 height 17
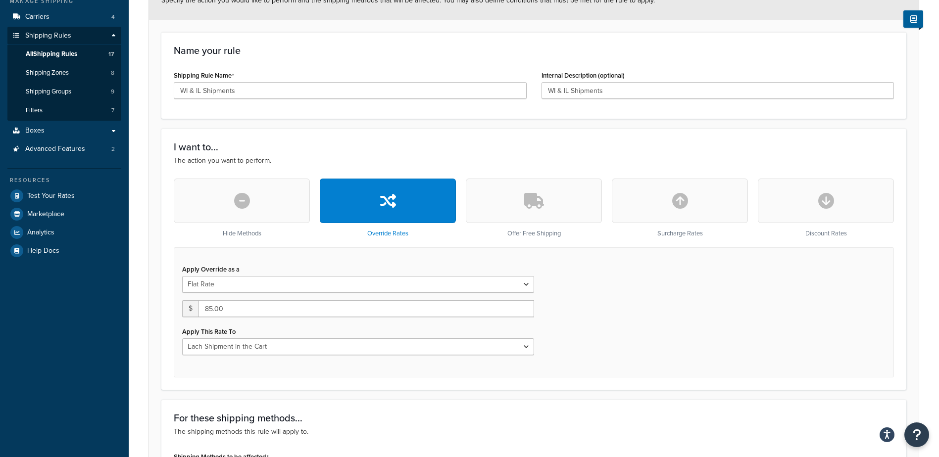
click at [666, 340] on div "Apply Override as a Flat Rate Percentage Flat Rate & Percentage $ 85.00 Apply T…" at bounding box center [534, 313] width 720 height 130
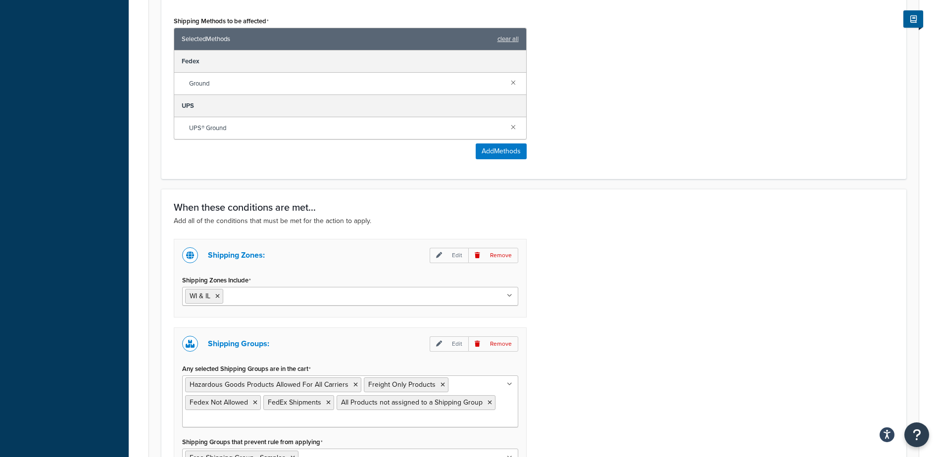
scroll to position [594, 0]
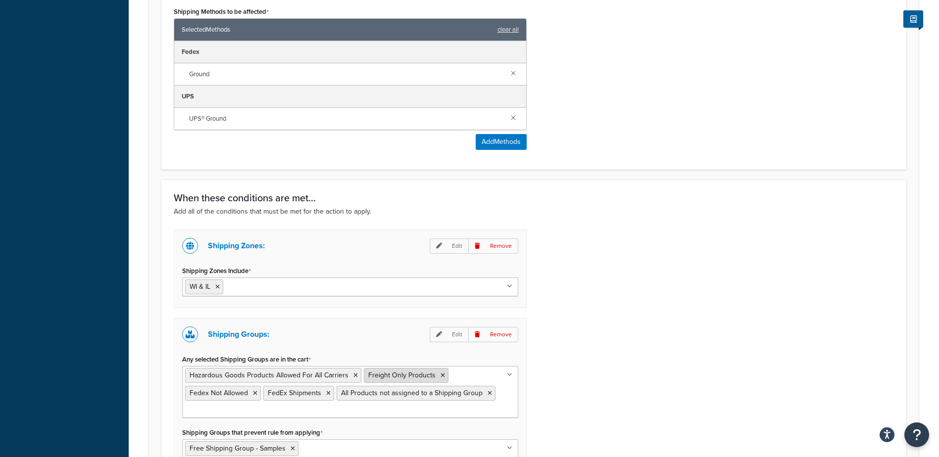
click at [441, 378] on icon at bounding box center [443, 376] width 4 height 6
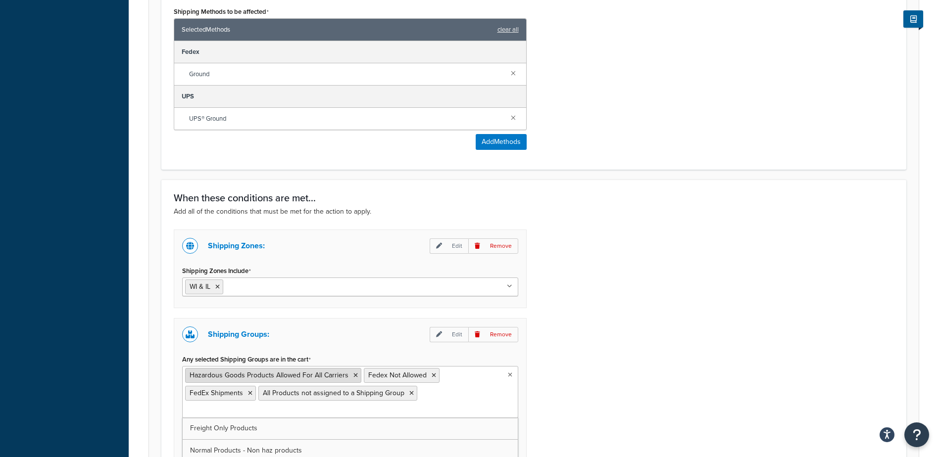
click at [353, 377] on icon at bounding box center [355, 376] width 4 height 6
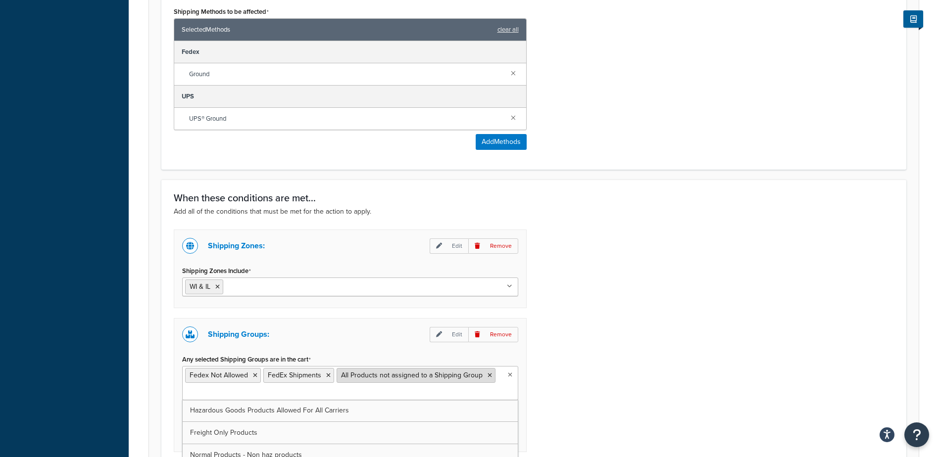
click at [488, 377] on icon at bounding box center [490, 376] width 4 height 6
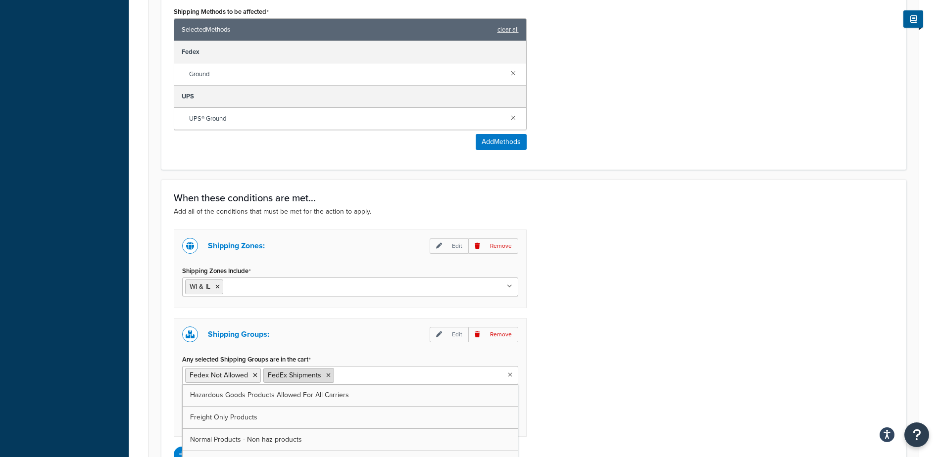
click at [327, 379] on icon at bounding box center [328, 376] width 4 height 6
click at [254, 378] on icon at bounding box center [255, 376] width 4 height 6
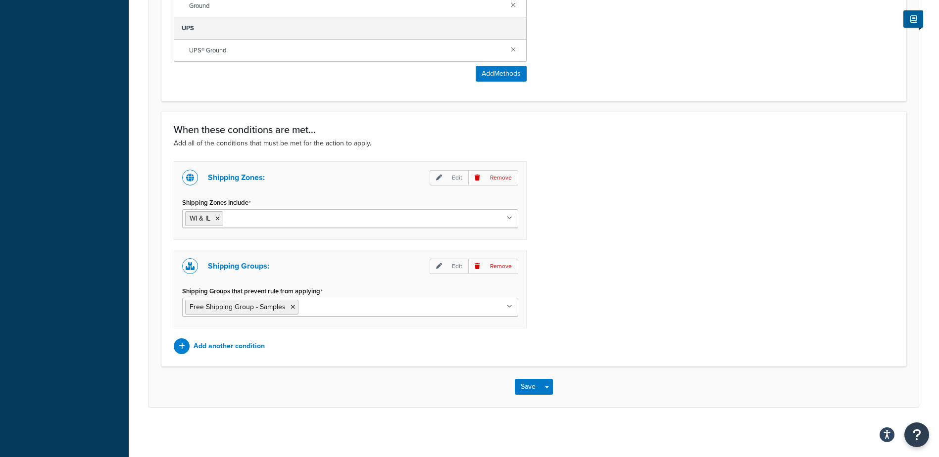
scroll to position [664, 0]
click at [528, 386] on button "Save" at bounding box center [528, 387] width 27 height 16
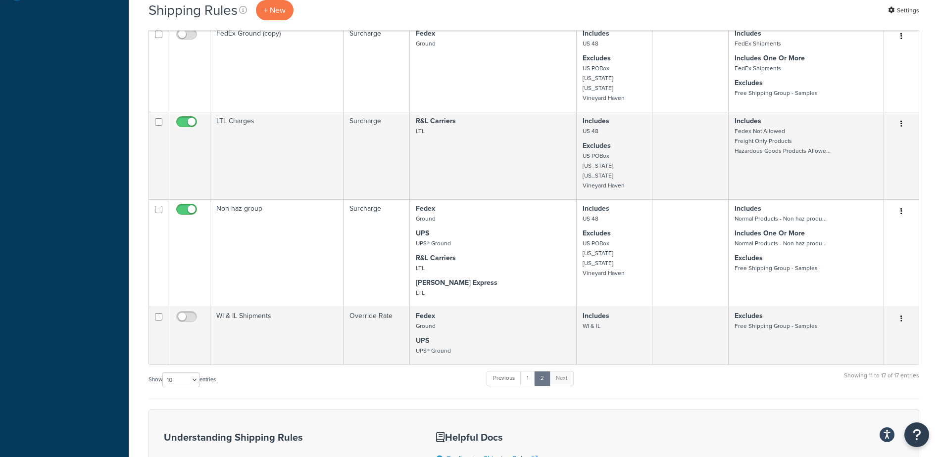
scroll to position [495, 0]
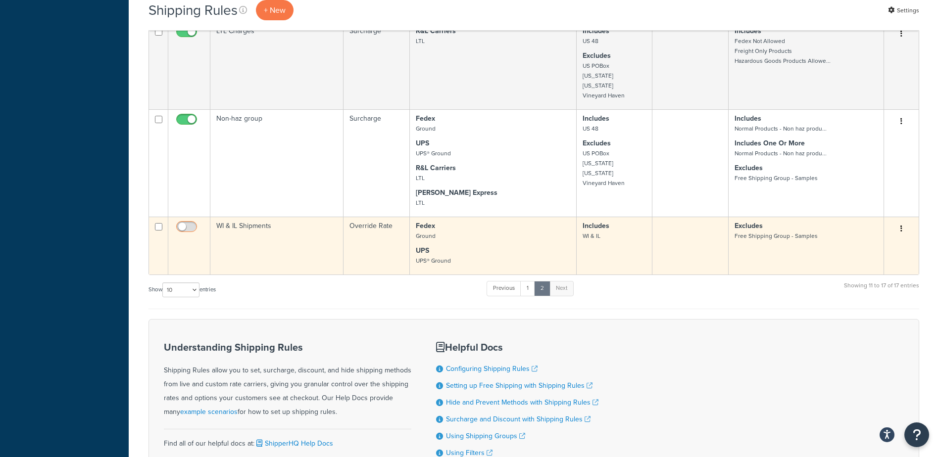
click at [190, 234] on input "checkbox" at bounding box center [187, 229] width 27 height 12
checkbox input "true"
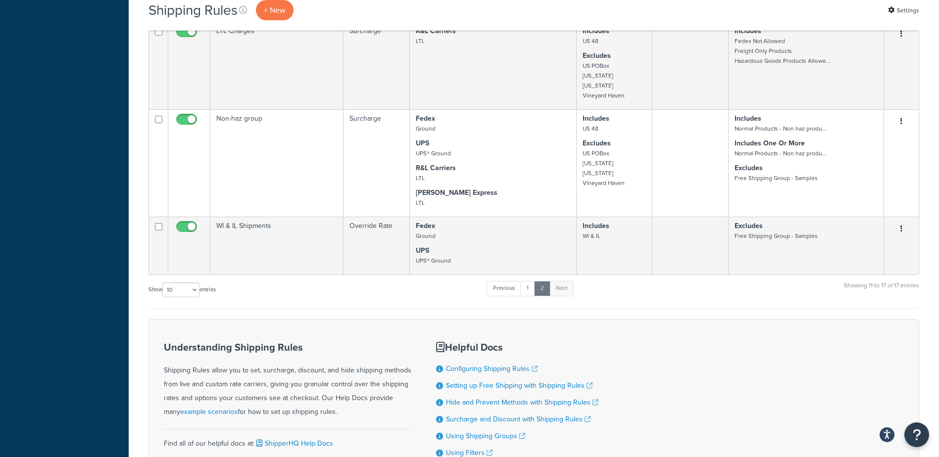
click at [731, 304] on div "Show 10 15 25 50 100 1000 entries Previous 1 2 Next Showing 11 to 17 of 17 entr…" at bounding box center [534, 294] width 771 height 29
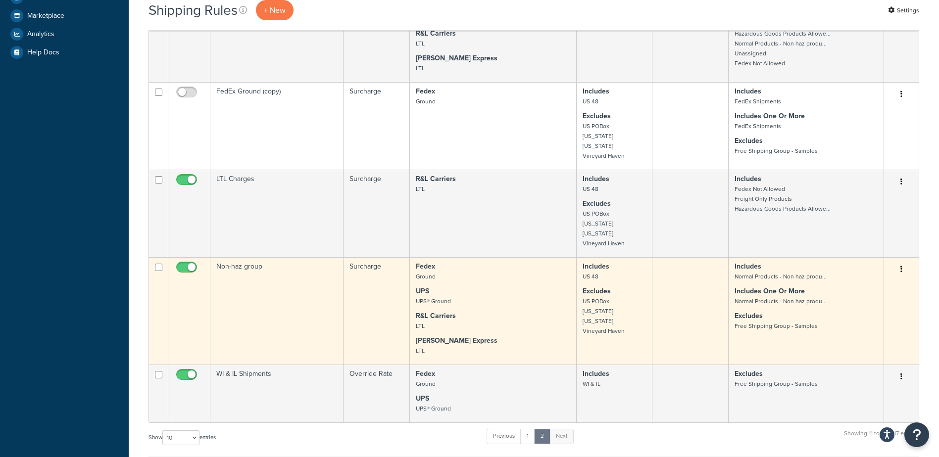
scroll to position [347, 0]
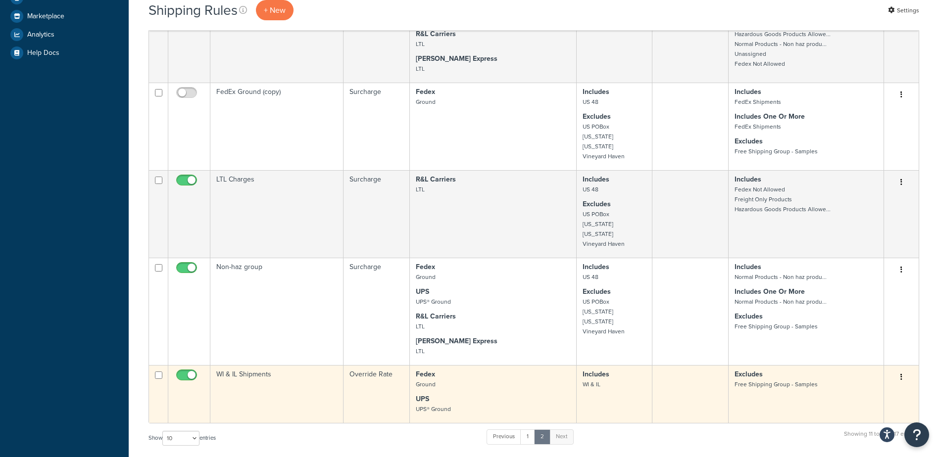
click at [901, 381] on icon "button" at bounding box center [902, 377] width 2 height 7
click at [854, 406] on link "Edit" at bounding box center [869, 396] width 78 height 20
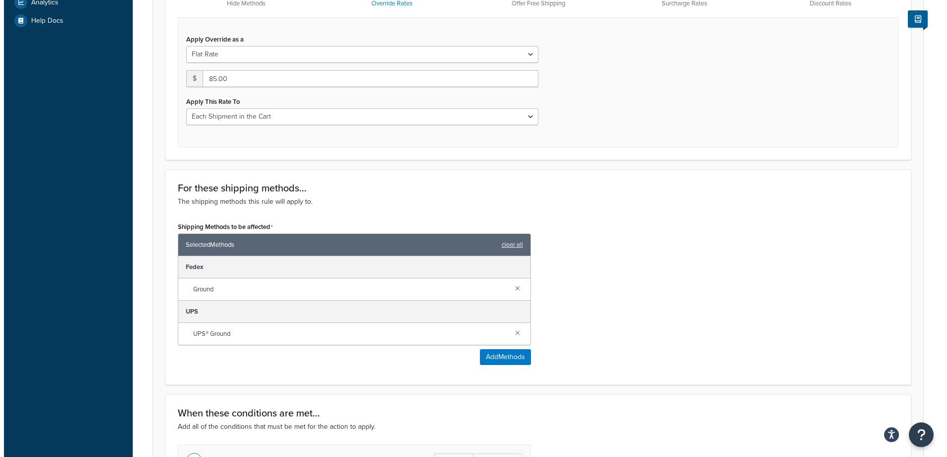
scroll to position [396, 0]
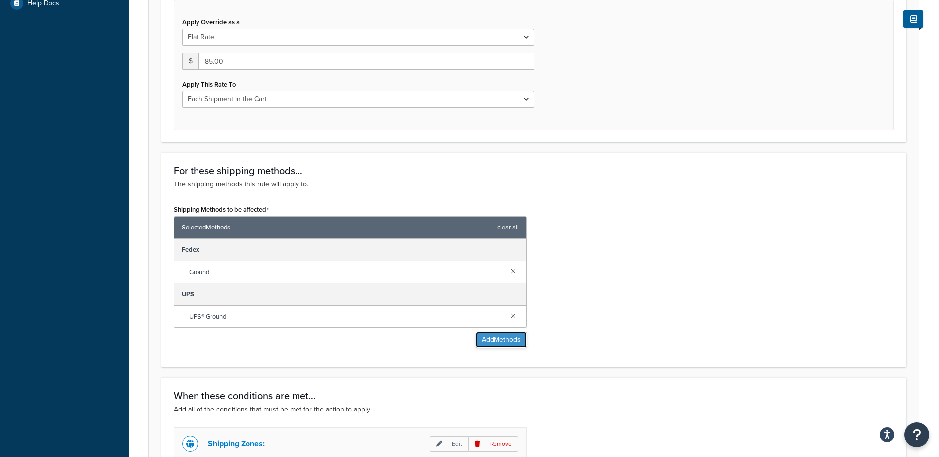
click at [498, 340] on button "Add Methods" at bounding box center [501, 340] width 51 height 16
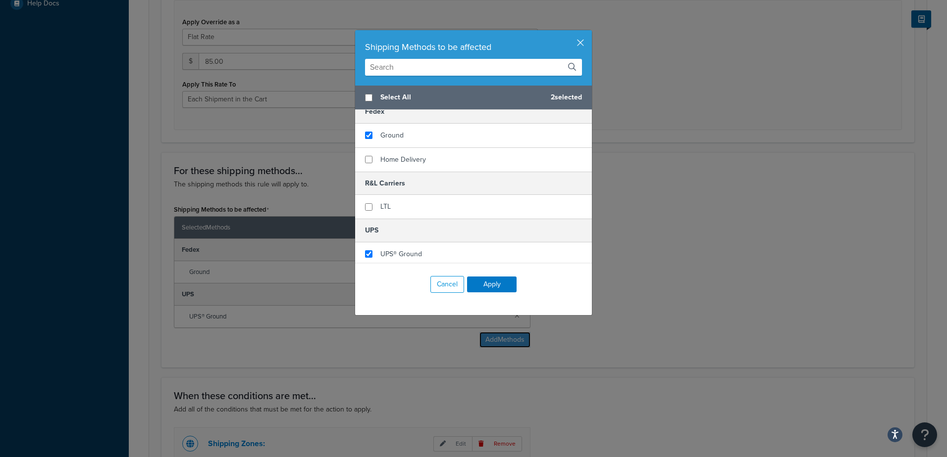
scroll to position [59, 0]
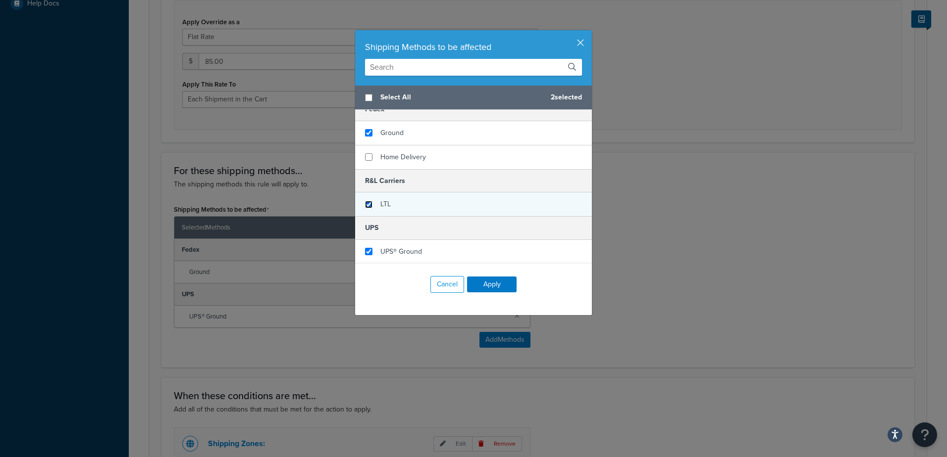
click at [366, 201] on input "checkbox" at bounding box center [368, 204] width 7 height 7
checkbox input "true"
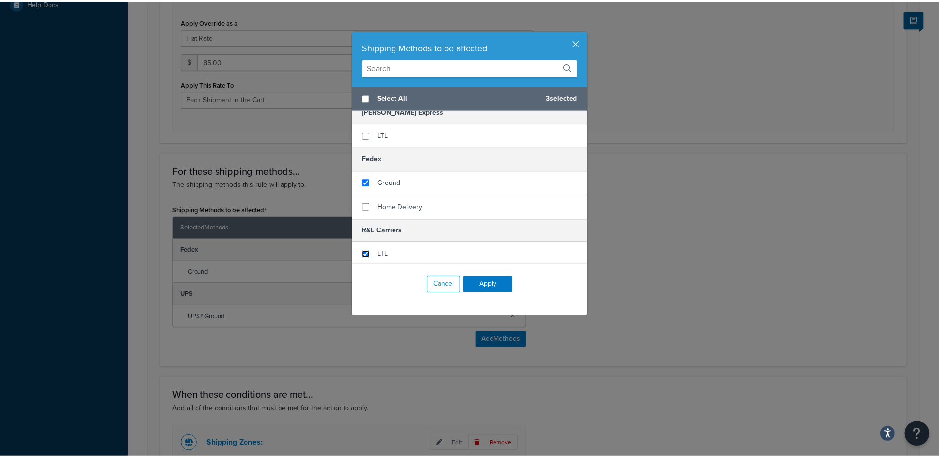
scroll to position [0, 0]
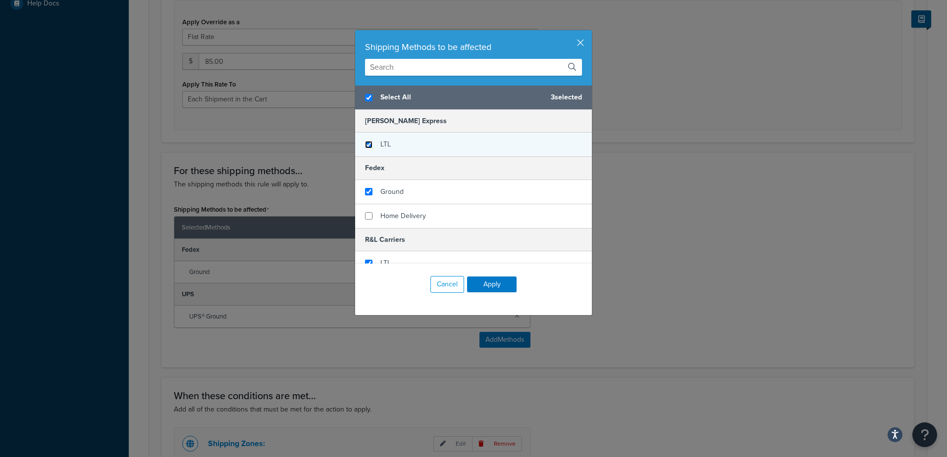
checkbox input "true"
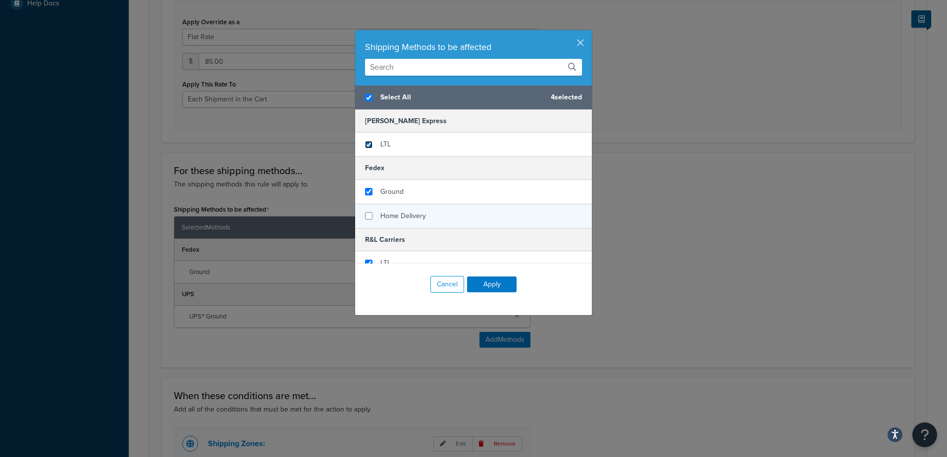
drag, startPoint x: 362, startPoint y: 144, endPoint x: 440, endPoint y: 225, distance: 112.0
click at [365, 145] on input "checkbox" at bounding box center [368, 144] width 7 height 7
checkbox input "true"
click at [481, 284] on button "Apply" at bounding box center [492, 285] width 50 height 16
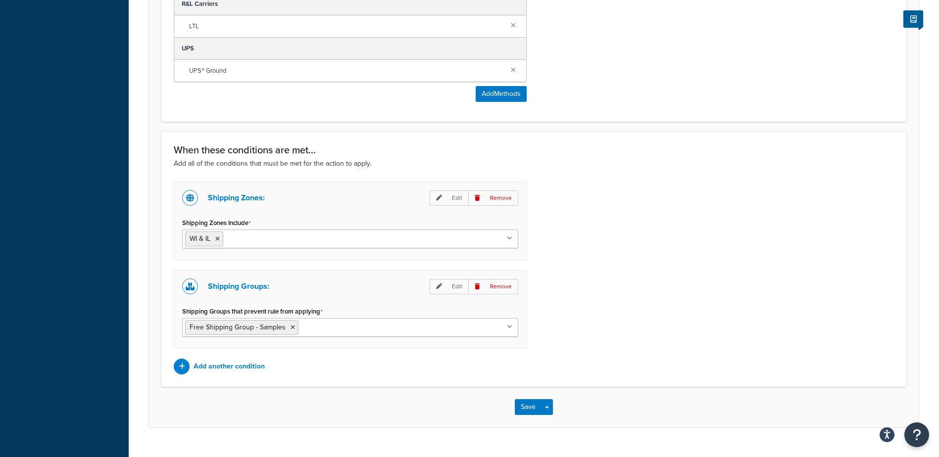
scroll to position [753, 0]
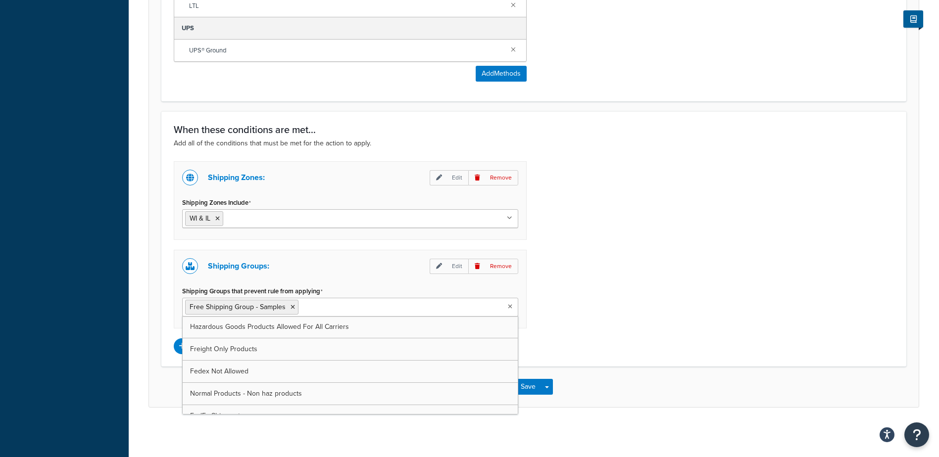
click at [508, 304] on icon at bounding box center [510, 307] width 4 height 6
click at [292, 305] on icon at bounding box center [293, 307] width 4 height 6
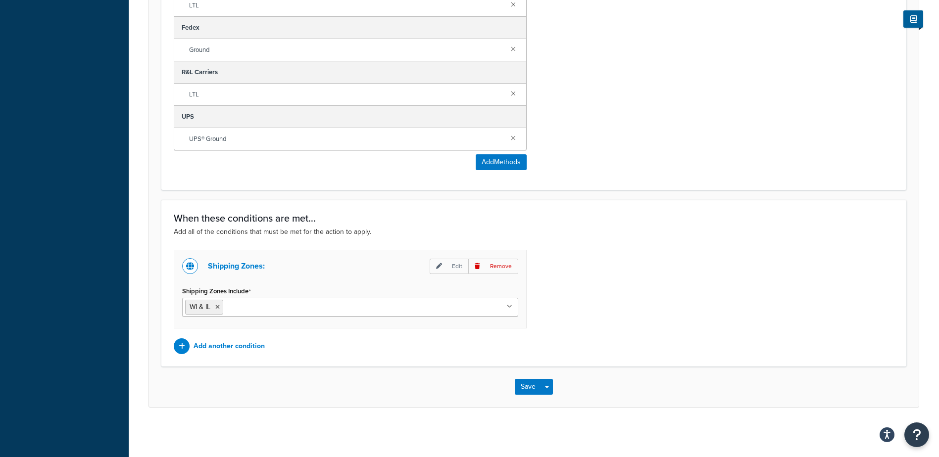
scroll to position [665, 0]
click at [742, 251] on div "Shipping Zones: Edit Remove Shipping Zones Include WI & [GEOGRAPHIC_DATA] US 48…" at bounding box center [533, 302] width 735 height 104
click at [525, 387] on button "Save" at bounding box center [528, 387] width 27 height 16
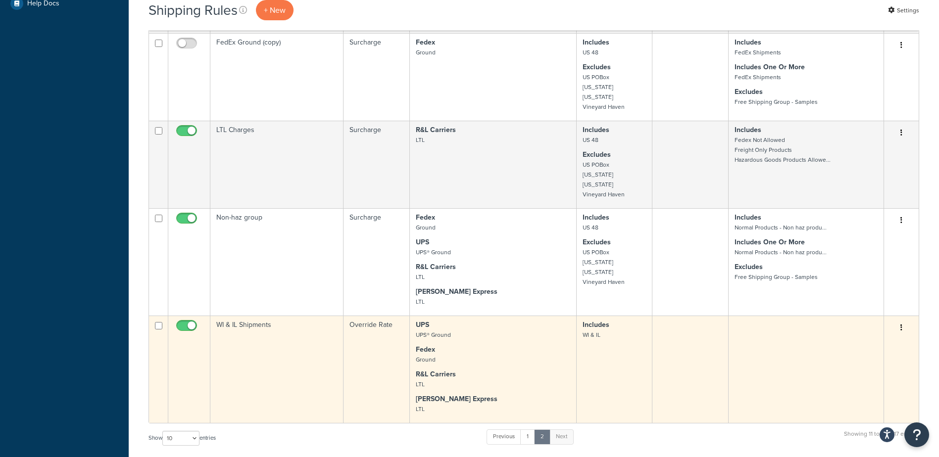
scroll to position [495, 0]
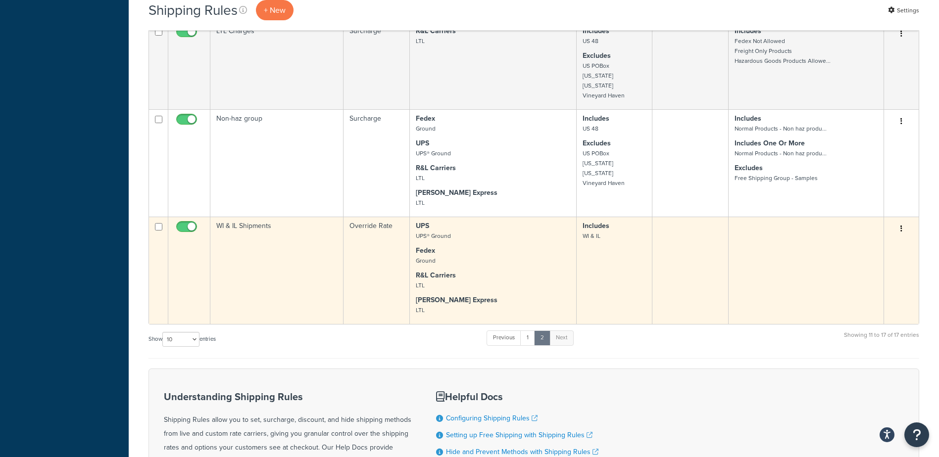
click at [903, 237] on button "button" at bounding box center [902, 229] width 14 height 16
click at [848, 255] on link "Edit" at bounding box center [869, 248] width 78 height 20
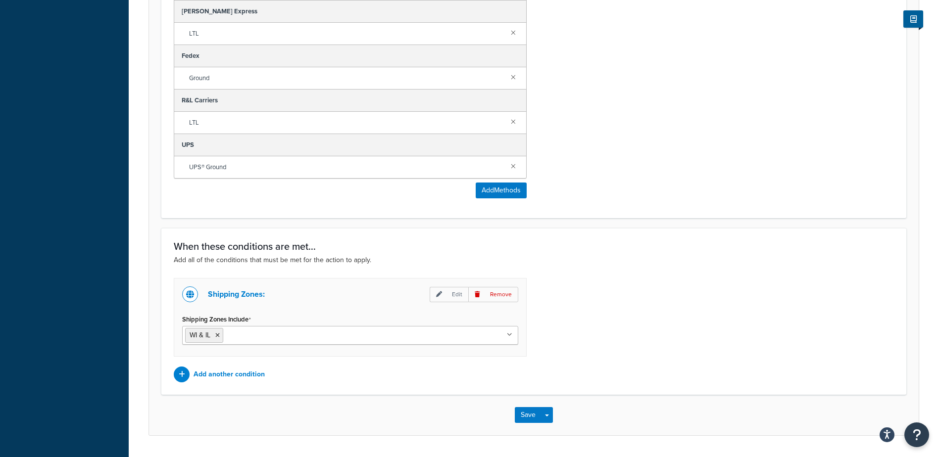
scroll to position [665, 0]
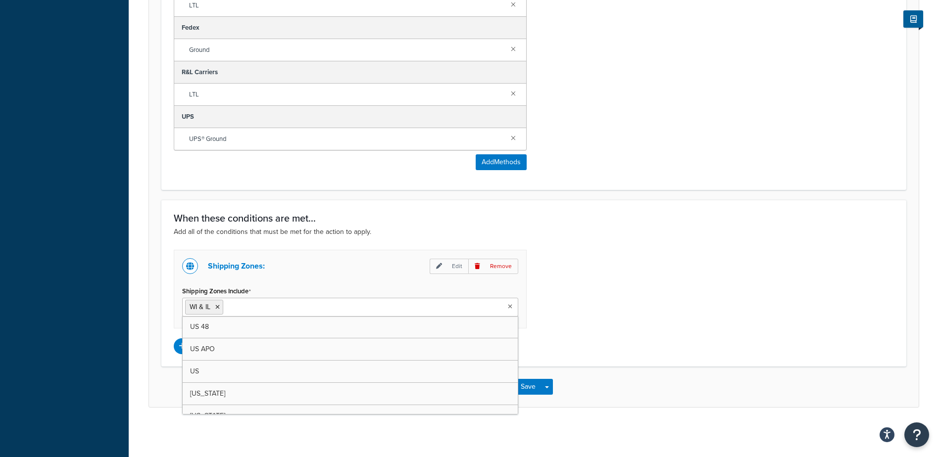
click at [280, 301] on input "Shipping Zones Include" at bounding box center [270, 306] width 88 height 11
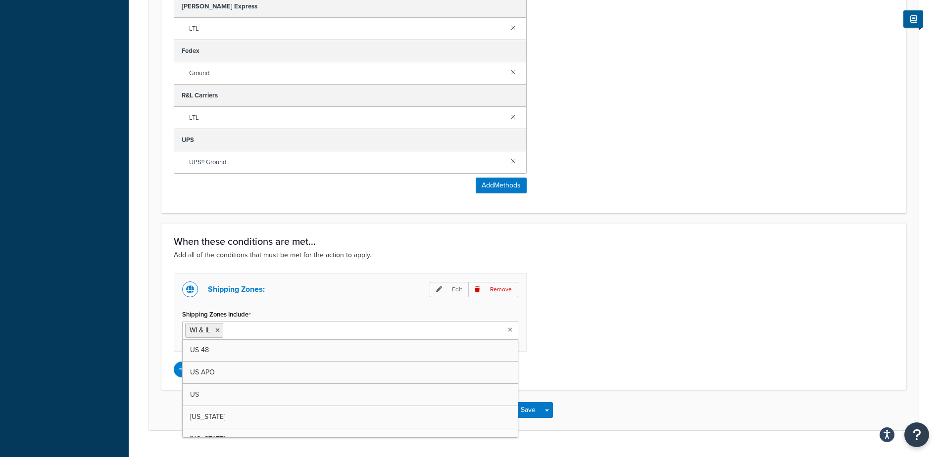
scroll to position [615, 0]
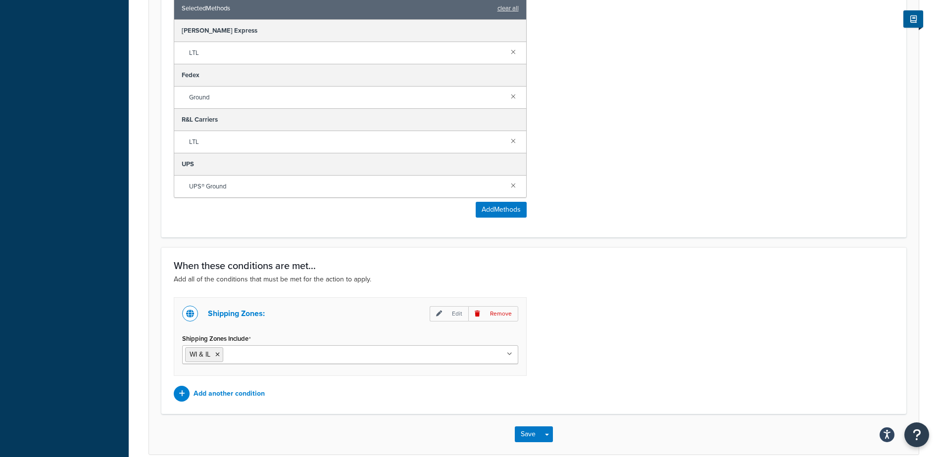
click at [660, 300] on div "Shipping Zones: Edit Remove Shipping Zones Include WI & [GEOGRAPHIC_DATA] US 48…" at bounding box center [533, 350] width 735 height 104
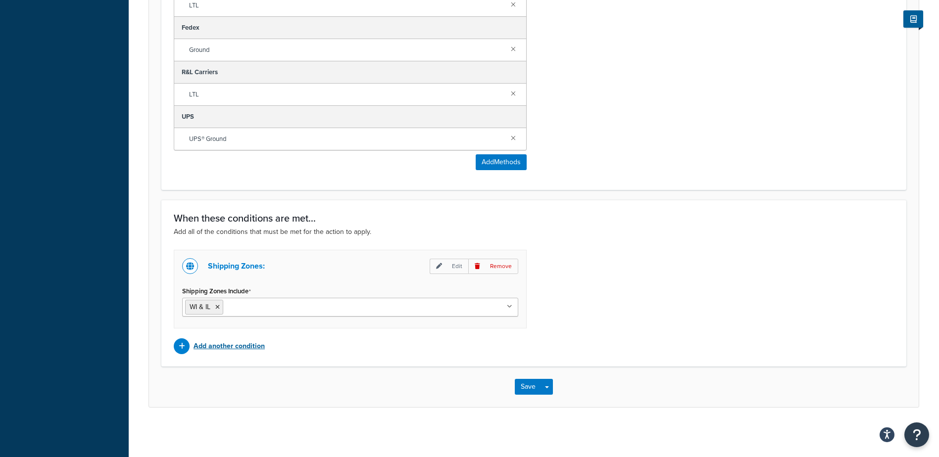
click at [208, 346] on p "Add another condition" at bounding box center [229, 347] width 71 height 14
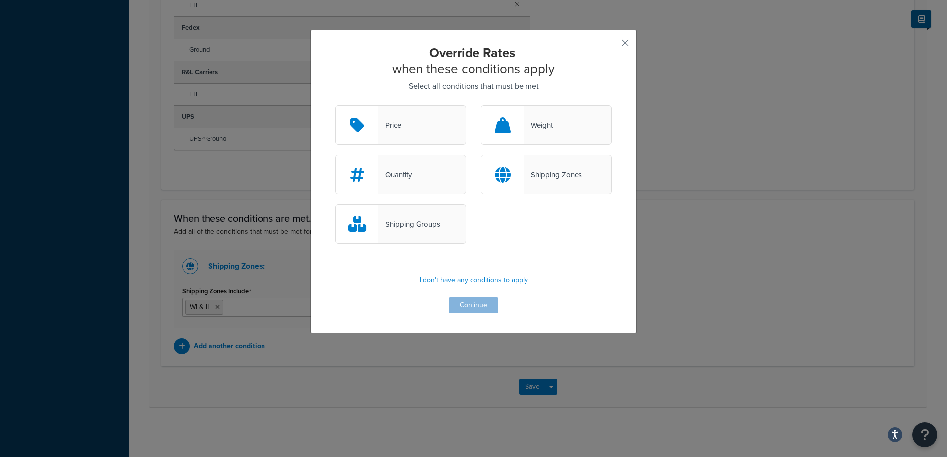
click at [393, 225] on div "Shipping Groups" at bounding box center [409, 224] width 62 height 14
click at [0, 0] on input "Shipping Groups" at bounding box center [0, 0] width 0 height 0
click at [469, 305] on button "Continue" at bounding box center [474, 306] width 50 height 16
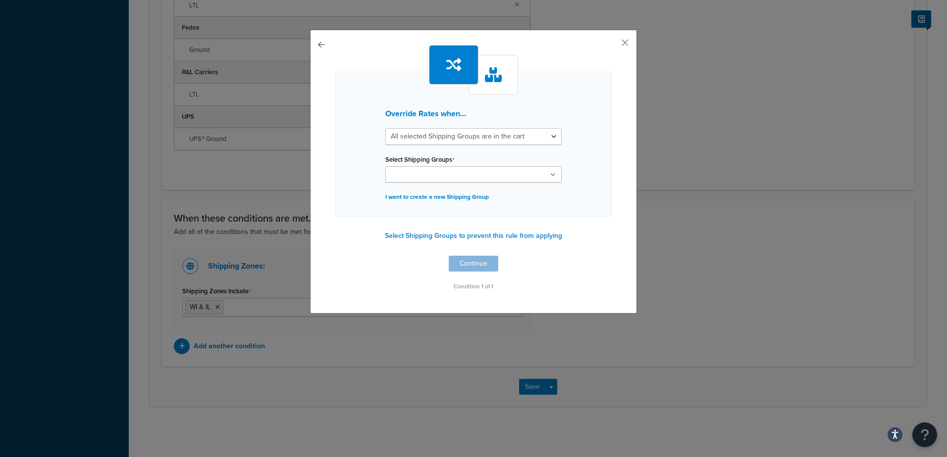
click at [552, 174] on icon at bounding box center [552, 175] width 5 height 6
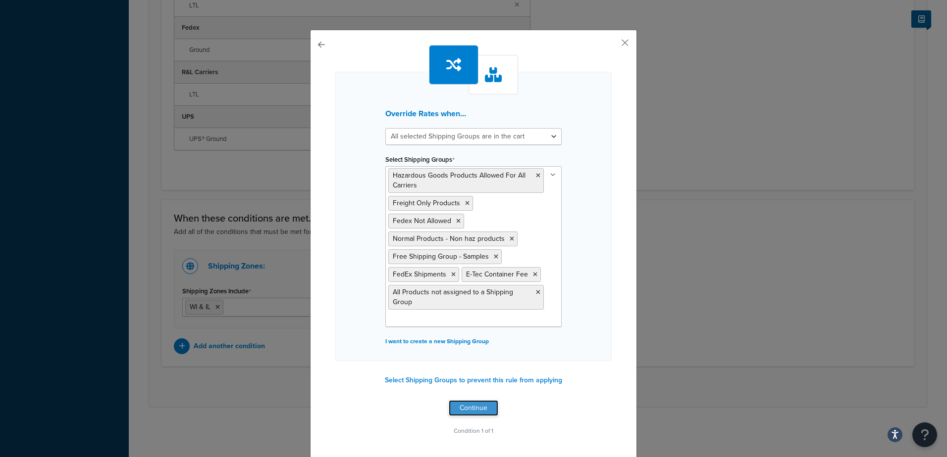
click at [471, 405] on button "Continue" at bounding box center [474, 409] width 50 height 16
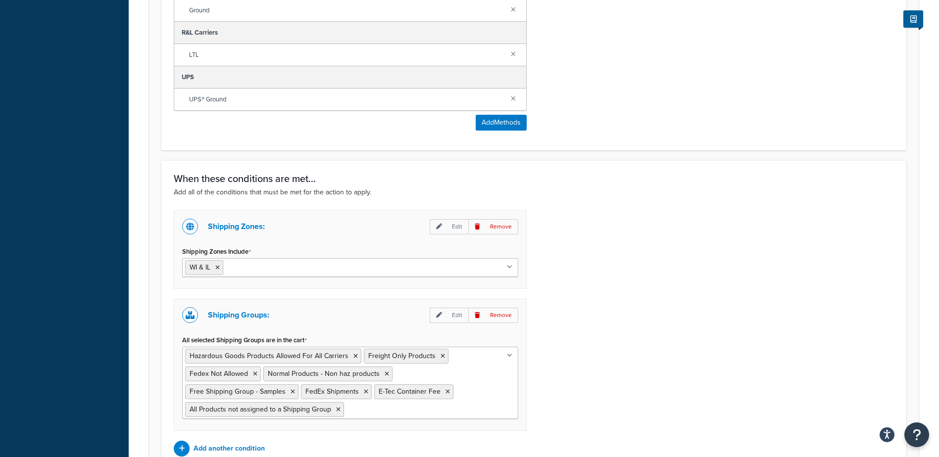
scroll to position [807, 0]
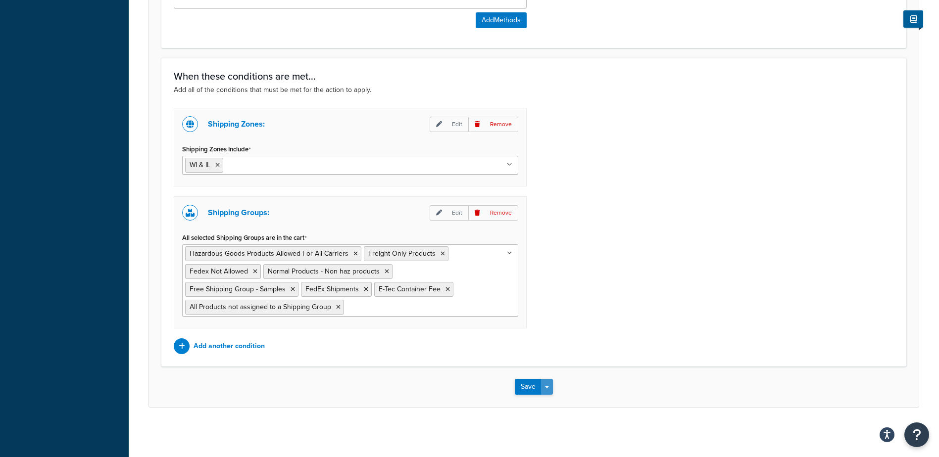
click at [550, 389] on button "Save Dropdown" at bounding box center [547, 387] width 12 height 16
click at [523, 385] on button "Save" at bounding box center [528, 387] width 27 height 16
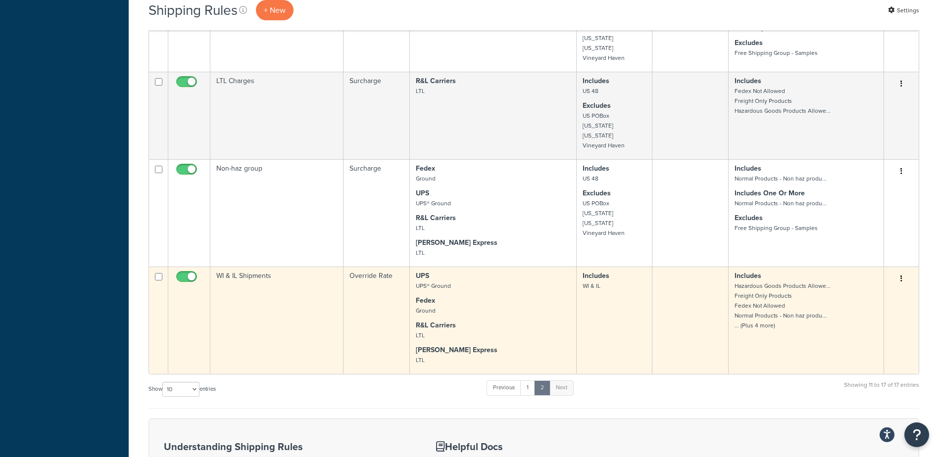
scroll to position [446, 0]
click at [901, 282] on icon "button" at bounding box center [902, 278] width 2 height 7
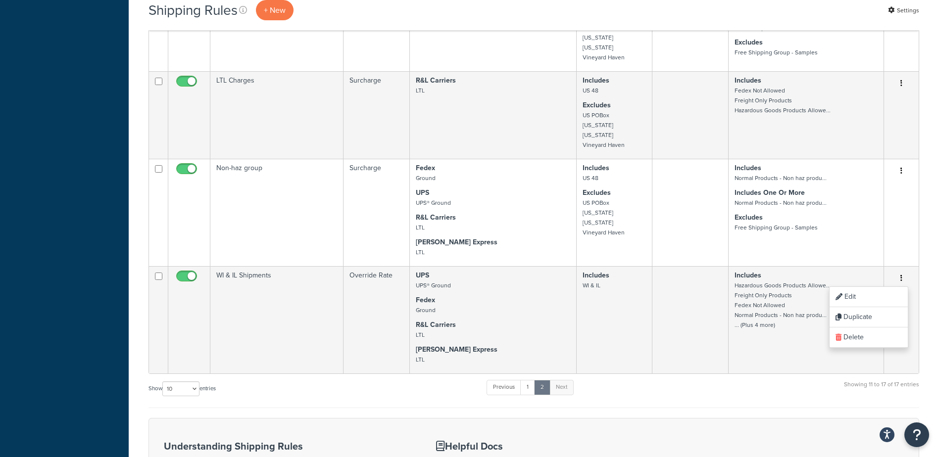
click at [337, 404] on div "Show 10 15 25 50 100 1000 entries Previous 1 2 Next Showing 11 to 17 of 17 entr…" at bounding box center [534, 393] width 771 height 29
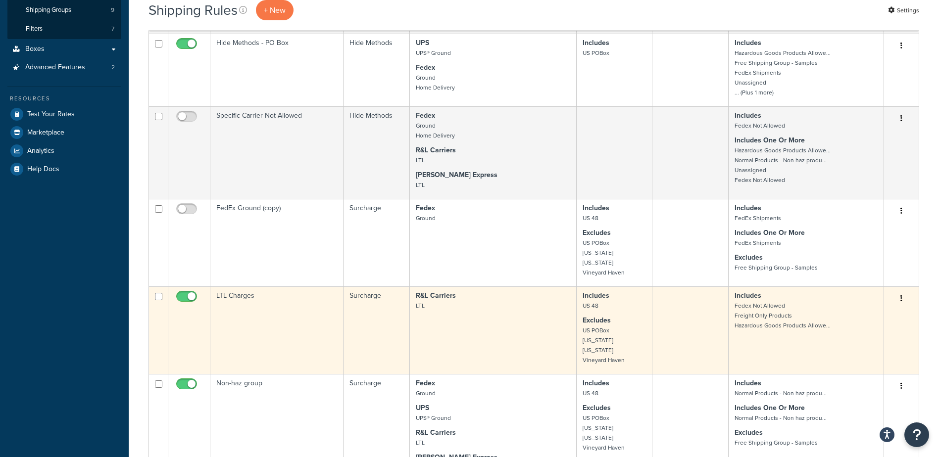
scroll to position [248, 0]
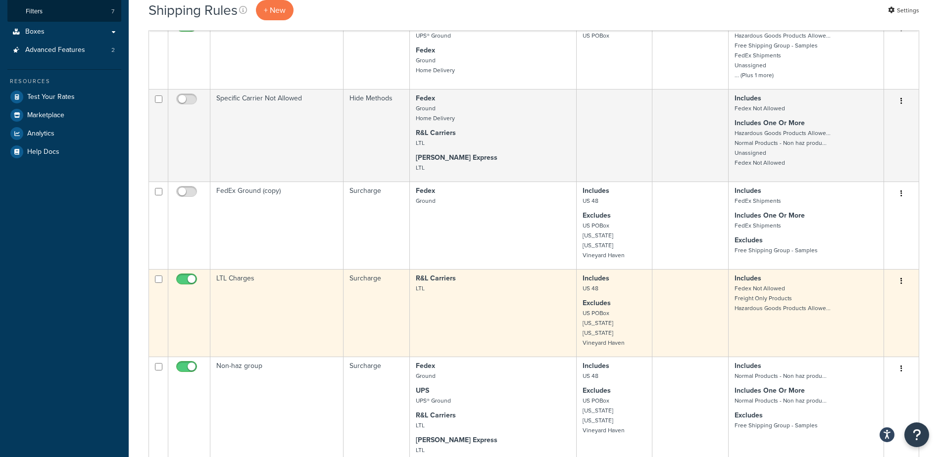
click at [903, 287] on button "button" at bounding box center [902, 282] width 14 height 16
click at [851, 303] on link "Edit" at bounding box center [869, 300] width 78 height 20
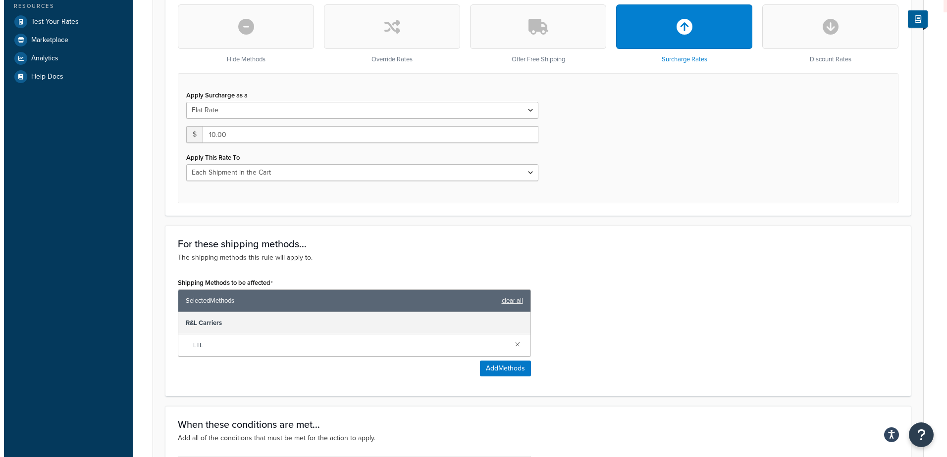
scroll to position [347, 0]
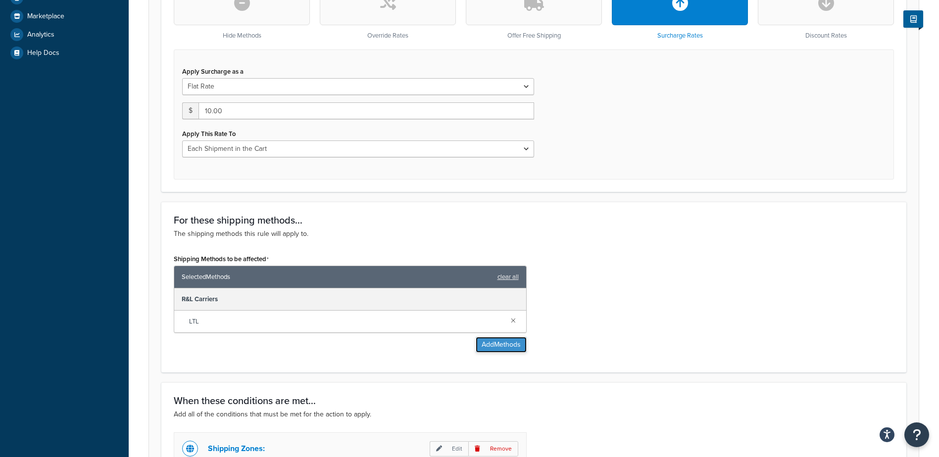
click at [502, 345] on button "Add Methods" at bounding box center [501, 345] width 51 height 16
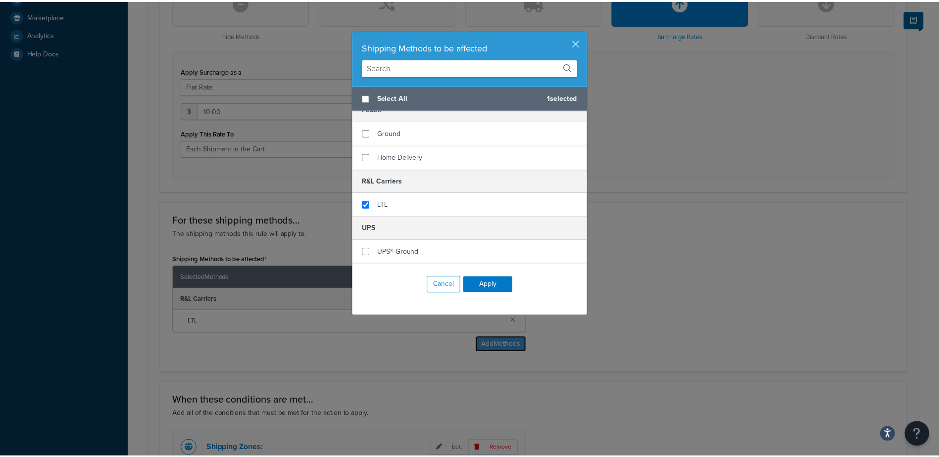
scroll to position [0, 0]
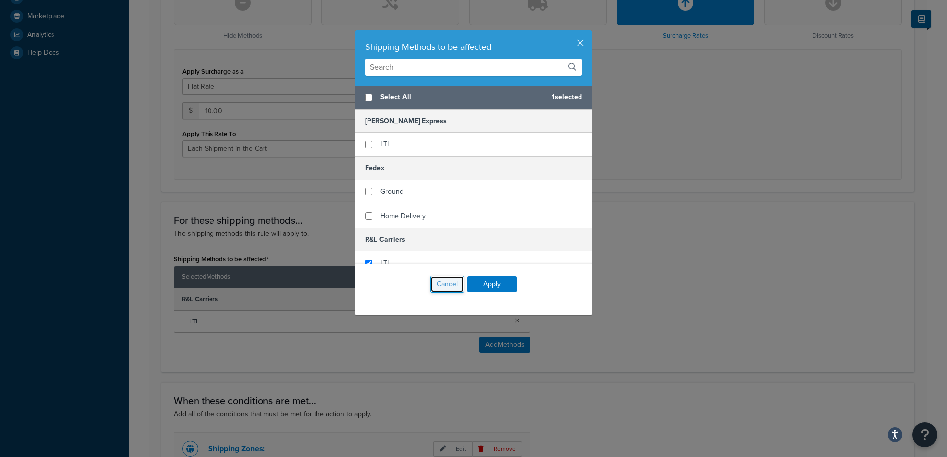
click at [446, 283] on button "Cancel" at bounding box center [447, 284] width 34 height 17
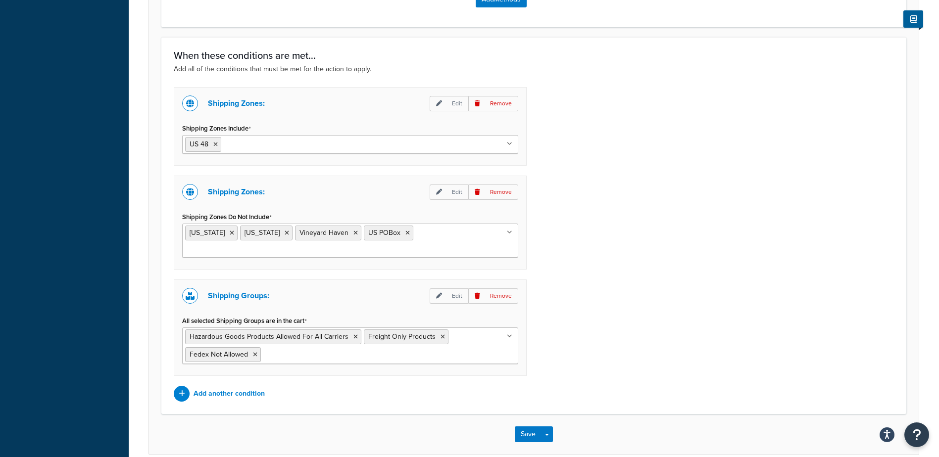
scroll to position [693, 0]
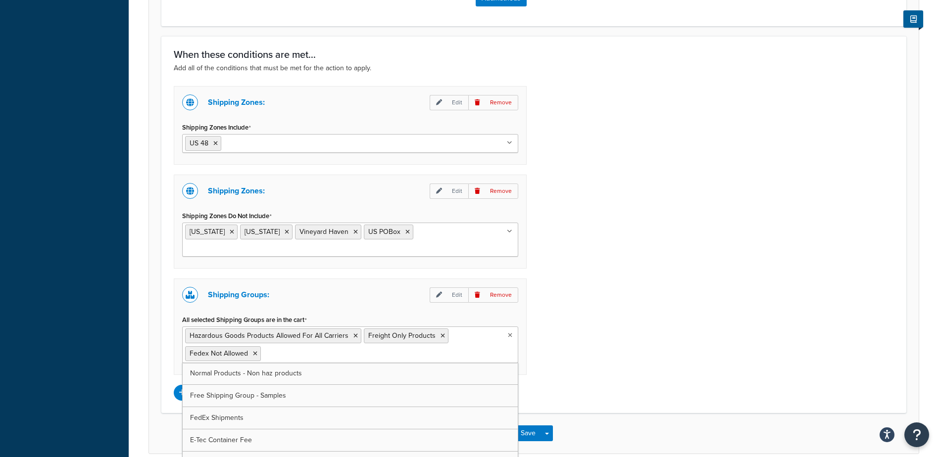
click at [382, 341] on ul "Hazardous Goods Products Allowed For All Carriers Freight Only Products Fedex N…" at bounding box center [350, 345] width 336 height 37
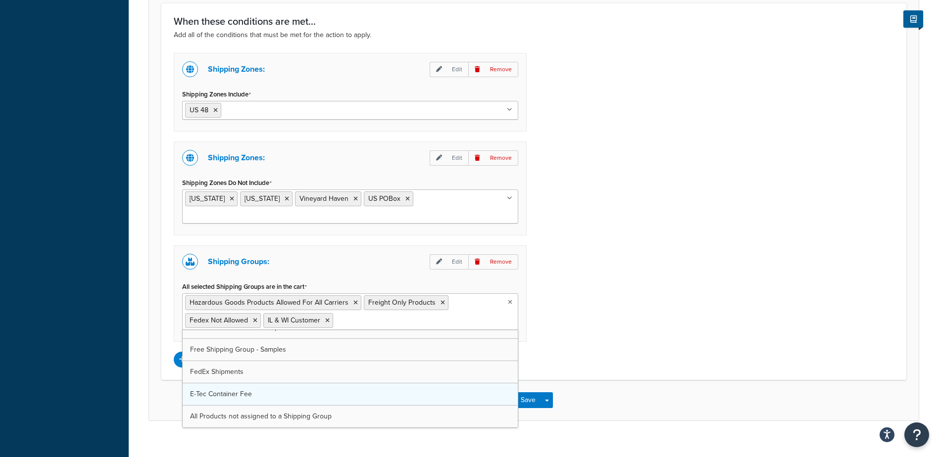
scroll to position [13, 0]
click at [685, 235] on div "Shipping Zones: Edit Remove Shipping Zones Include US 48 US APO [GEOGRAPHIC_DAT…" at bounding box center [533, 210] width 735 height 315
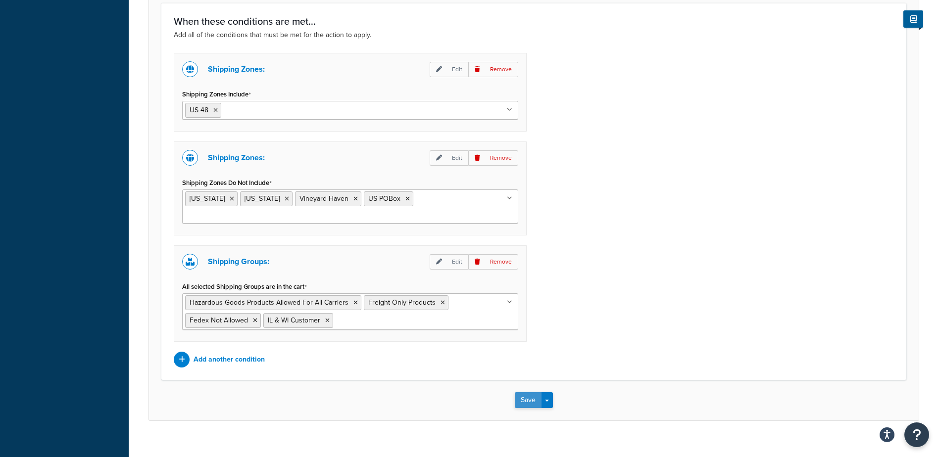
click at [523, 393] on button "Save" at bounding box center [528, 401] width 27 height 16
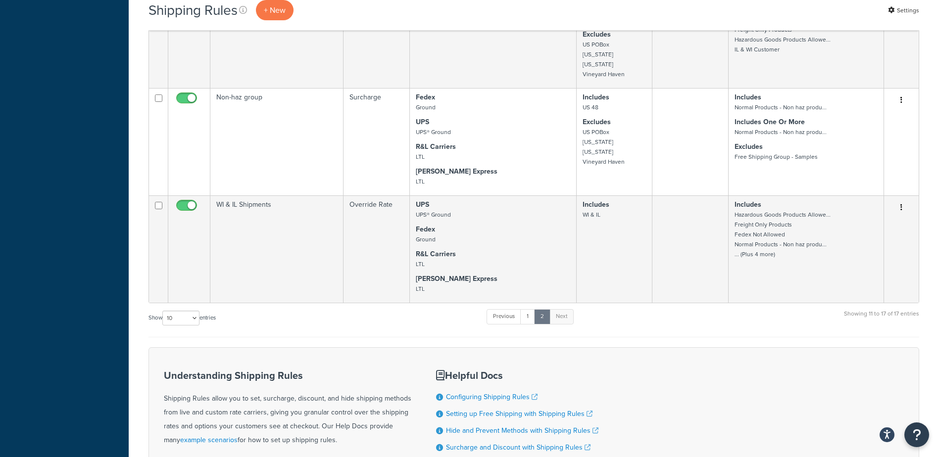
scroll to position [545, 0]
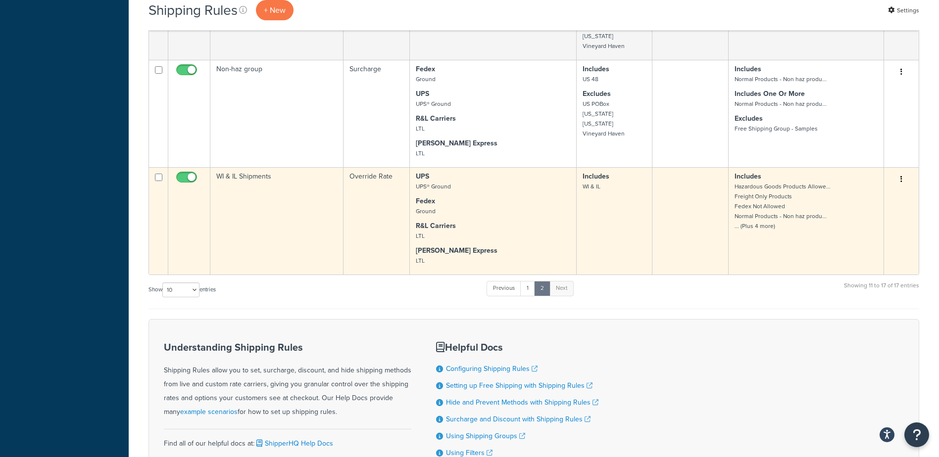
click at [179, 185] on input "checkbox" at bounding box center [187, 180] width 27 height 12
checkbox input "false"
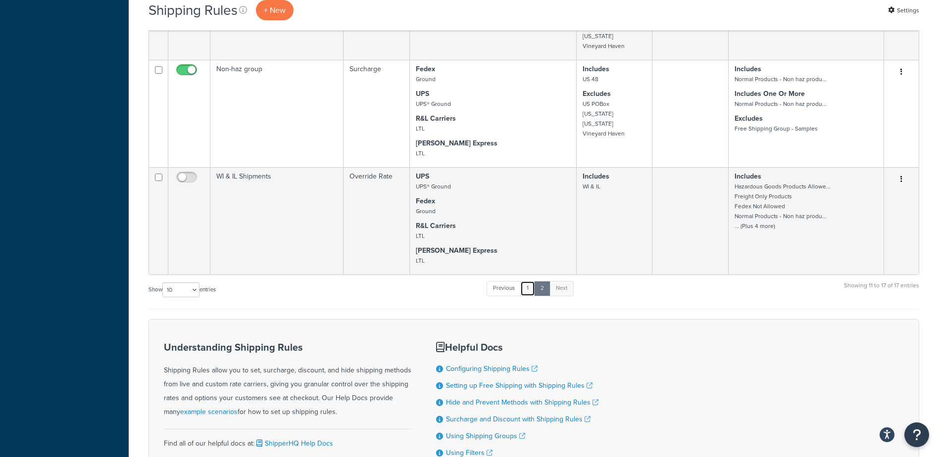
click at [532, 296] on link "1" at bounding box center [527, 288] width 15 height 15
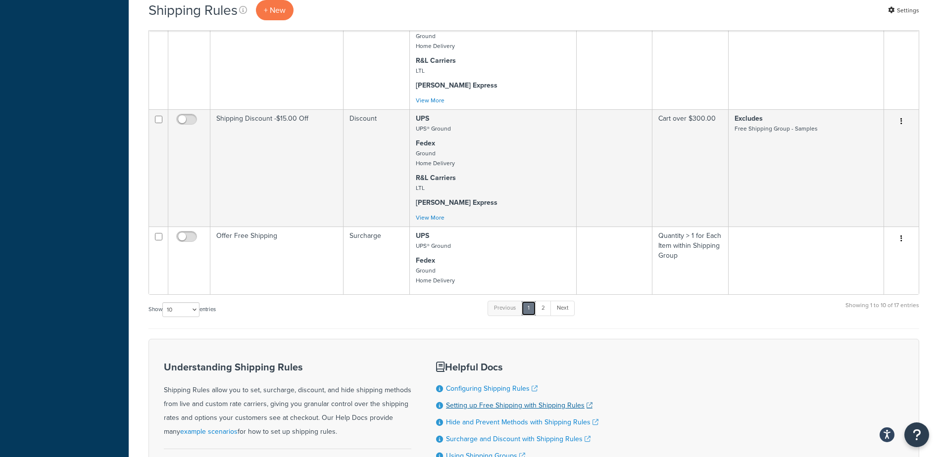
scroll to position [884, 0]
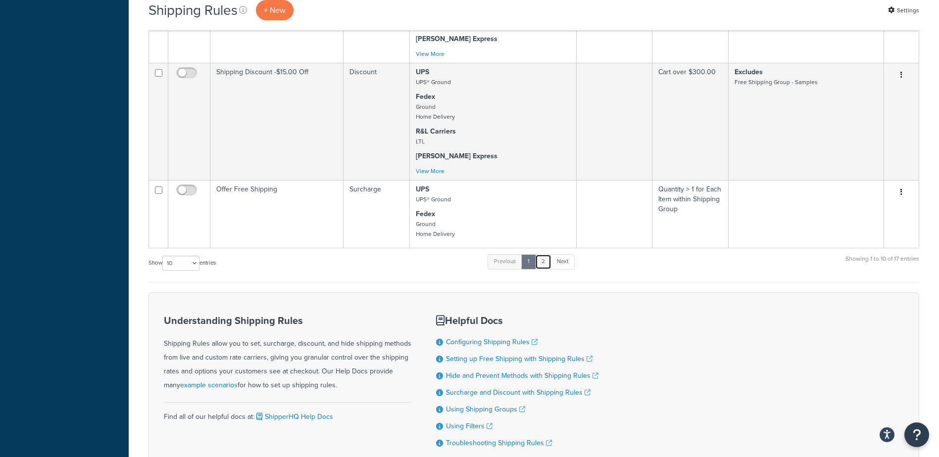
click at [544, 269] on link "2" at bounding box center [543, 261] width 16 height 15
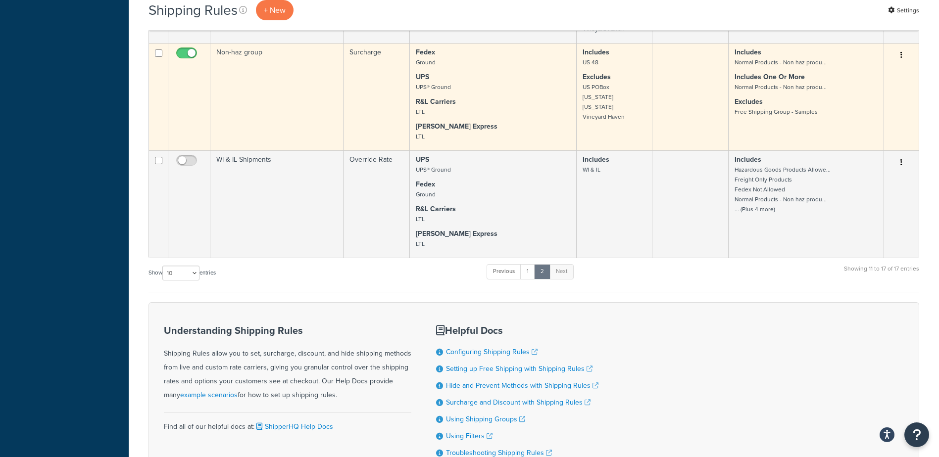
scroll to position [558, 0]
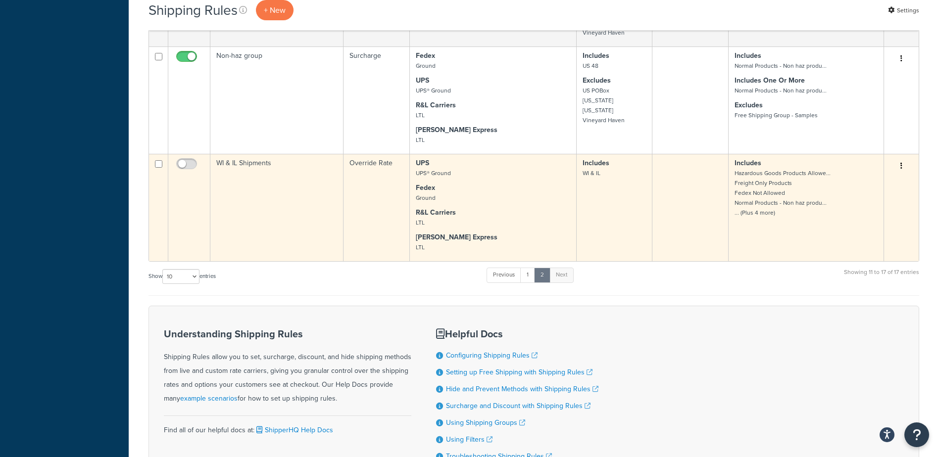
click at [902, 169] on icon "button" at bounding box center [902, 165] width 2 height 7
click at [853, 192] on link "Edit" at bounding box center [869, 185] width 78 height 20
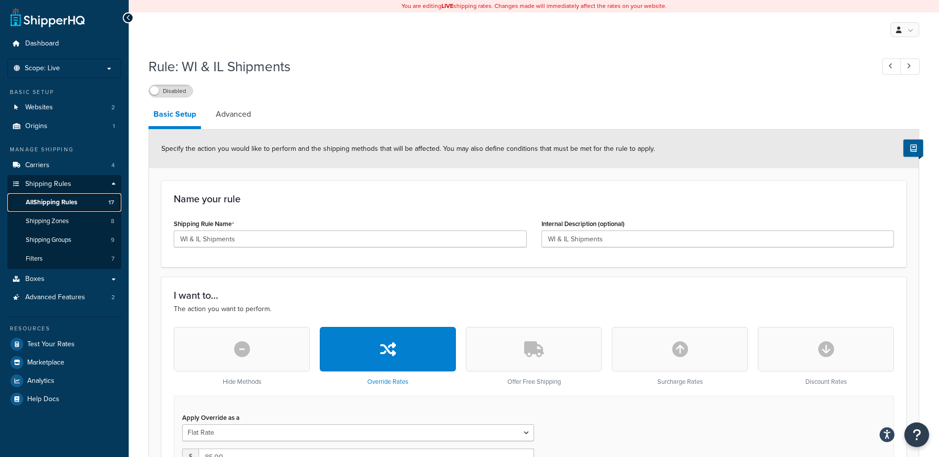
click at [50, 201] on span "All Shipping Rules" at bounding box center [51, 203] width 51 height 8
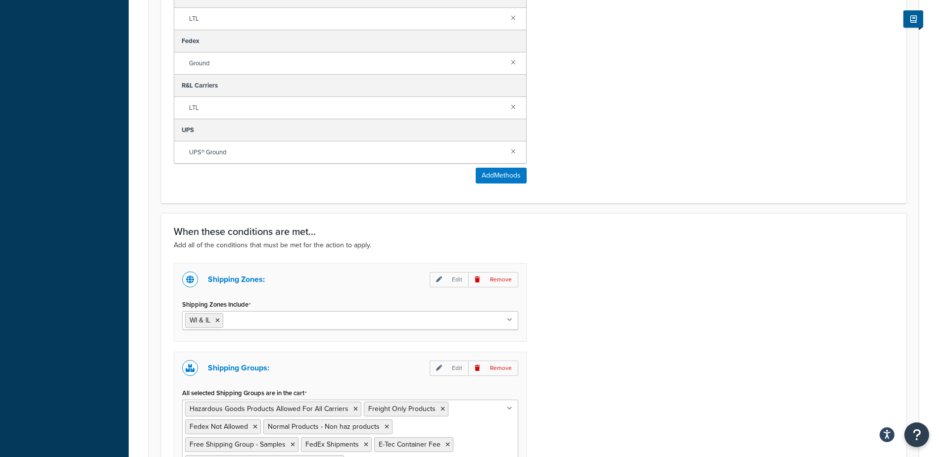
scroll to position [807, 0]
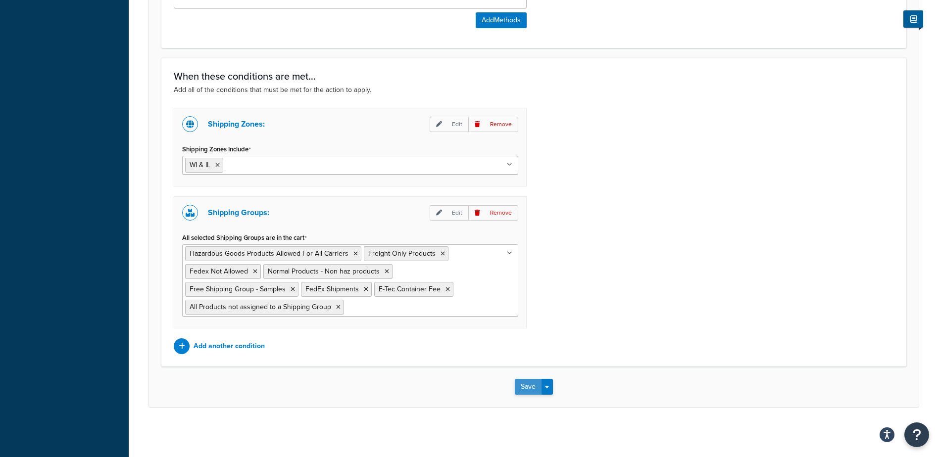
click at [528, 386] on button "Save" at bounding box center [528, 387] width 27 height 16
